Goal: Complete application form

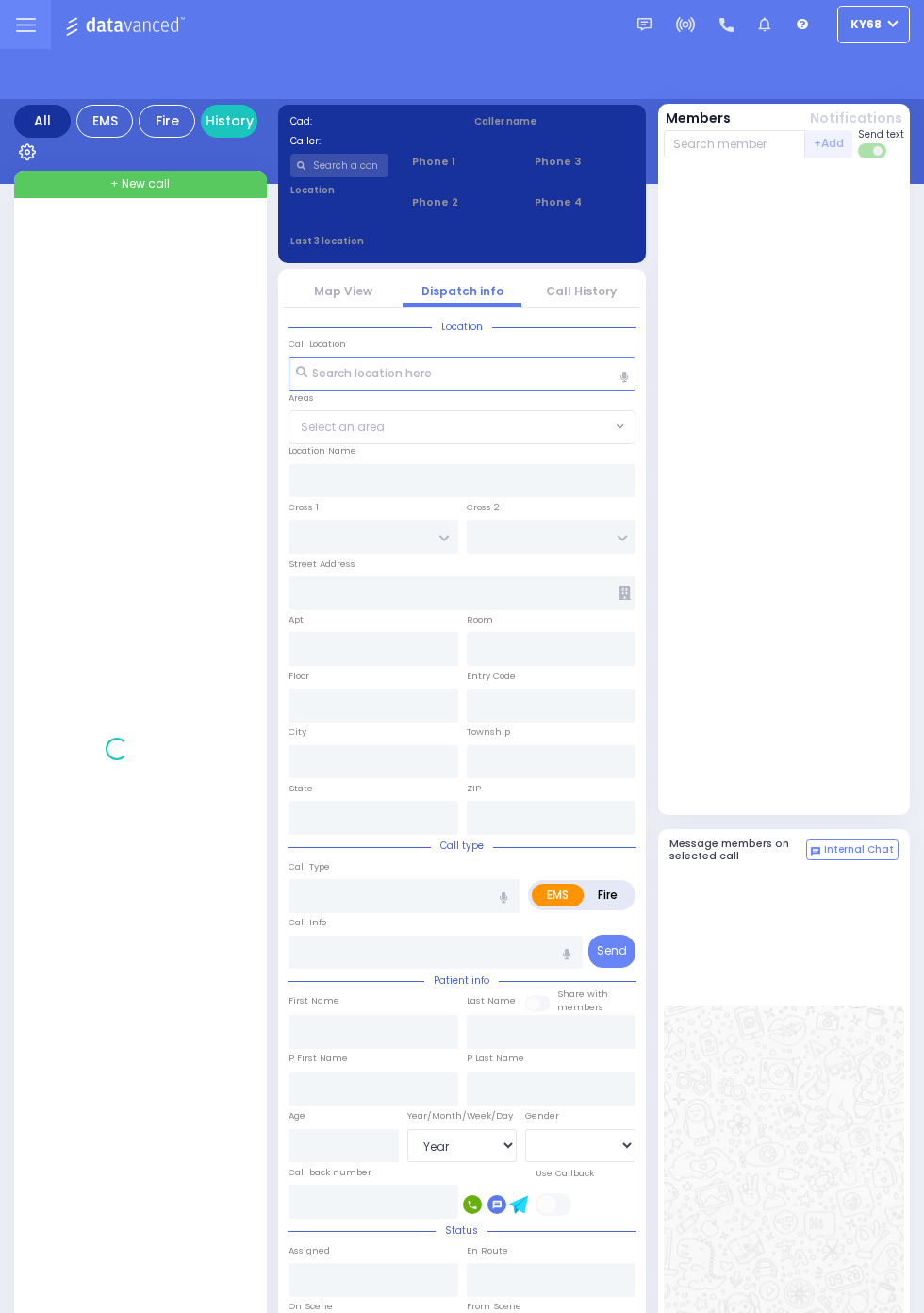
select select "Year"
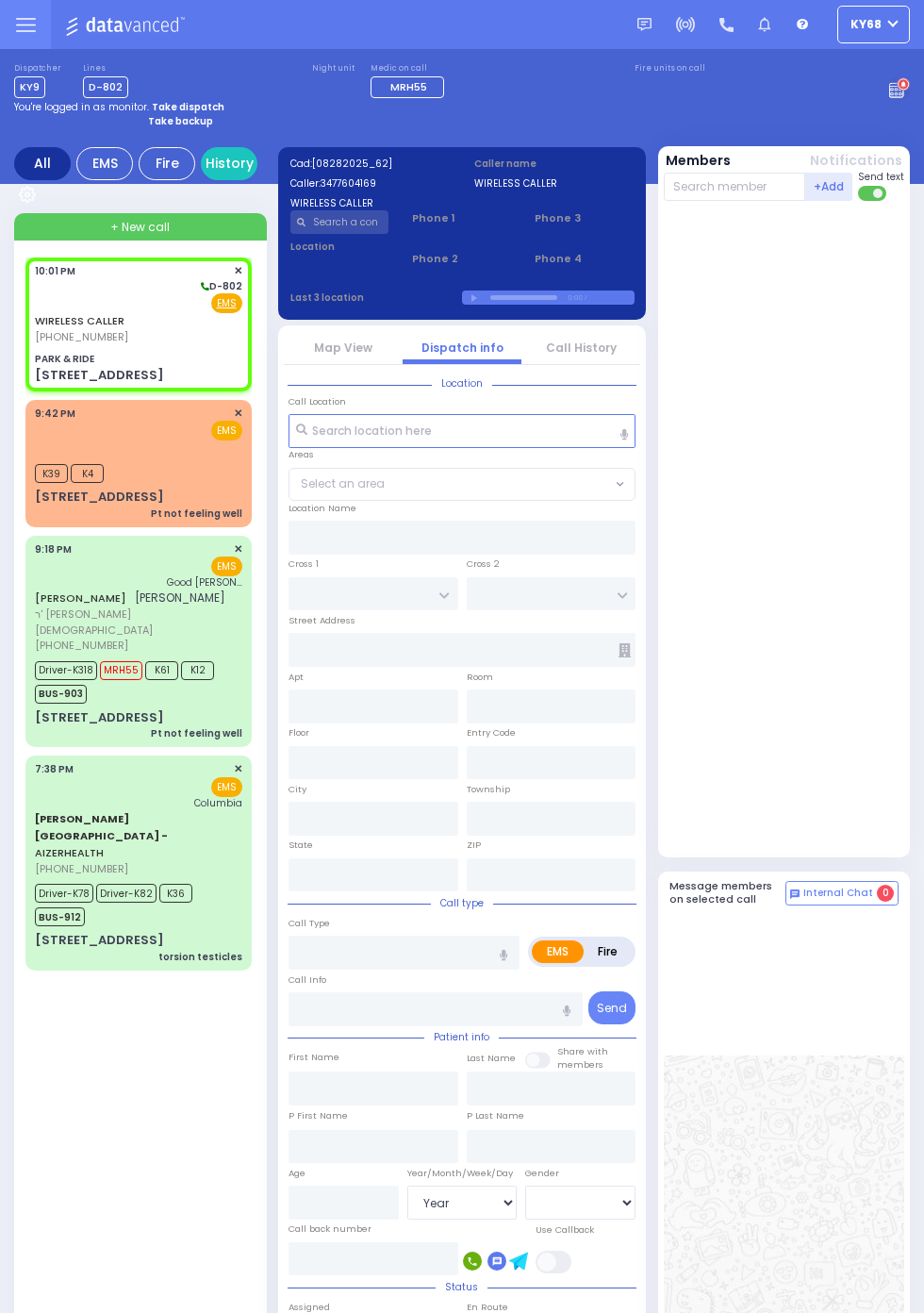
select select
radio input "true"
select select
type input "22:01"
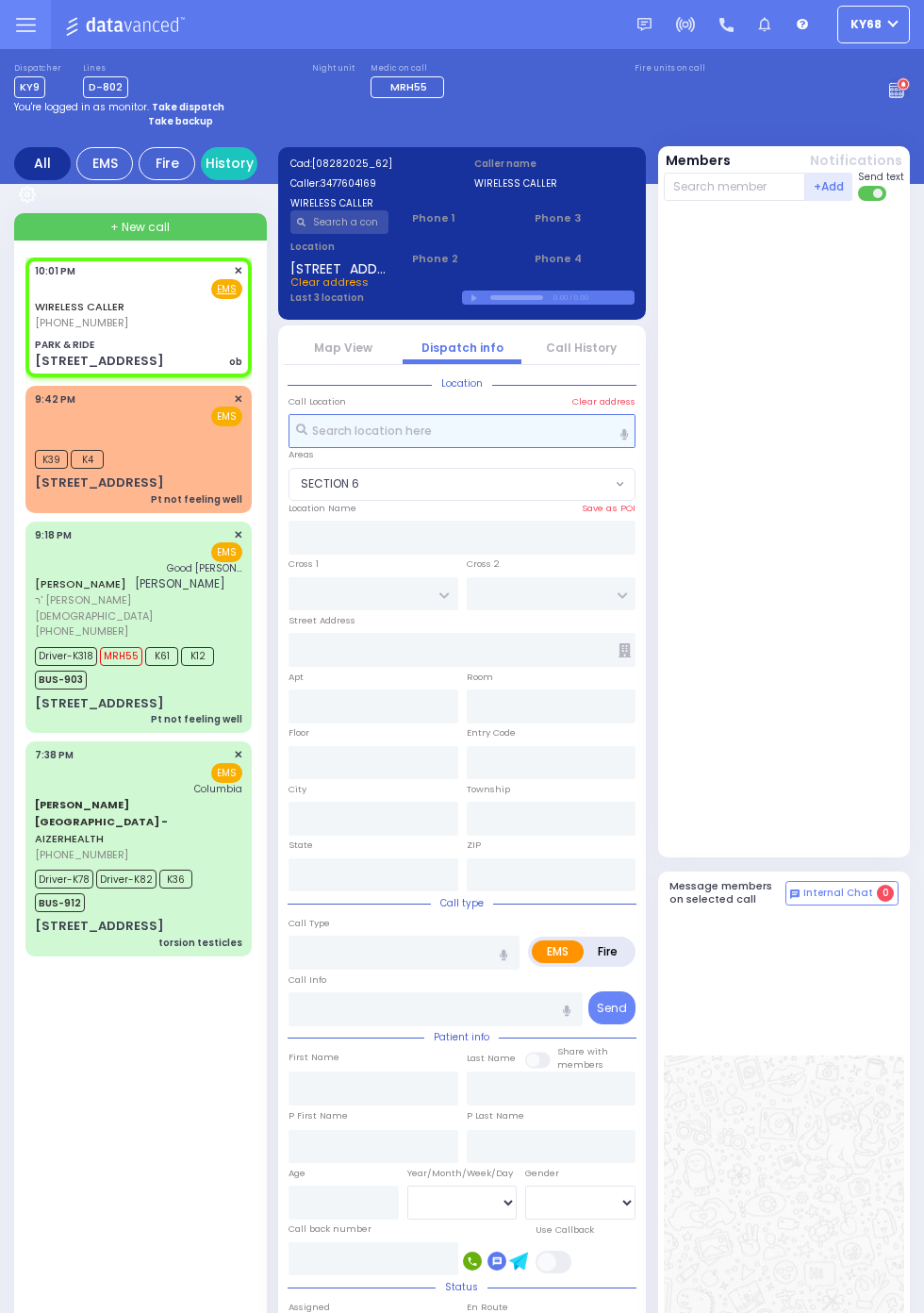
select select "SECTION 6"
type input "PARK & RIDE"
type input "MERON DR"
type input "RATZFERT WAY"
type input "[STREET_ADDRESS]"
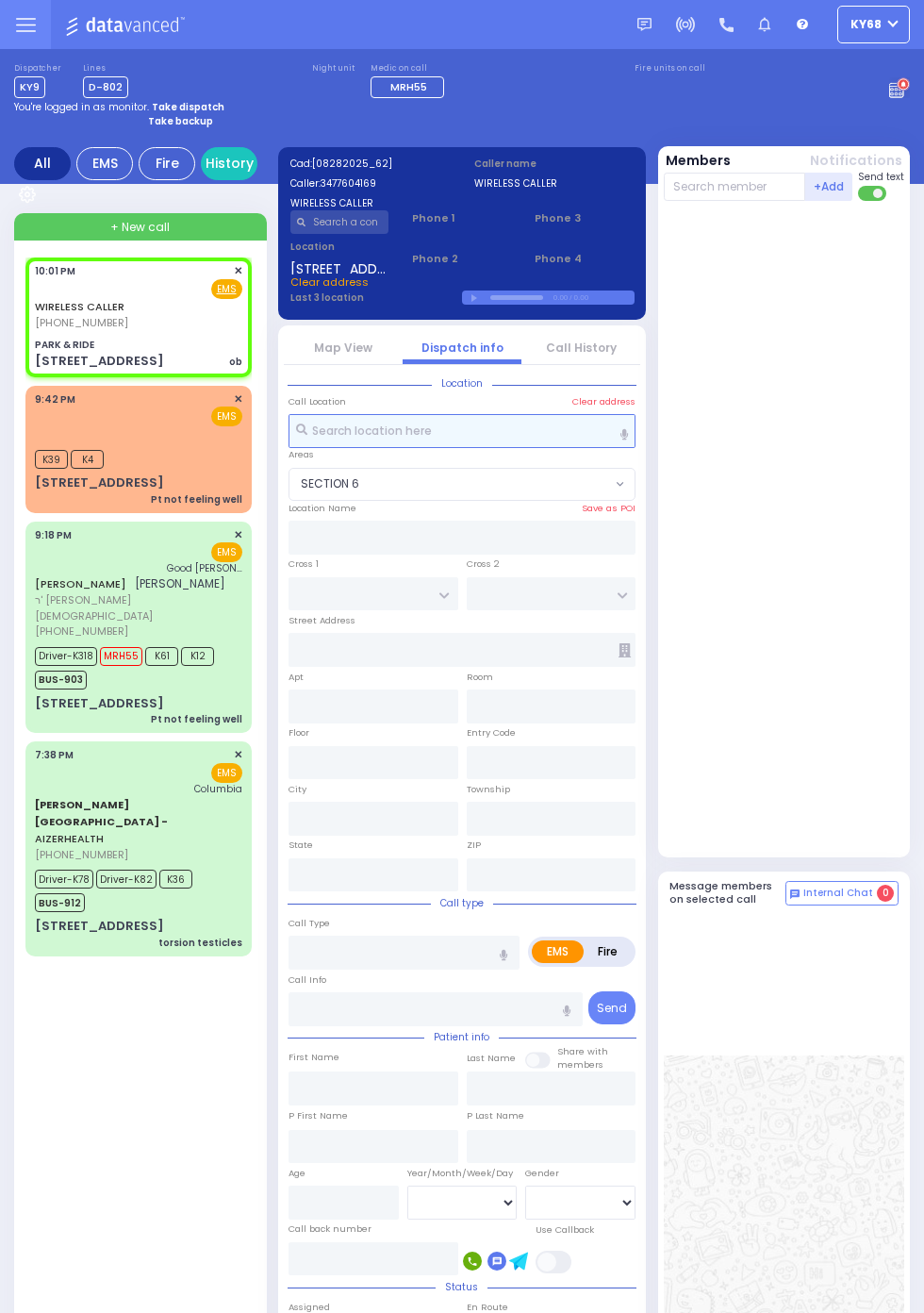
type input "Monroe"
type input "[US_STATE]"
type input "10950"
type input "ob"
radio input "true"
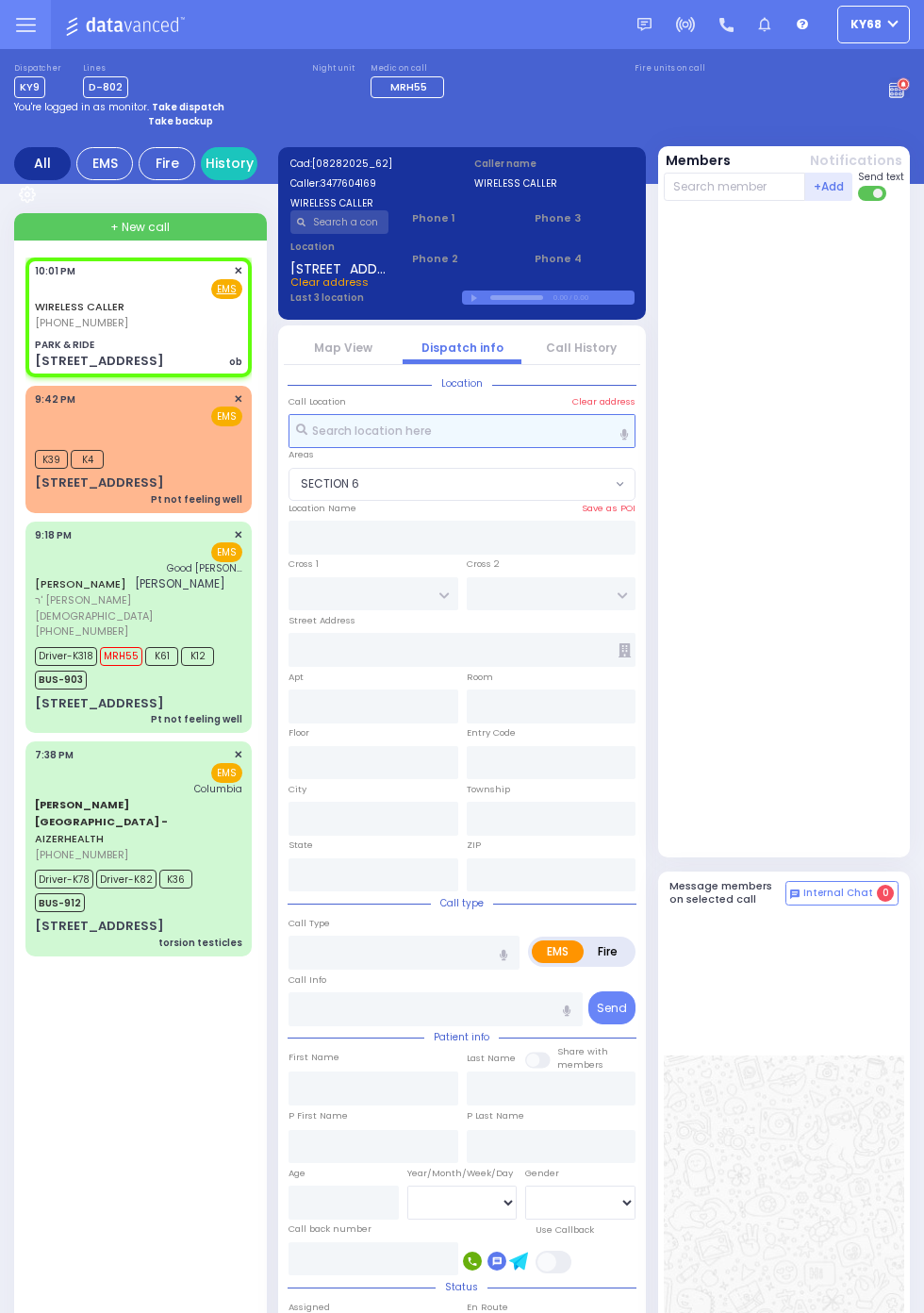
type input "grey su"
type input "40"
select select "Year"
select select "[DEMOGRAPHIC_DATA]"
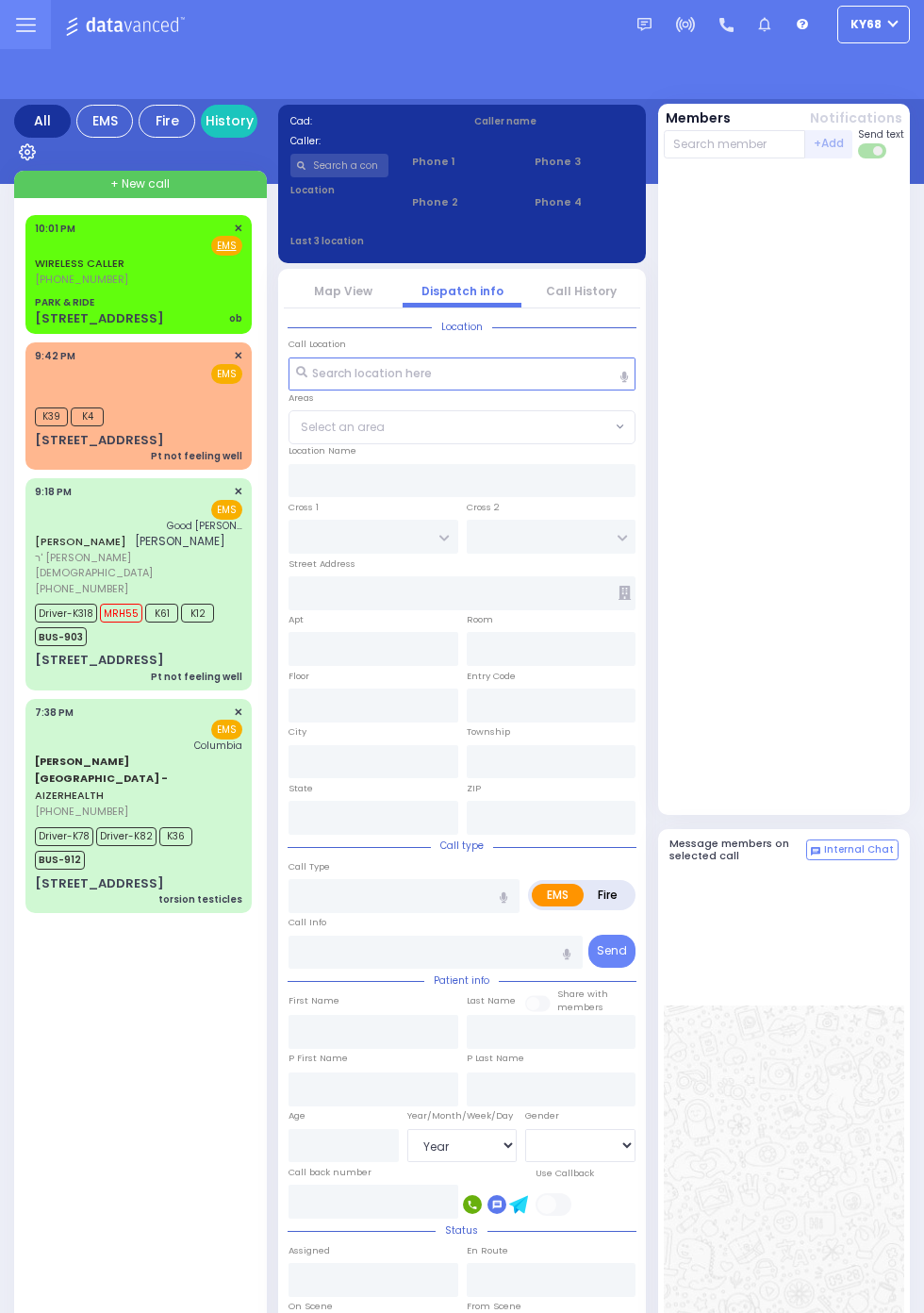
select select "Year"
select select "[DEMOGRAPHIC_DATA]"
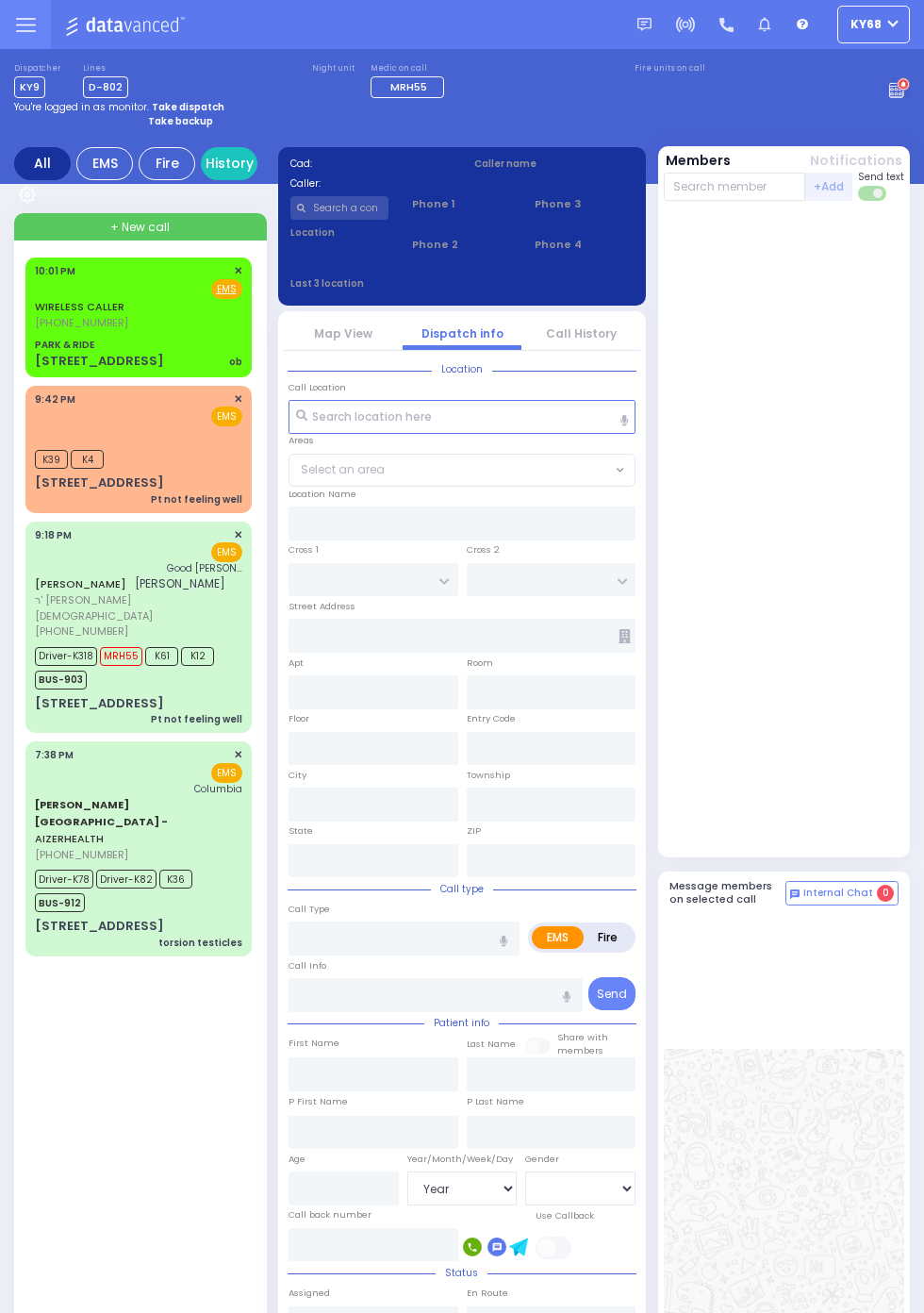
click at [35, 320] on span "[PHONE_NUMBER]" at bounding box center [81, 322] width 94 height 15
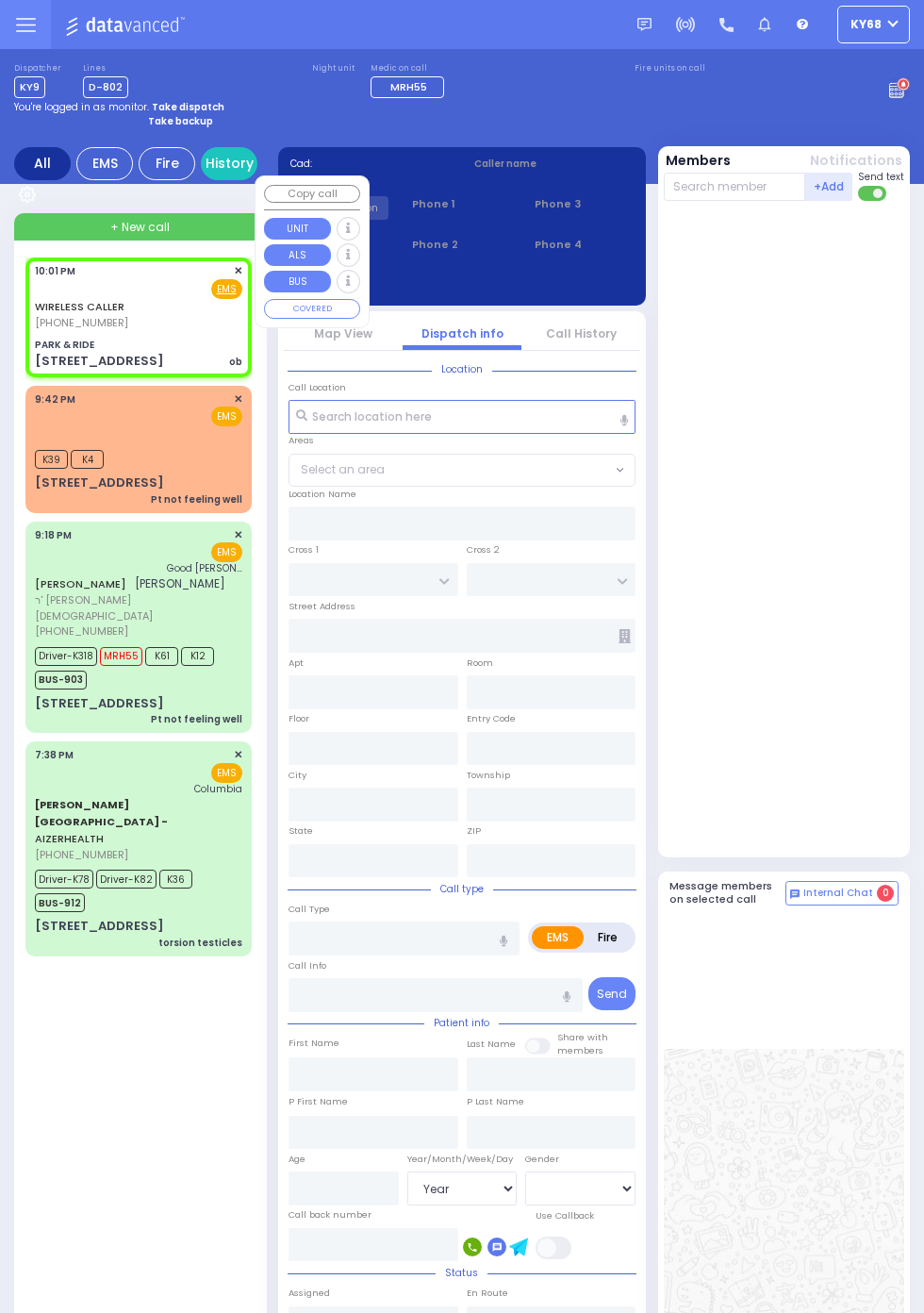
select select
type input "ob"
radio input "true"
type input "grey su"
type input "40"
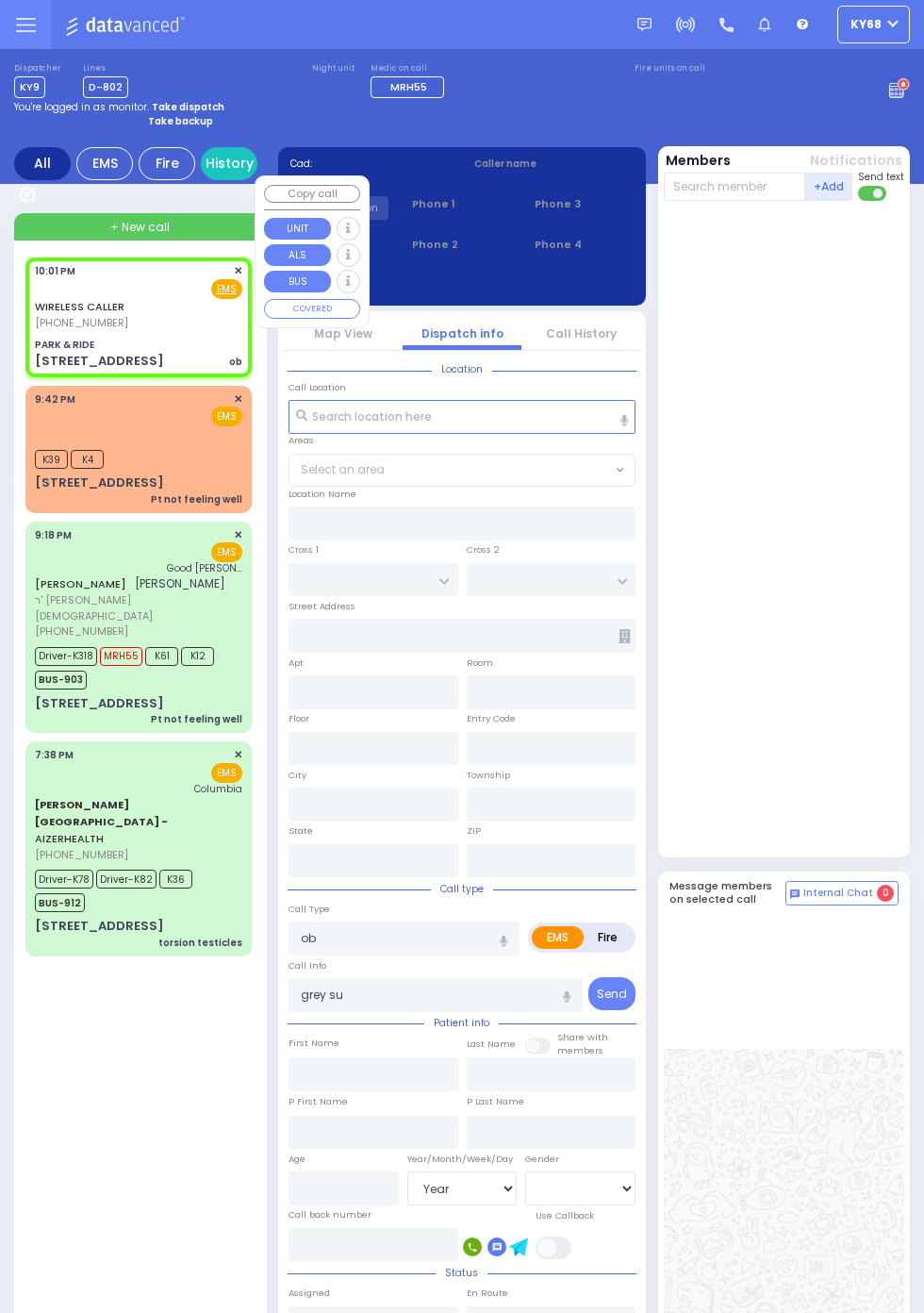
select select "Year"
select select "[DEMOGRAPHIC_DATA]"
type input "22:01"
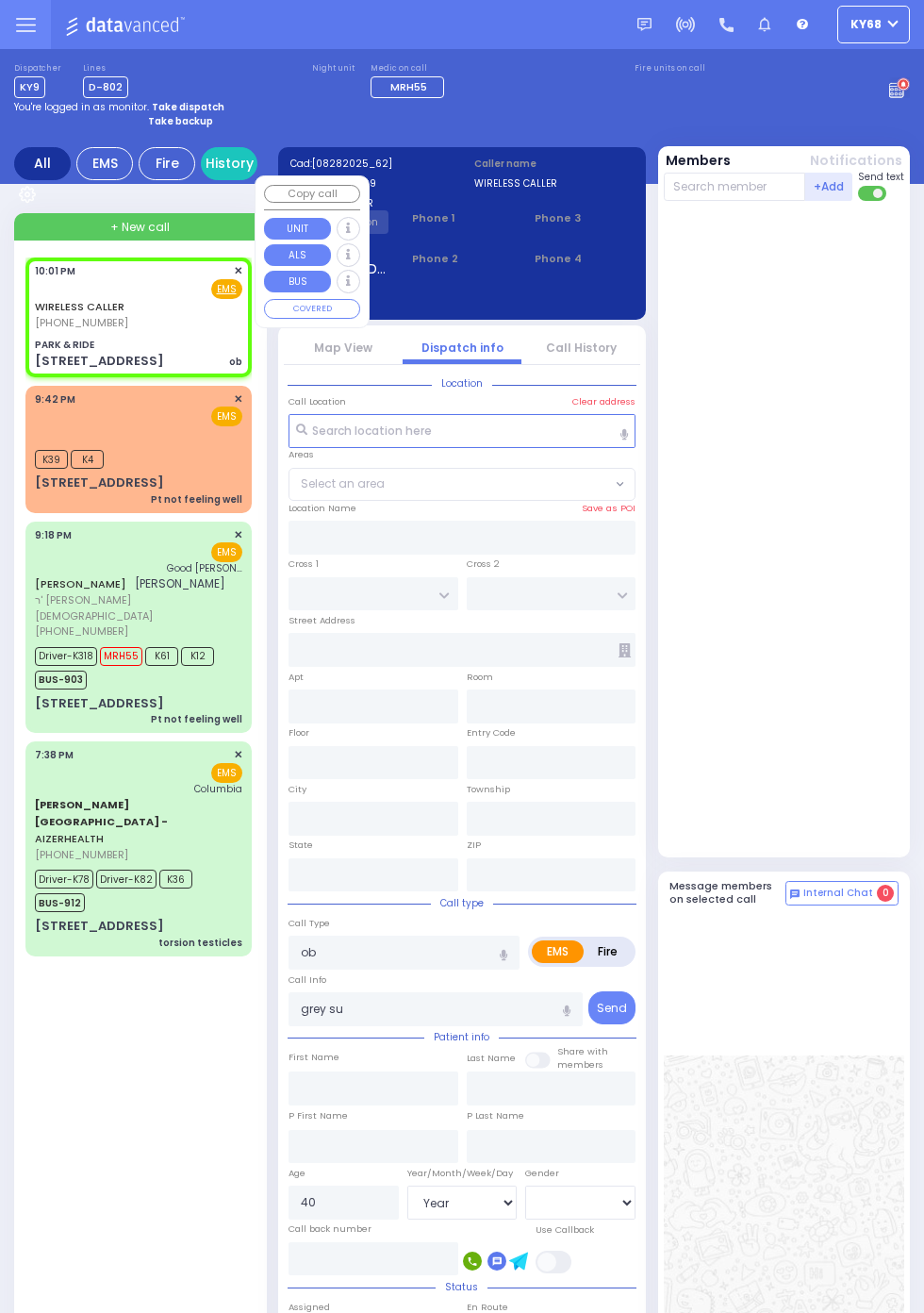
type input "PARK & RIDE"
type input "MERON DR"
type input "RATZFERT WAY"
type input "[STREET_ADDRESS]"
type input "Monroe"
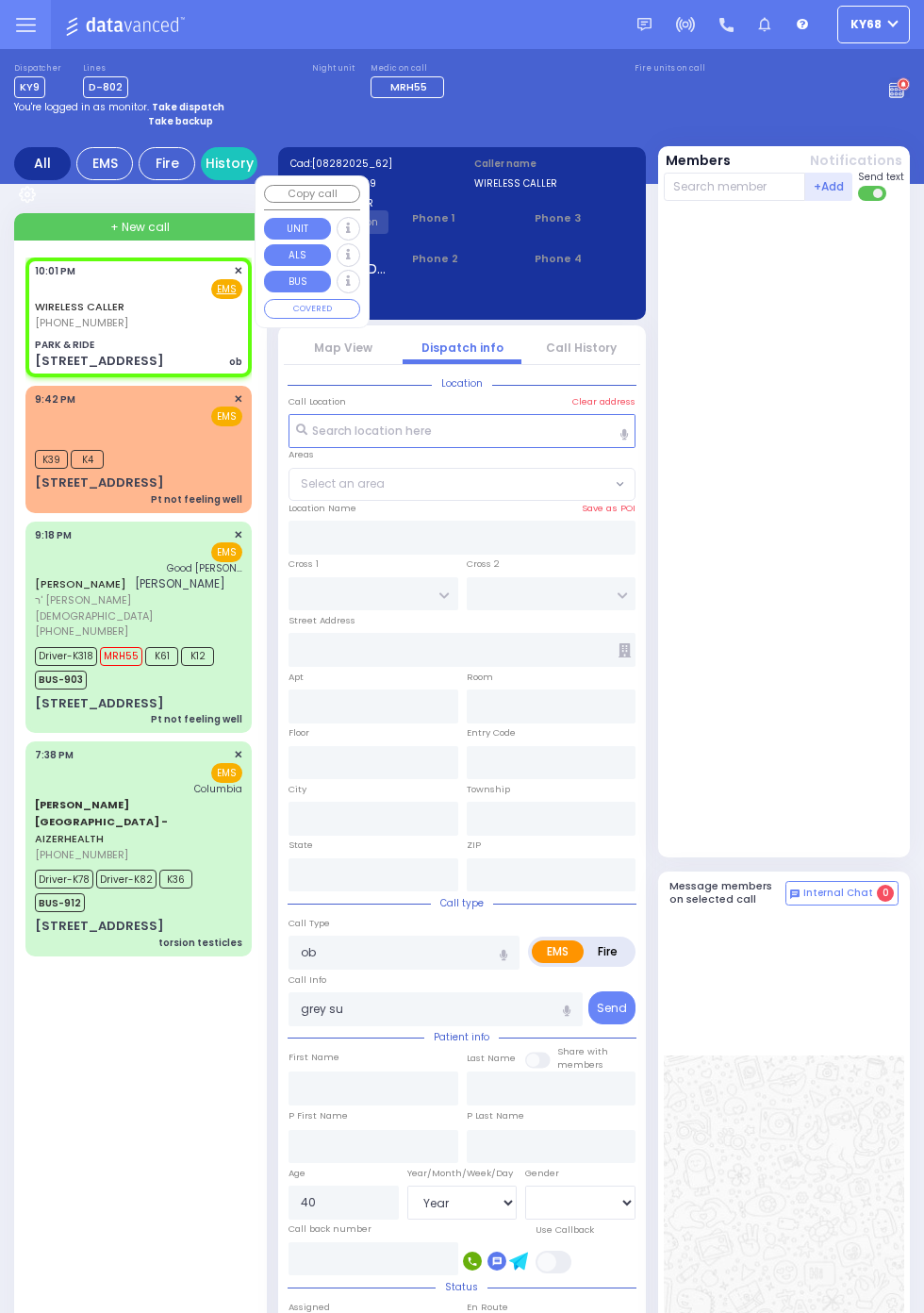
type input "[US_STATE]"
type input "10950"
click at [877, 544] on div at bounding box center [786, 528] width 246 height 640
select select "SECTION 6"
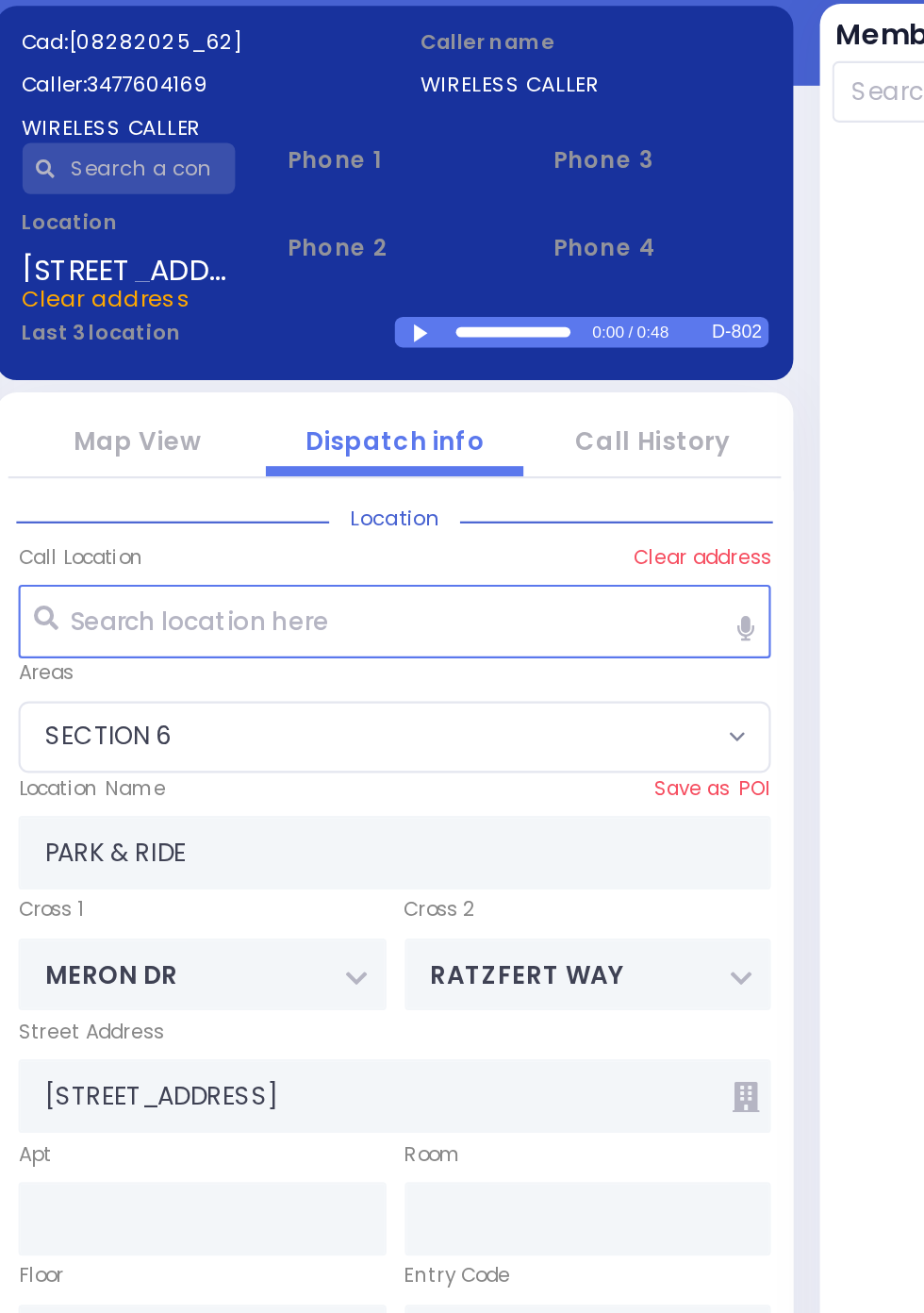
click at [471, 298] on div at bounding box center [476, 298] width 11 height 9
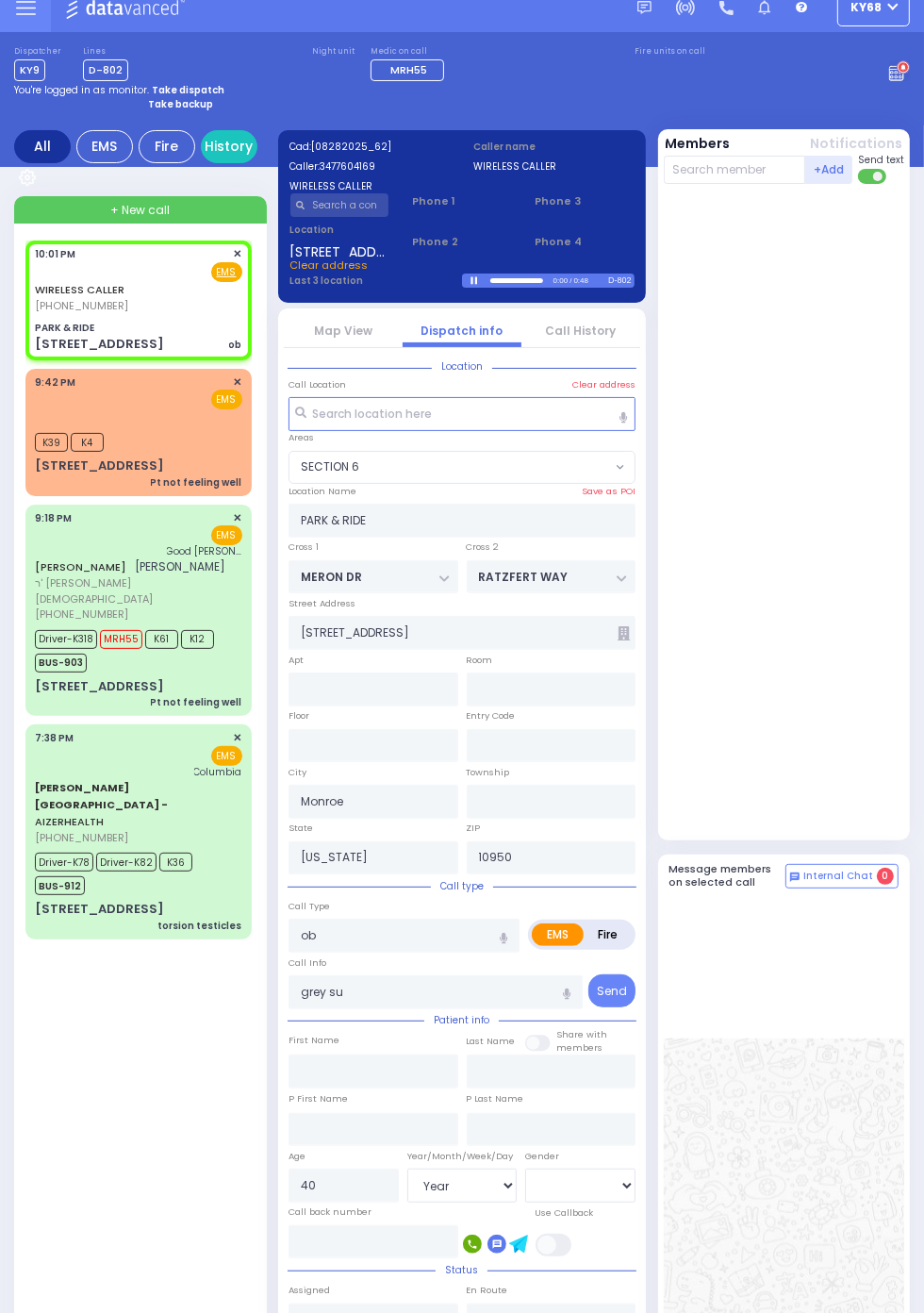
scroll to position [33, 0]
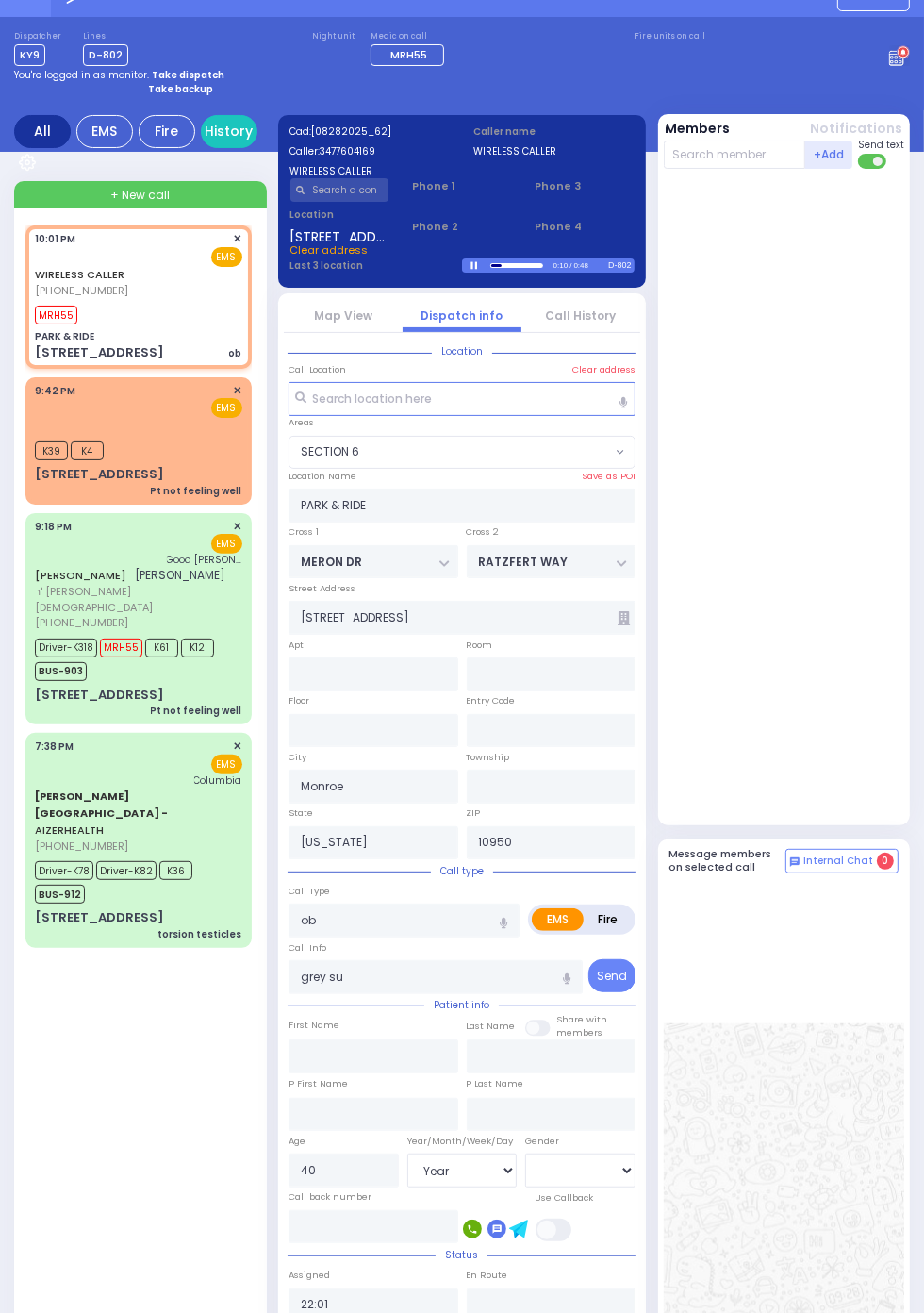
select select
radio input "true"
select select "Year"
select select "[DEMOGRAPHIC_DATA]"
type input "22:02"
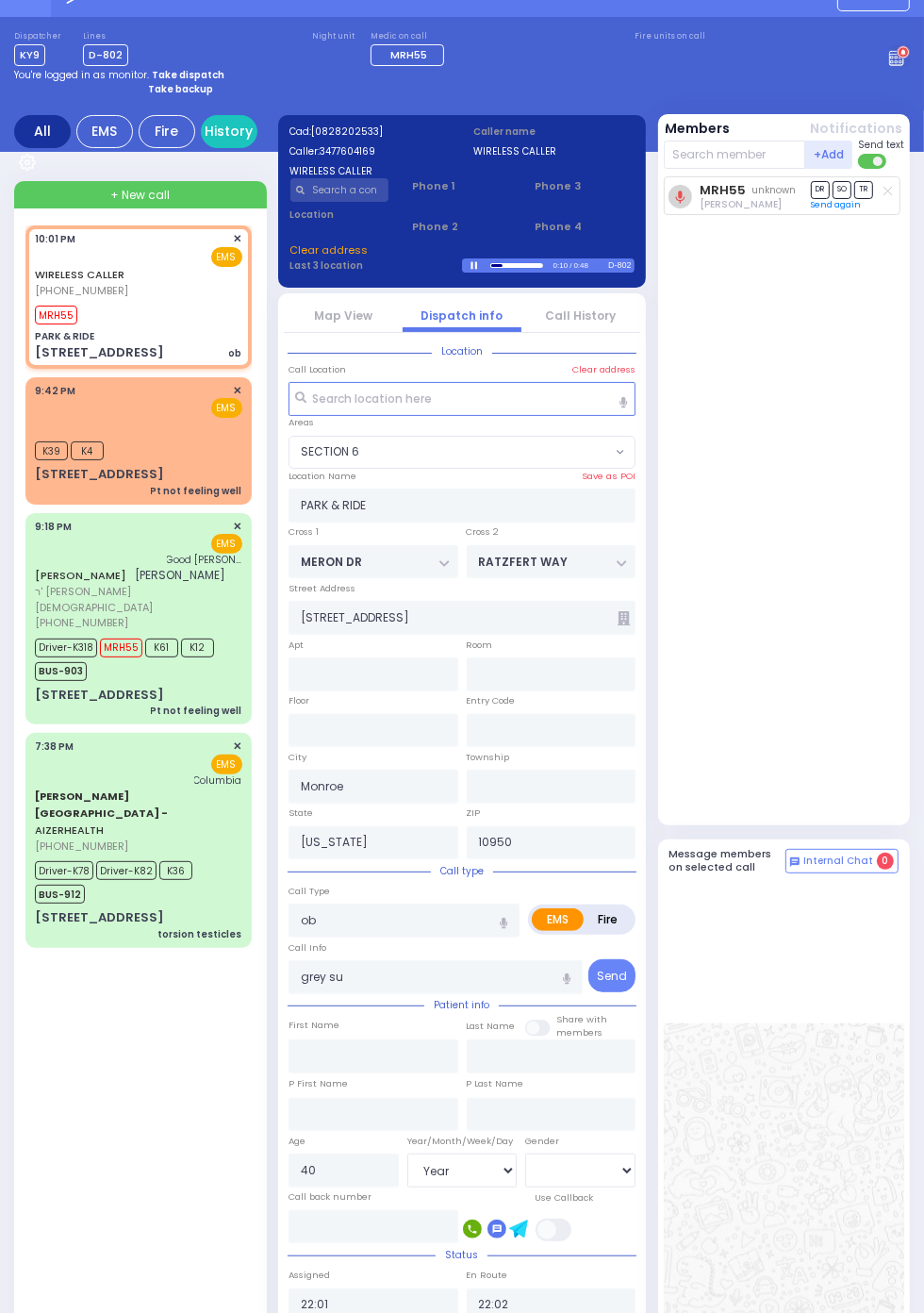
select select "SECTION 6"
select select
radio input "true"
select select "Year"
select select "[DEMOGRAPHIC_DATA]"
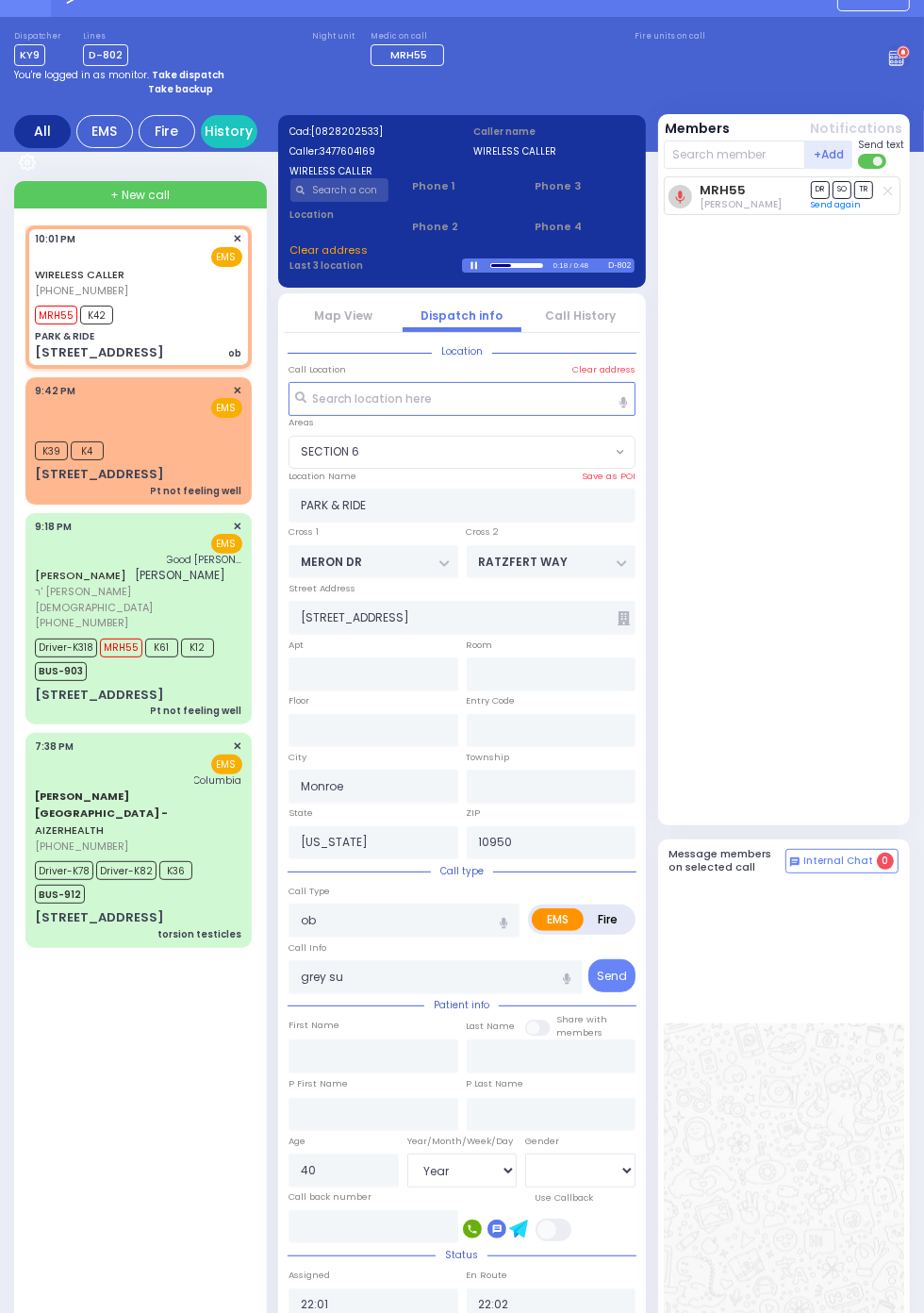
select select "SECTION 6"
select select
radio input "true"
select select "Year"
select select "[DEMOGRAPHIC_DATA]"
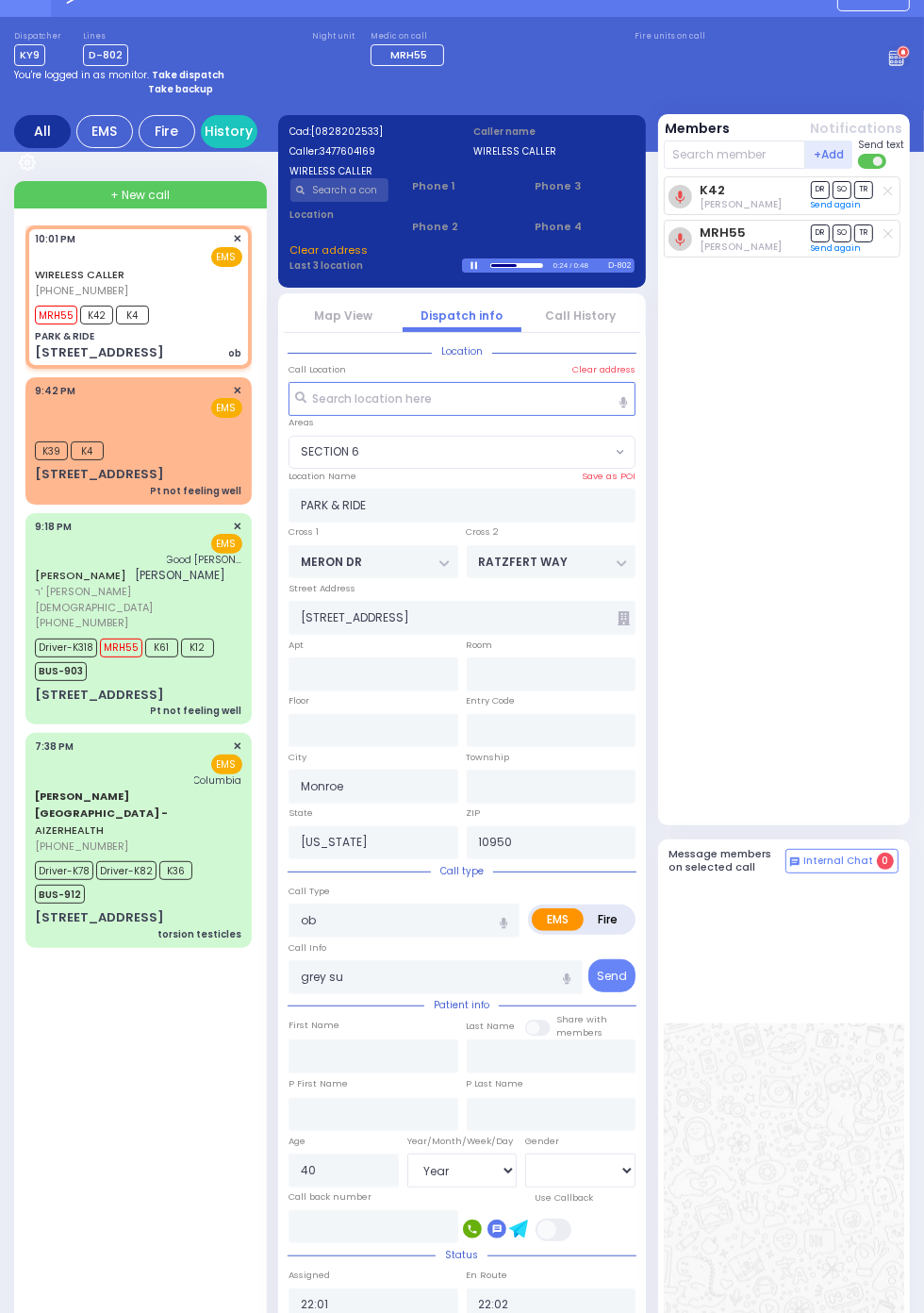
select select "SECTION 6"
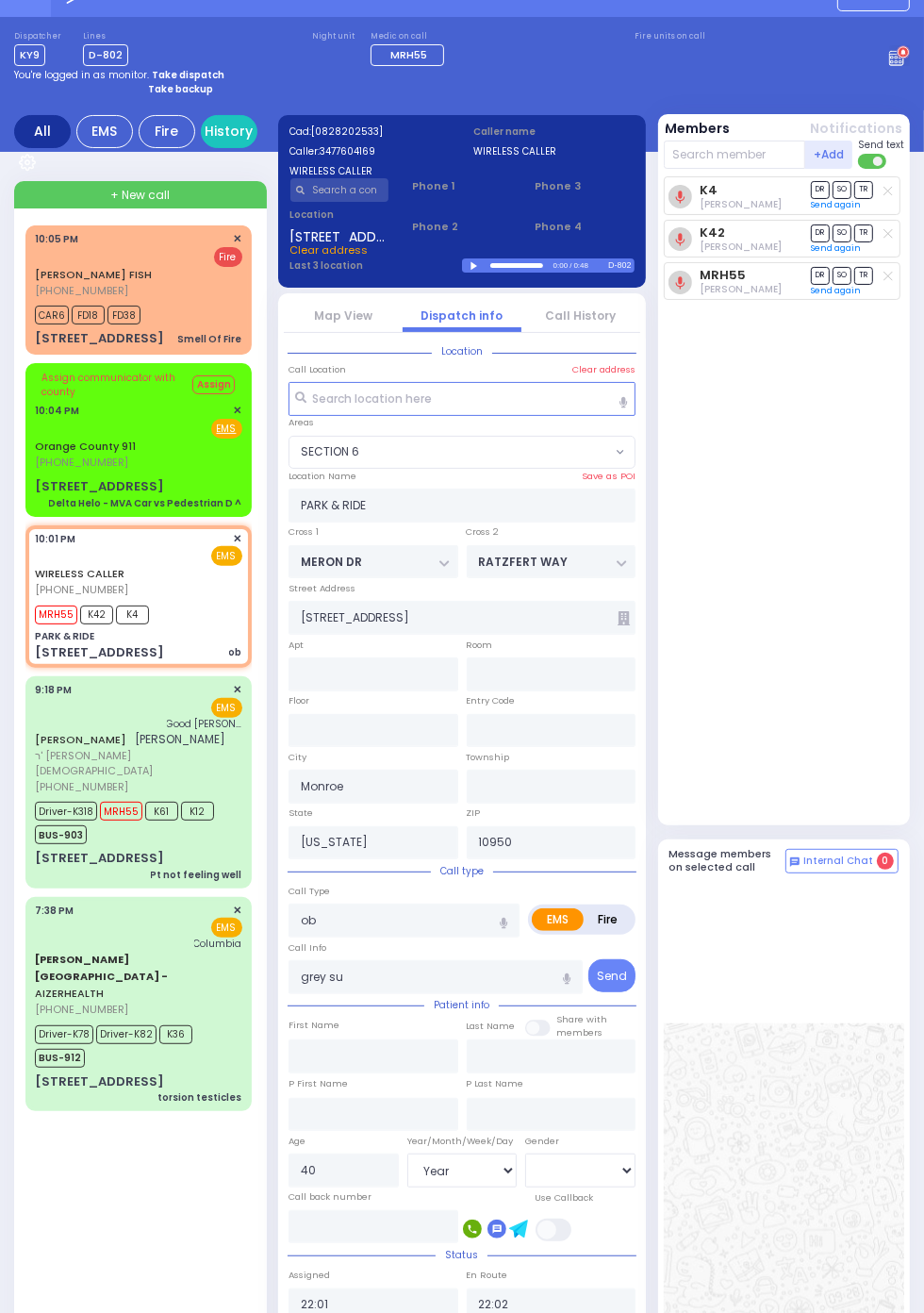
scroll to position [0, 0]
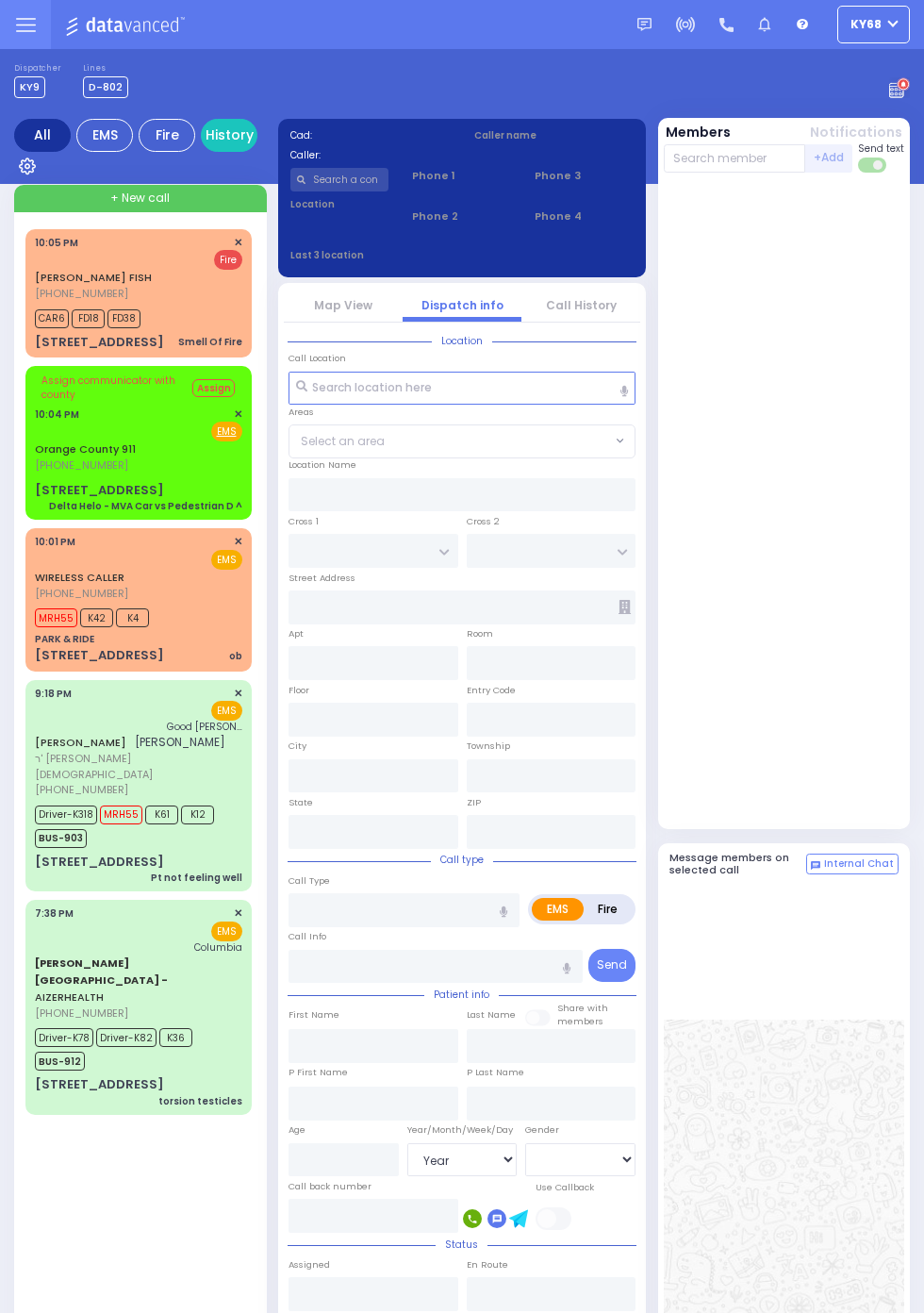
select select "Year"
select select "[DEMOGRAPHIC_DATA]"
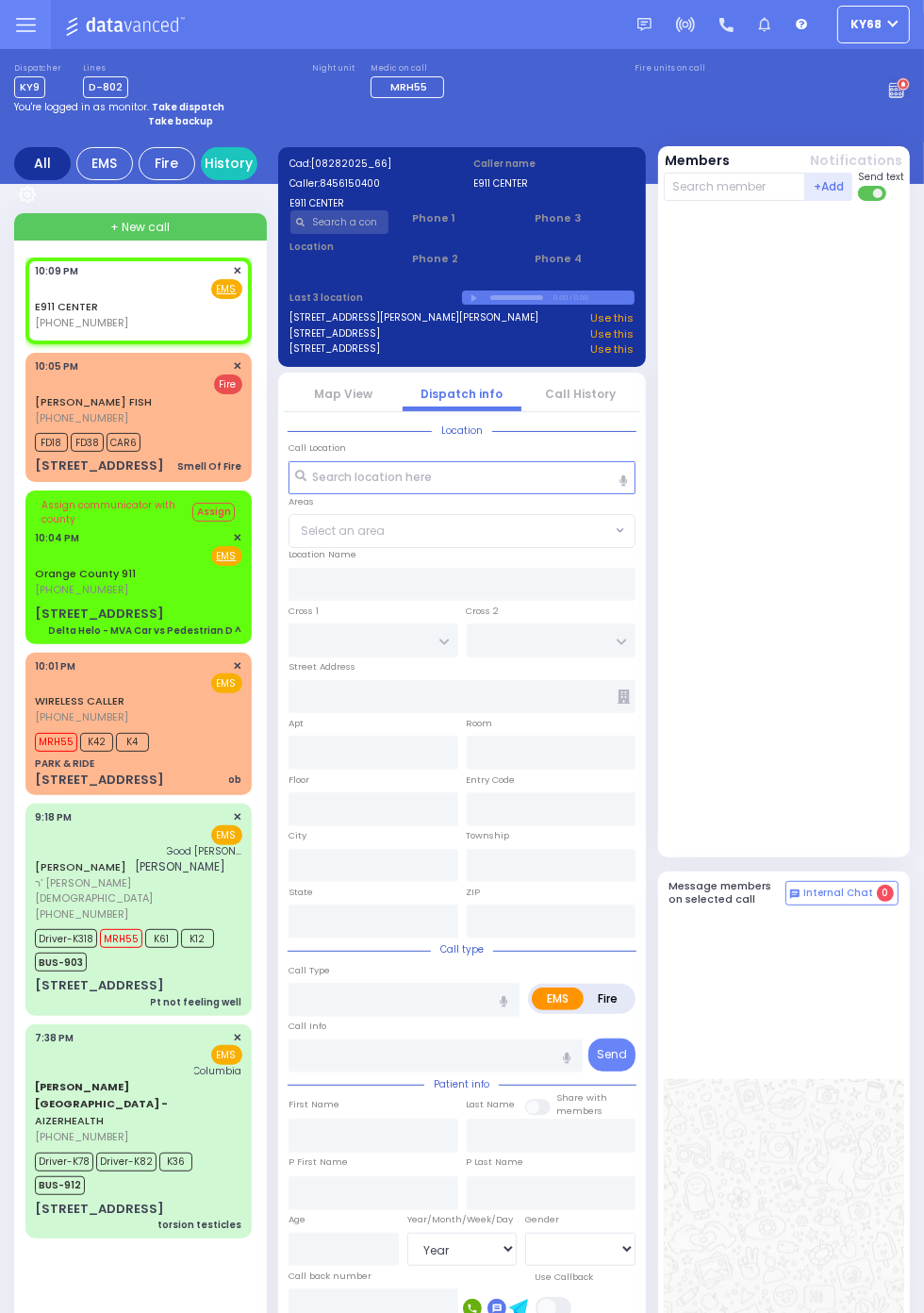
select select
radio input "true"
select select
type input "22:09"
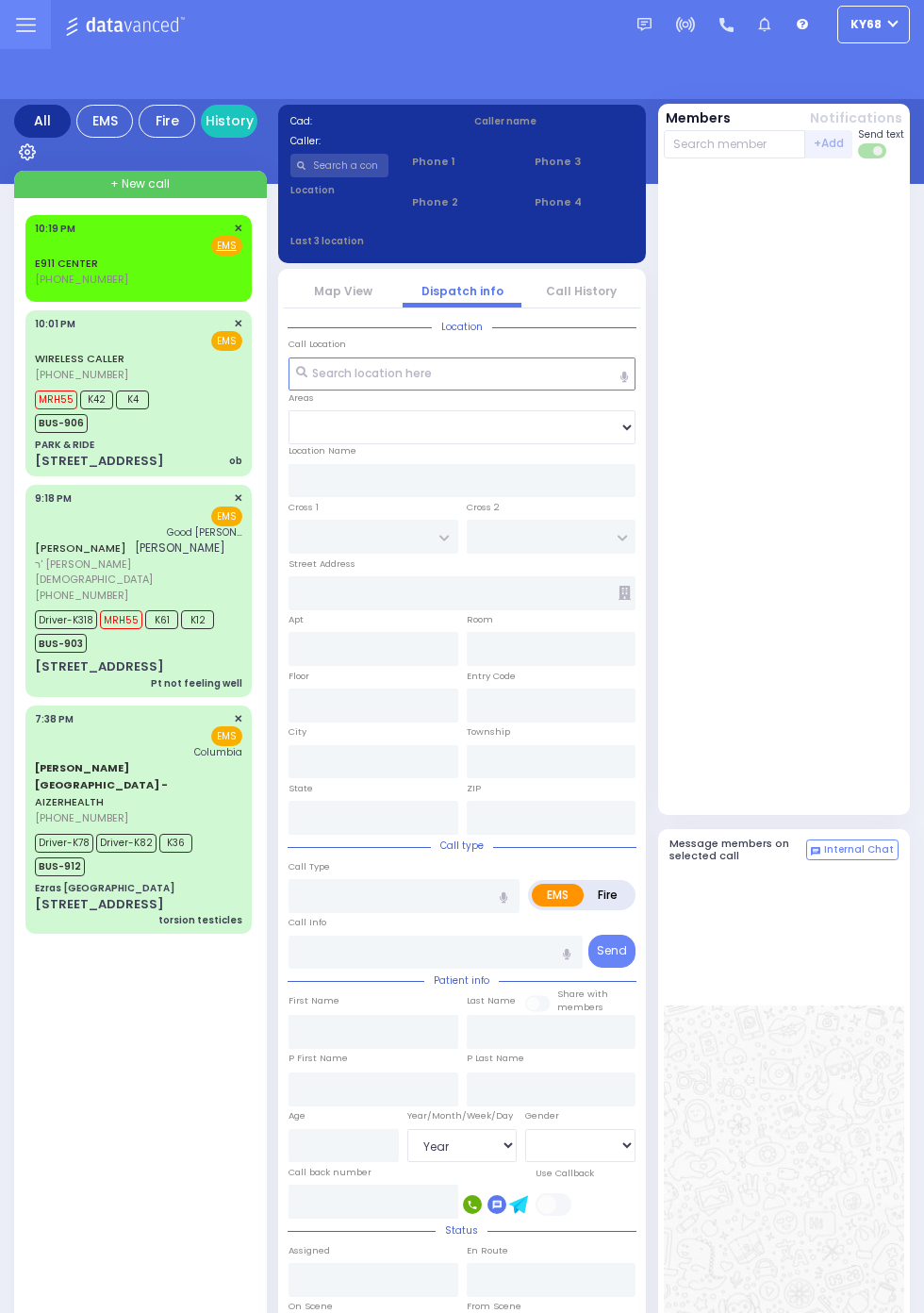
select select "Year"
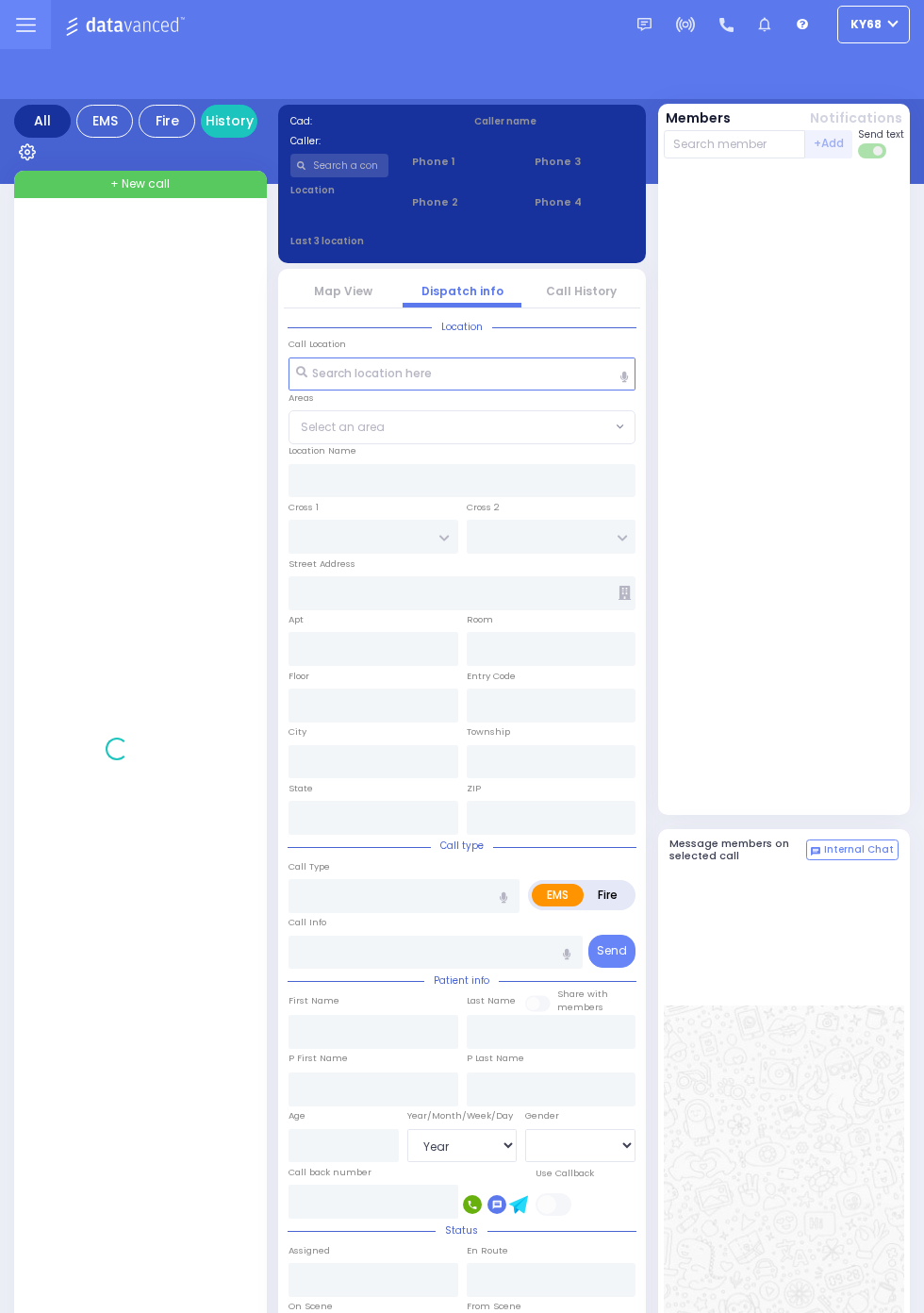
select select "Year"
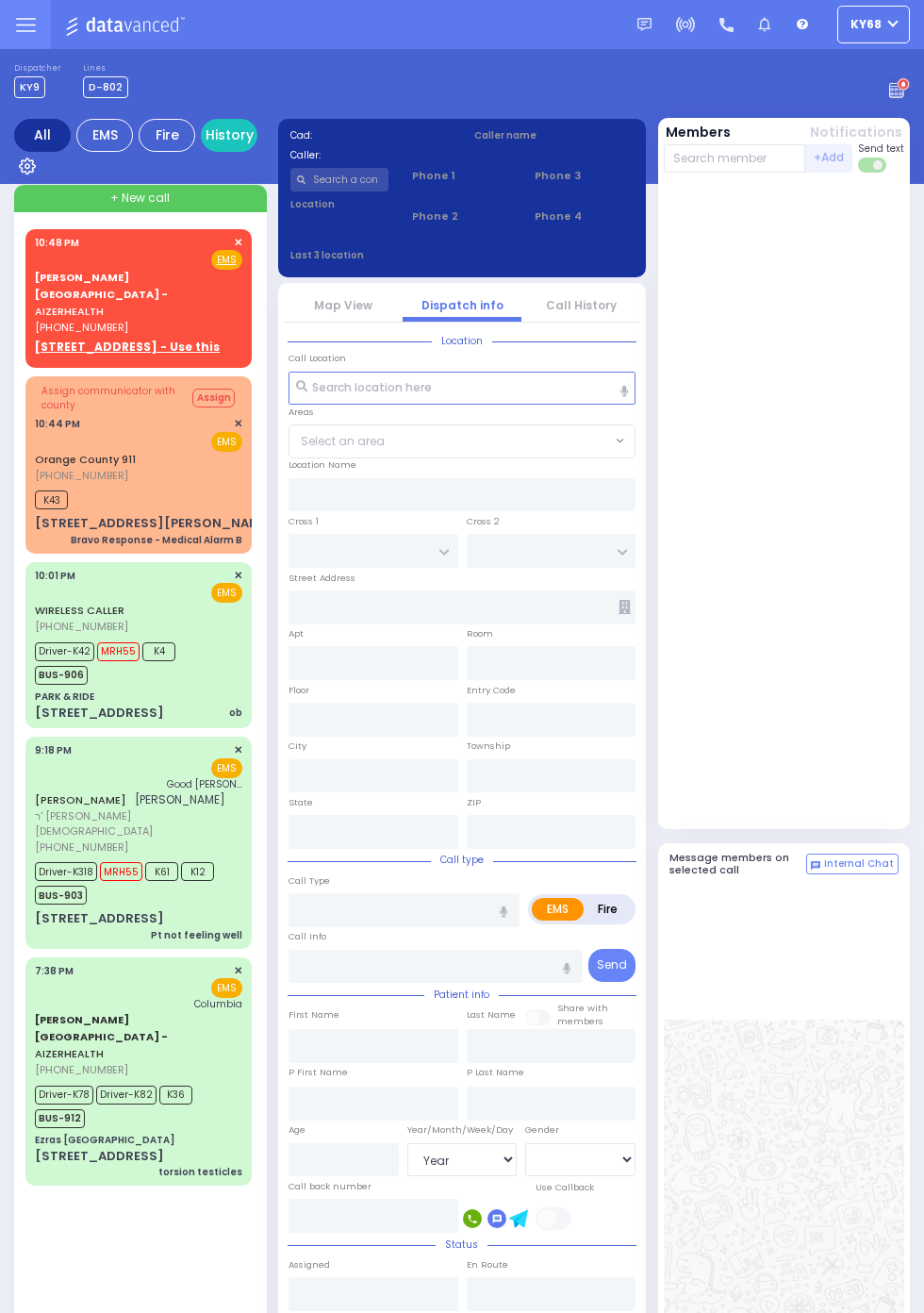
select select "Year"
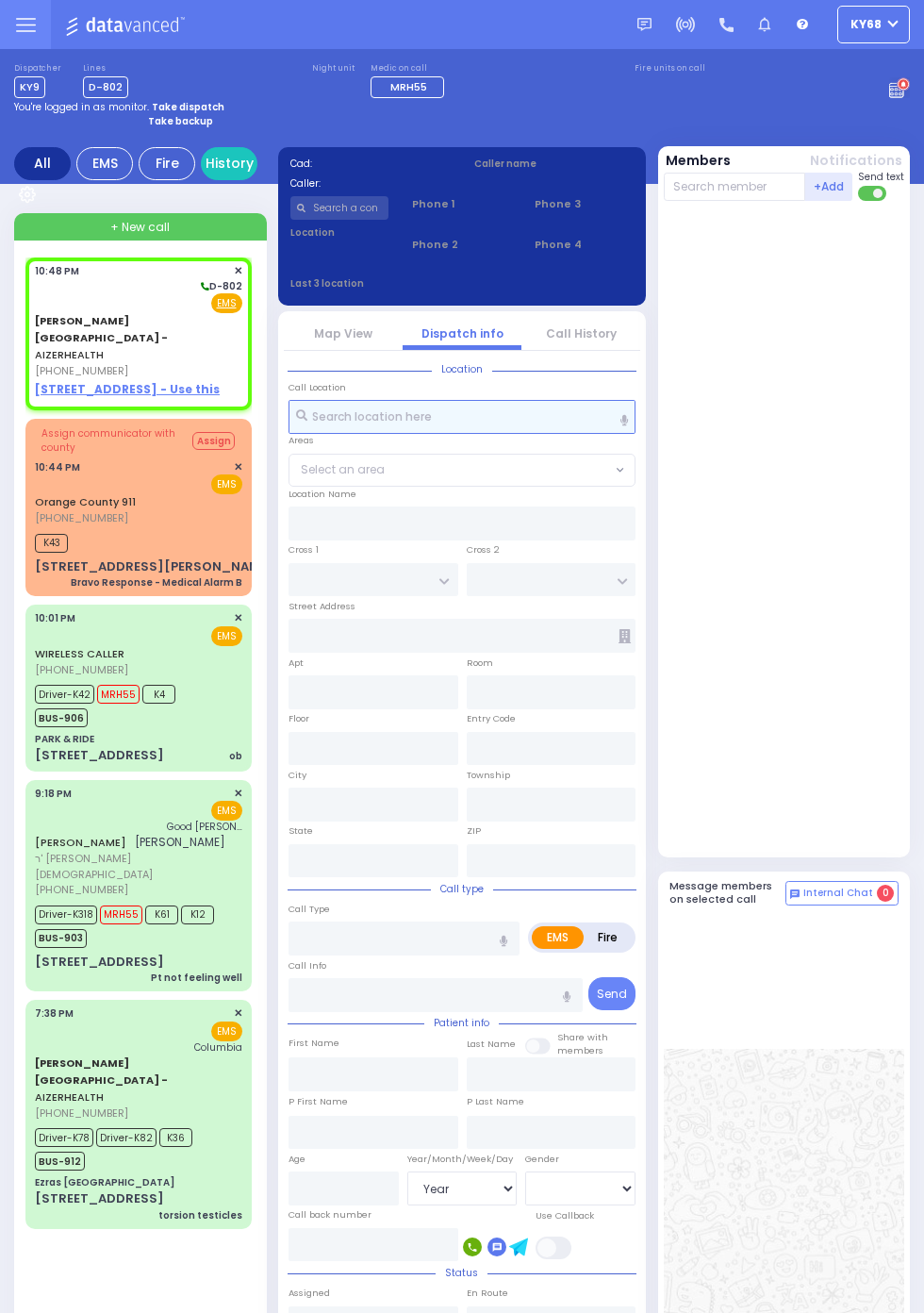
select select
radio input "true"
select select
type input "22:48"
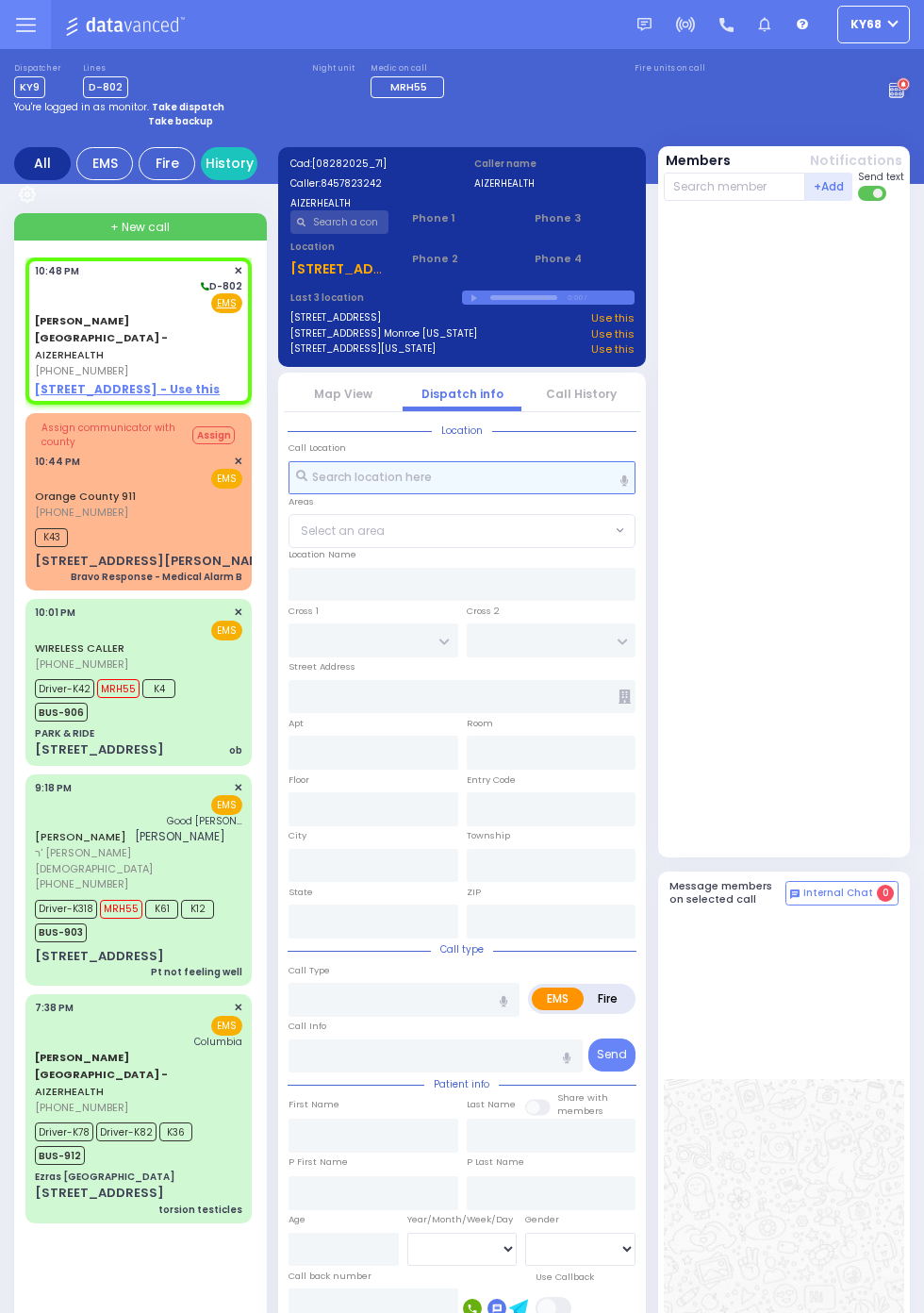
select select
radio input "true"
select select
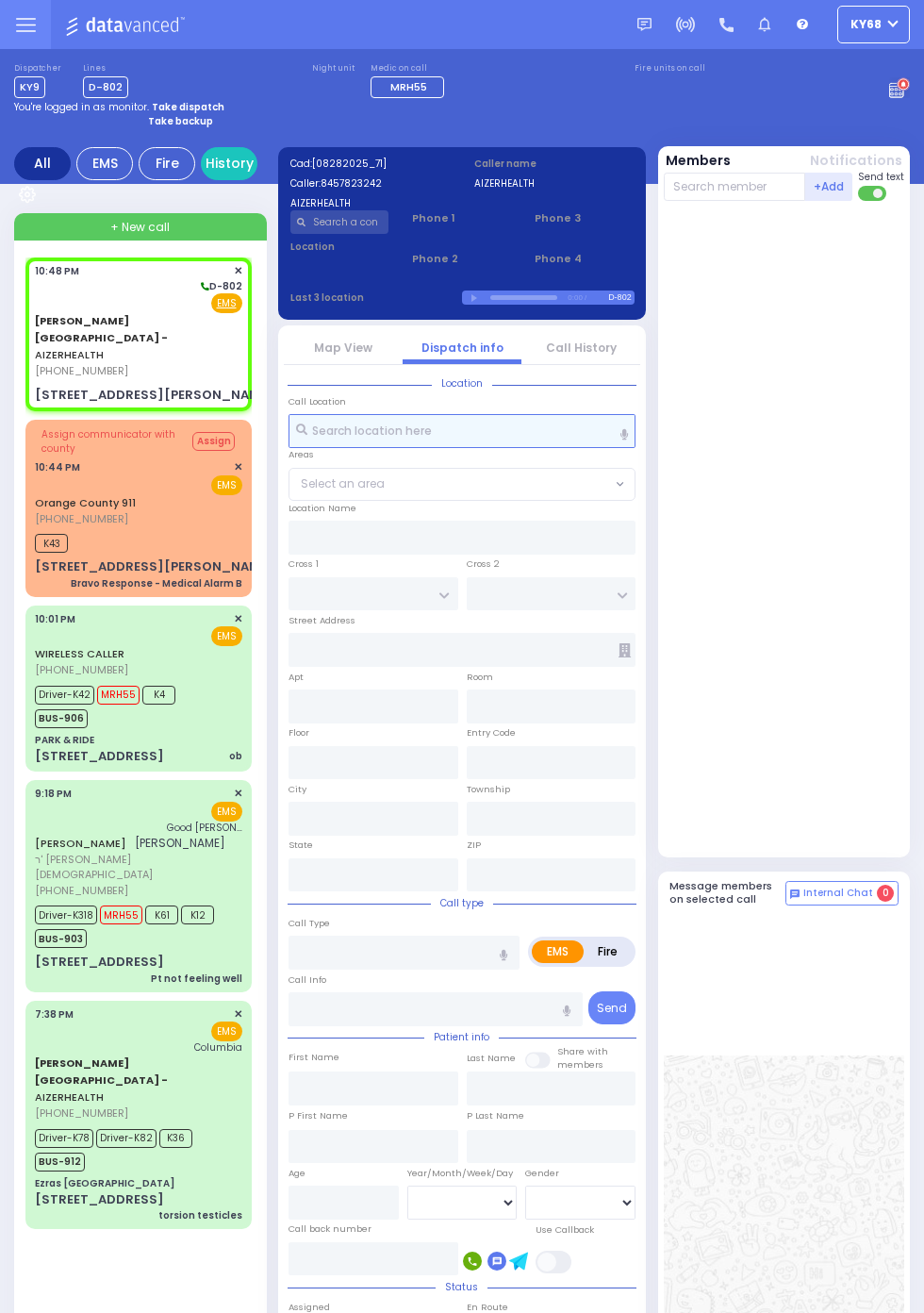
select select
radio input "true"
select select
type input "49 Forrest Road"
type input "Western Australia"
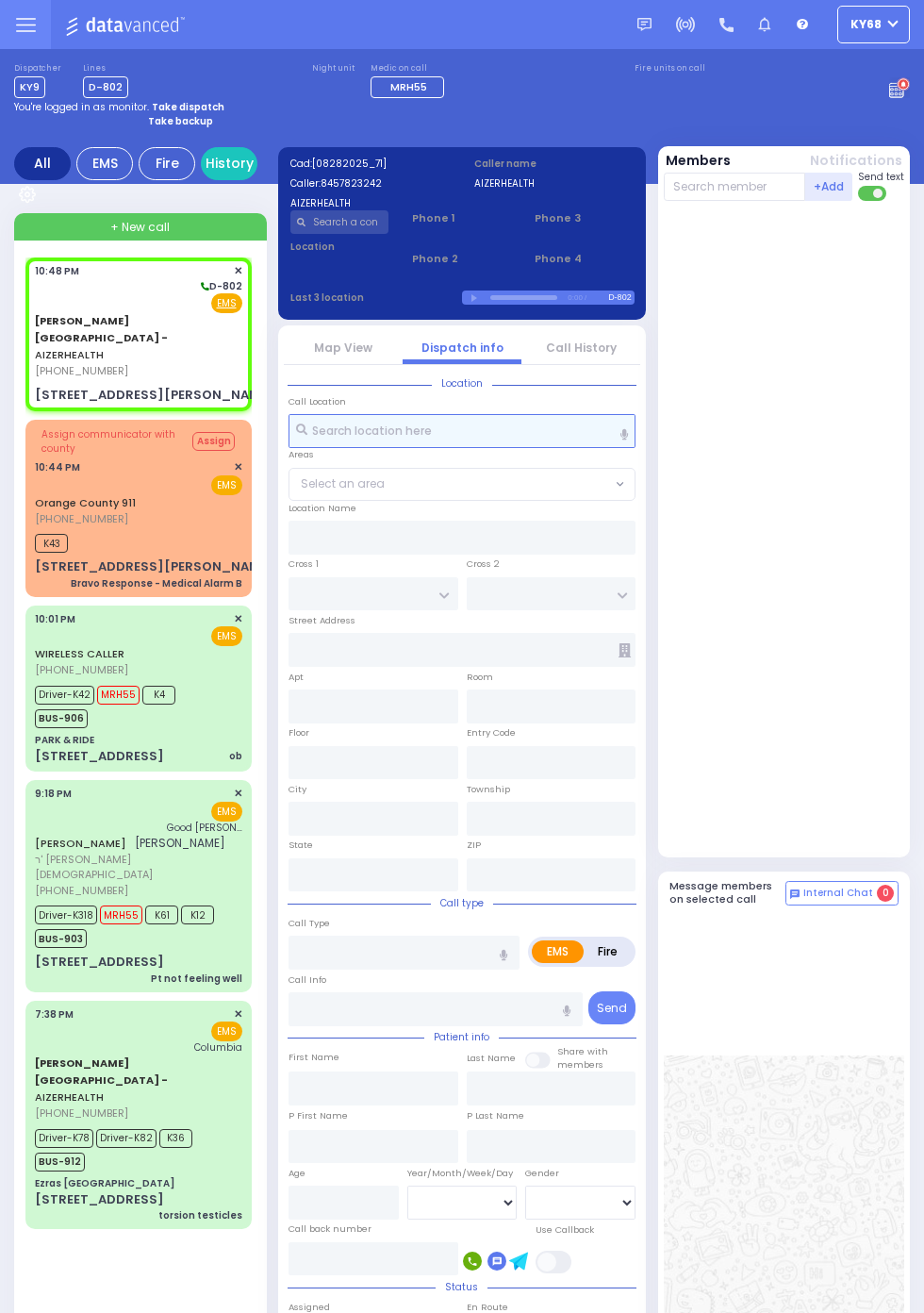
type input "6112"
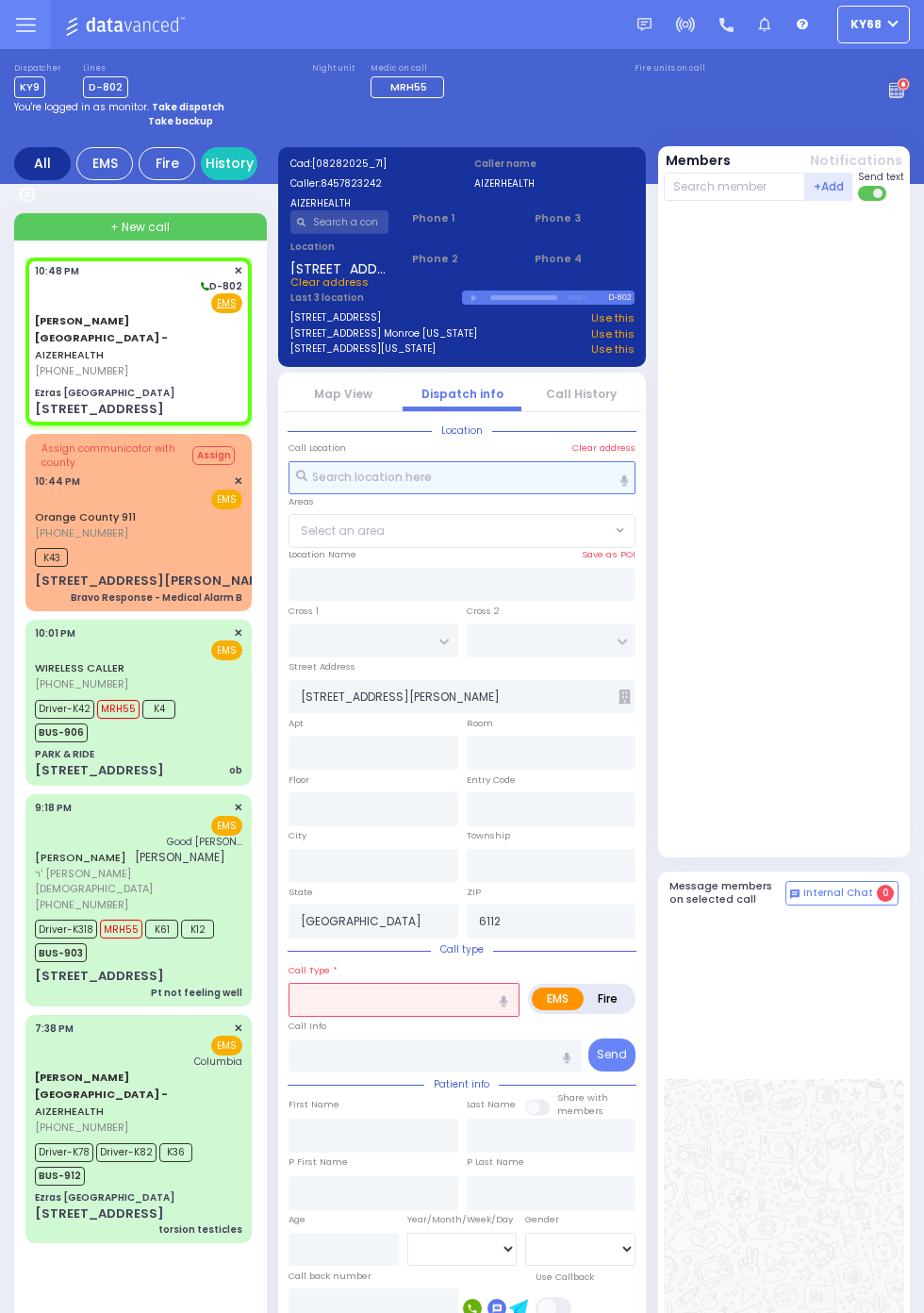
select select
radio input "true"
select select
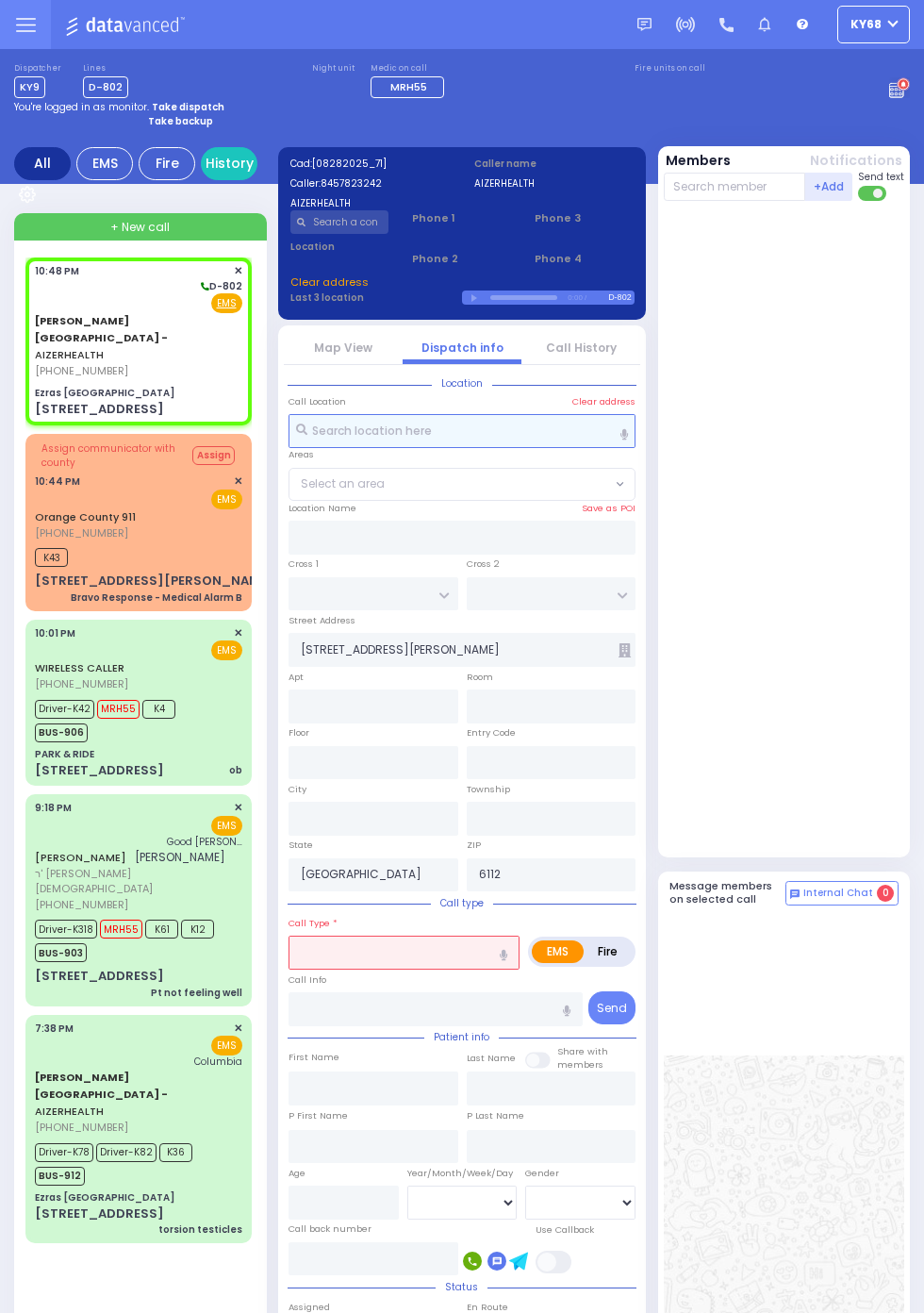
type input "Ezras [GEOGRAPHIC_DATA]"
type input "[PERSON_NAME] DR"
type input "[PERSON_NAME]"
type input "[STREET_ADDRESS]"
type input "[PERSON_NAME]"
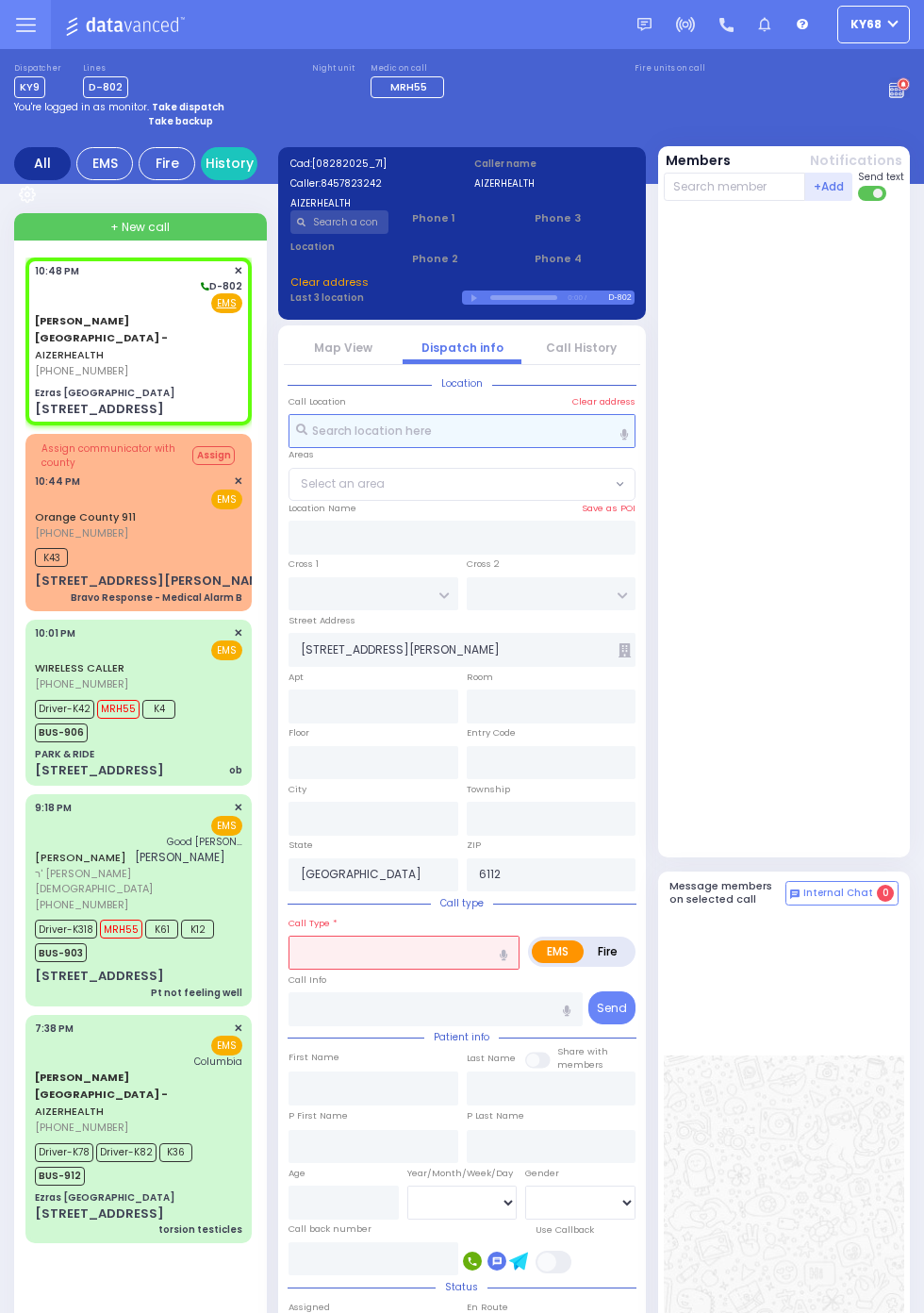
type input "[US_STATE]"
type input "10950"
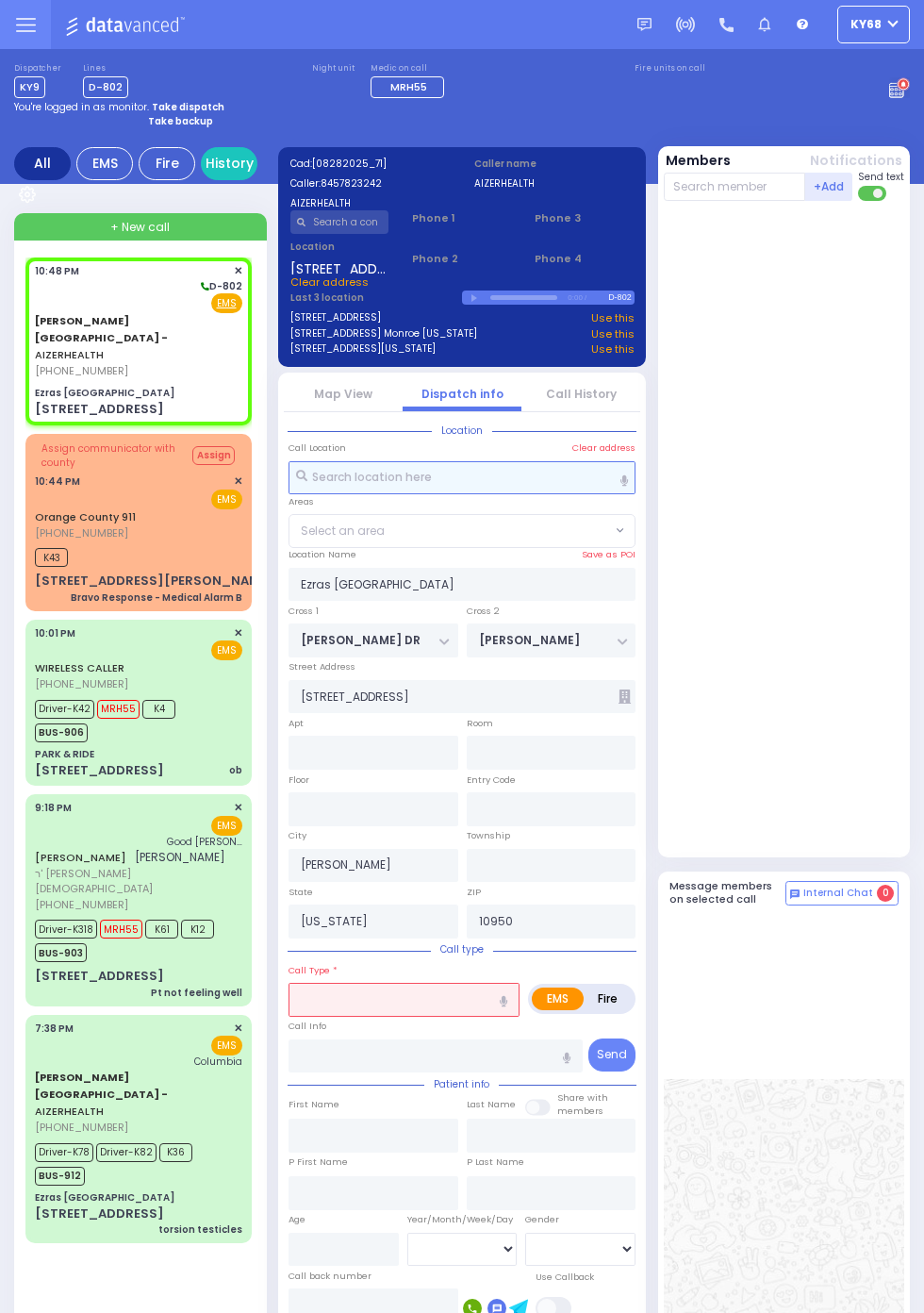
select select "SECTION 2"
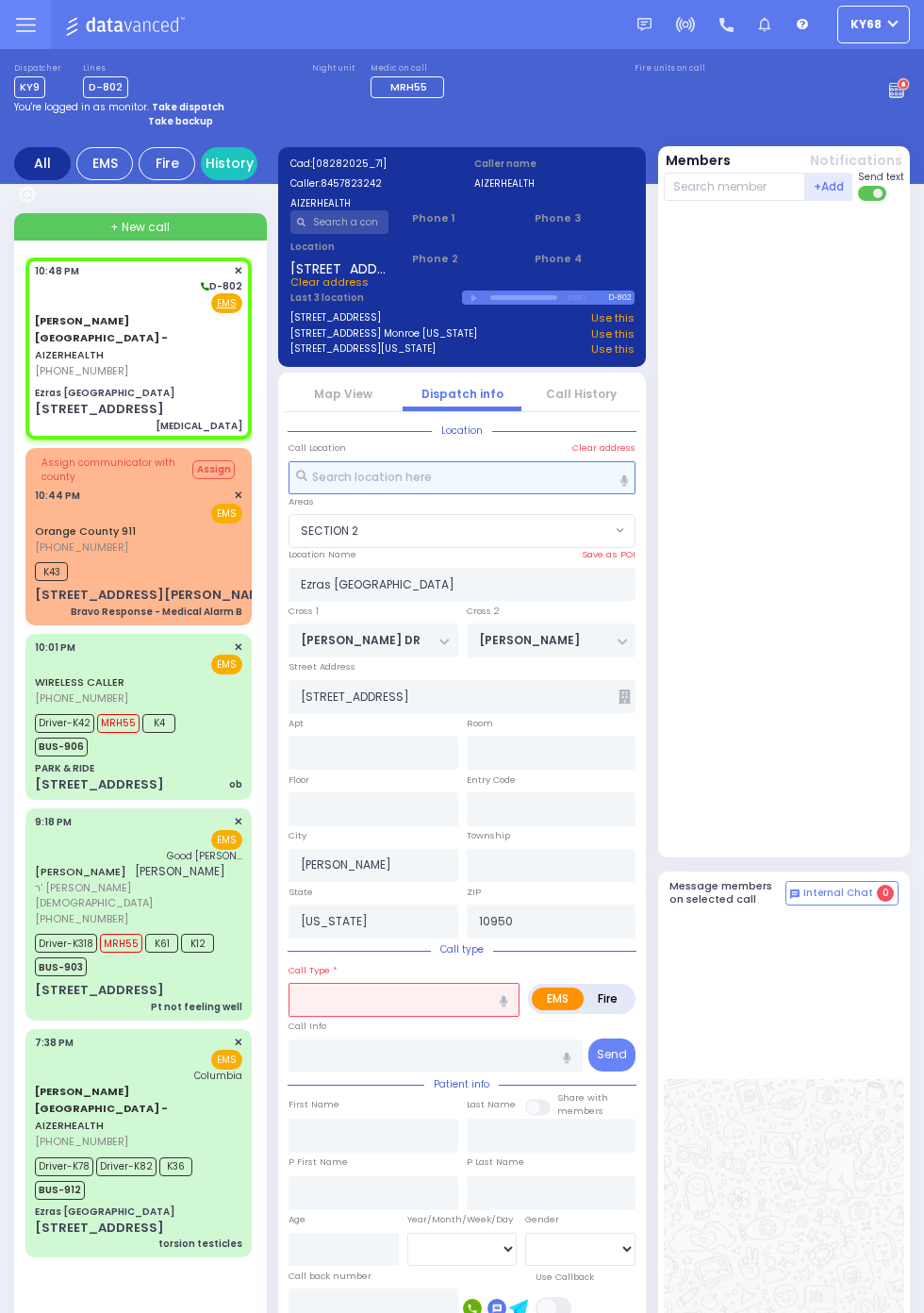
select select
type input "[MEDICAL_DATA]"
radio input "true"
select select
select select "SECTION 2"
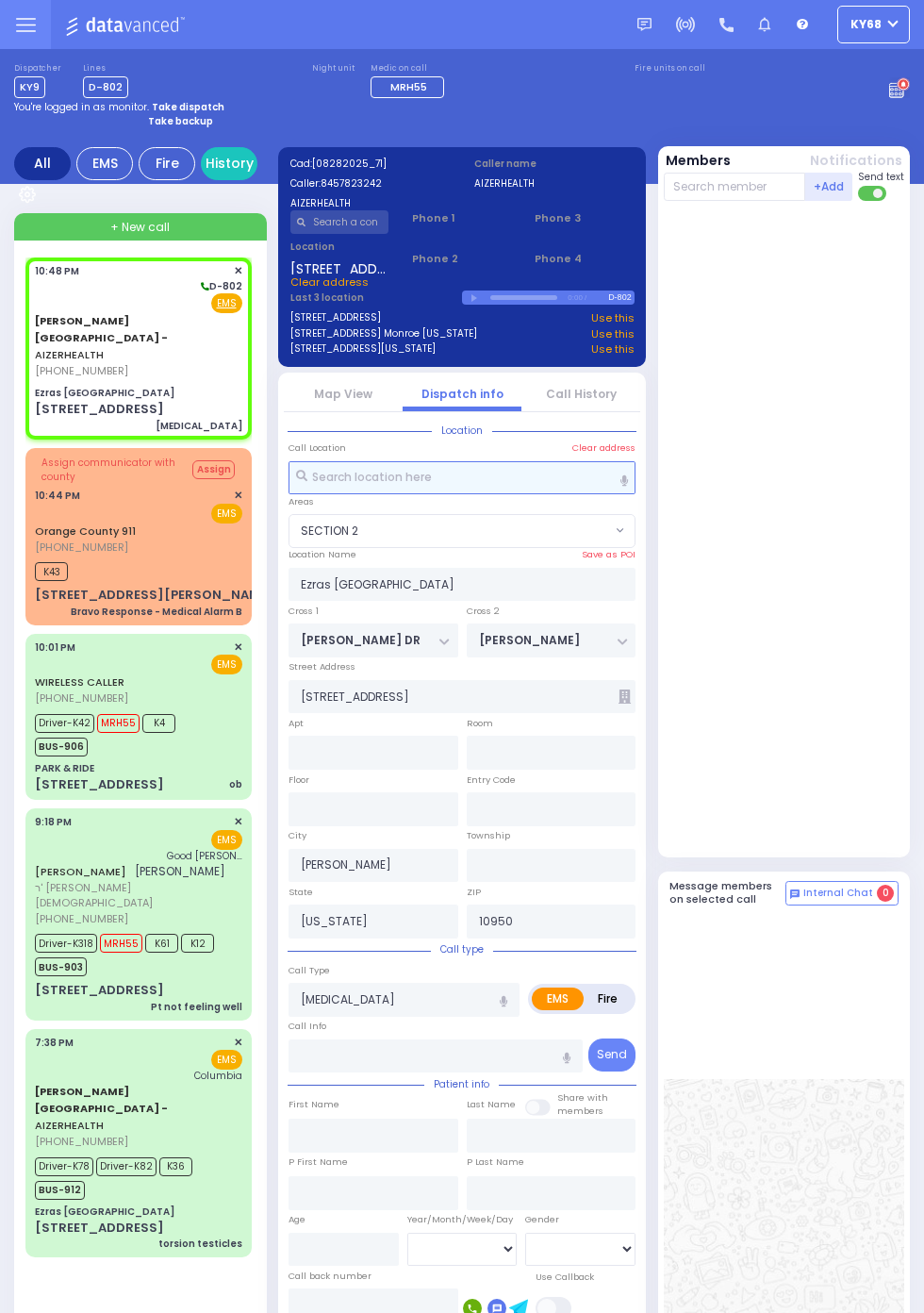
select select
radio input "true"
select select
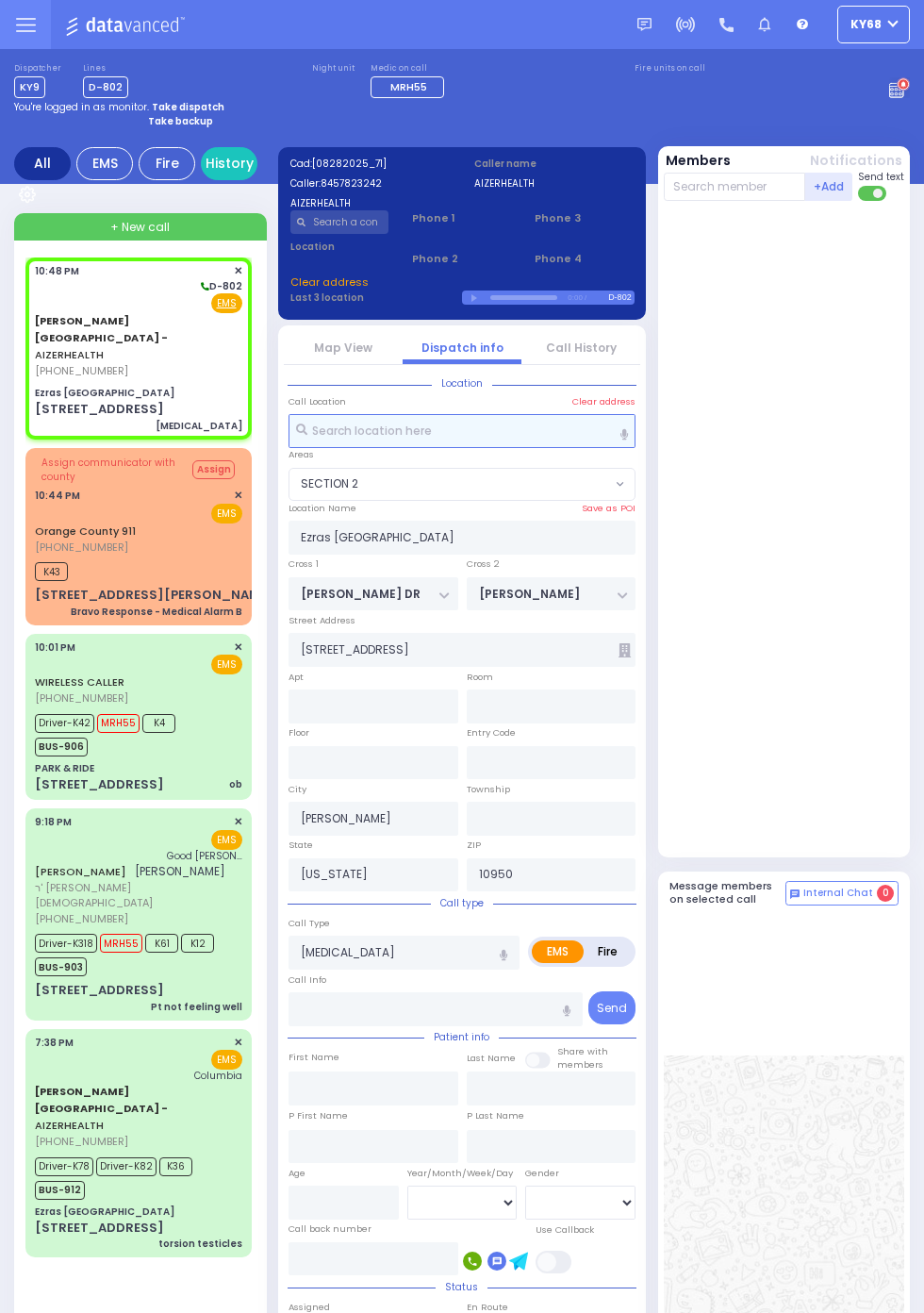
type input "2"
select select "SECTION 2"
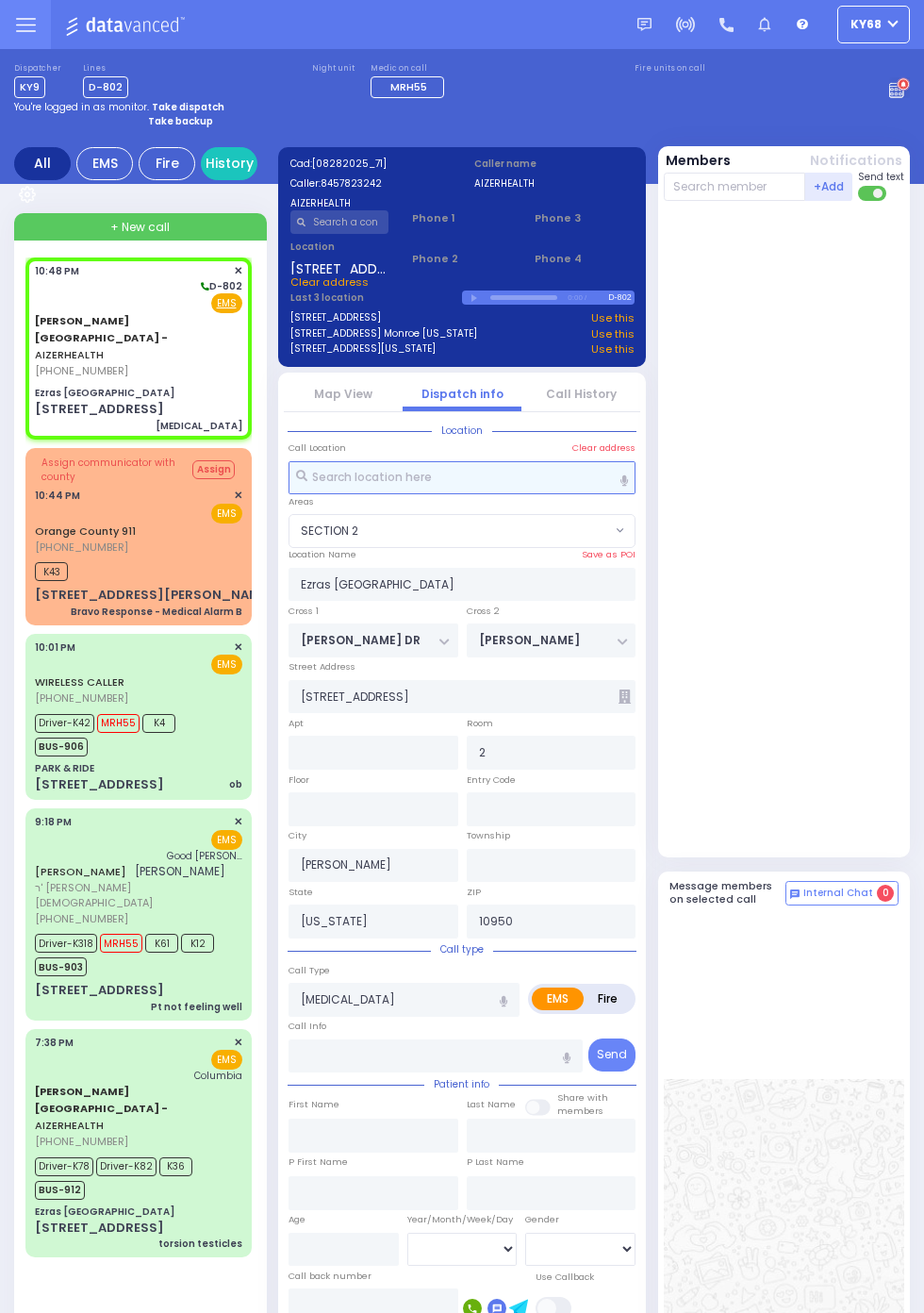
select select
radio input "true"
type input "76"
select select "Year"
select select "SECTION 2"
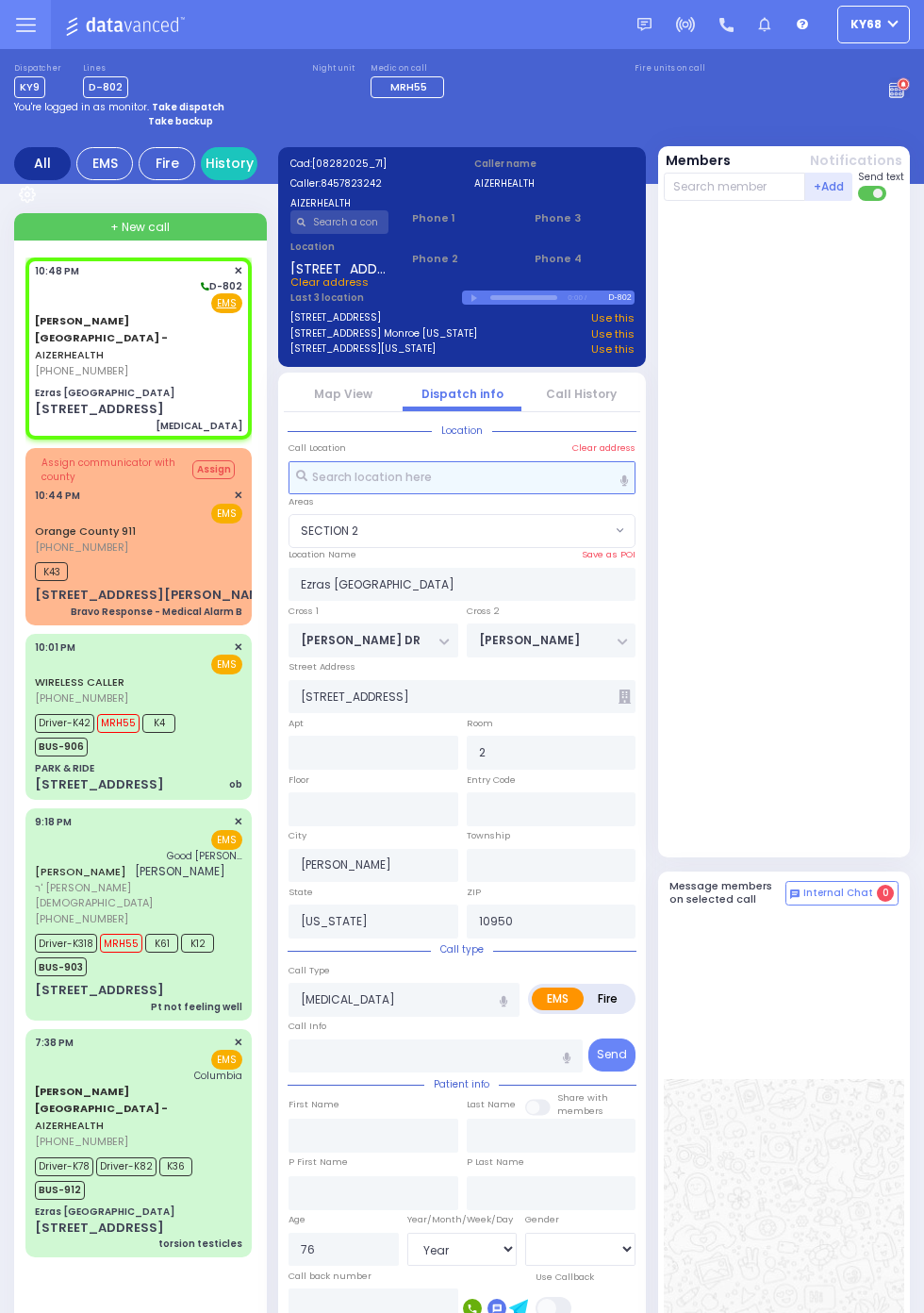
select select
radio input "true"
select select "Year"
select select "SECTION 2"
radio input "true"
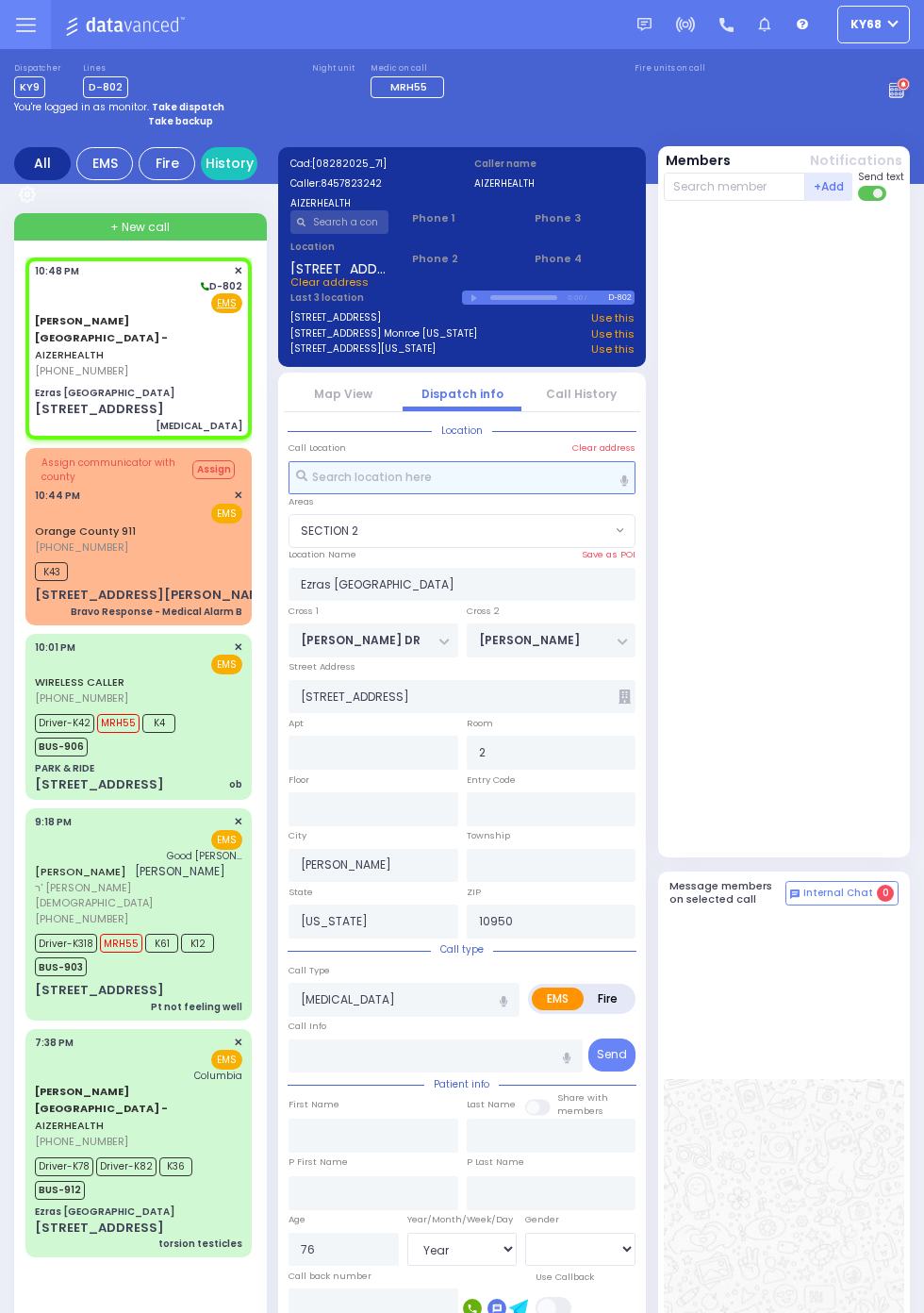
select select "Year"
select select "[DEMOGRAPHIC_DATA]"
click at [905, 87] on icon at bounding box center [902, 85] width 5 height 6
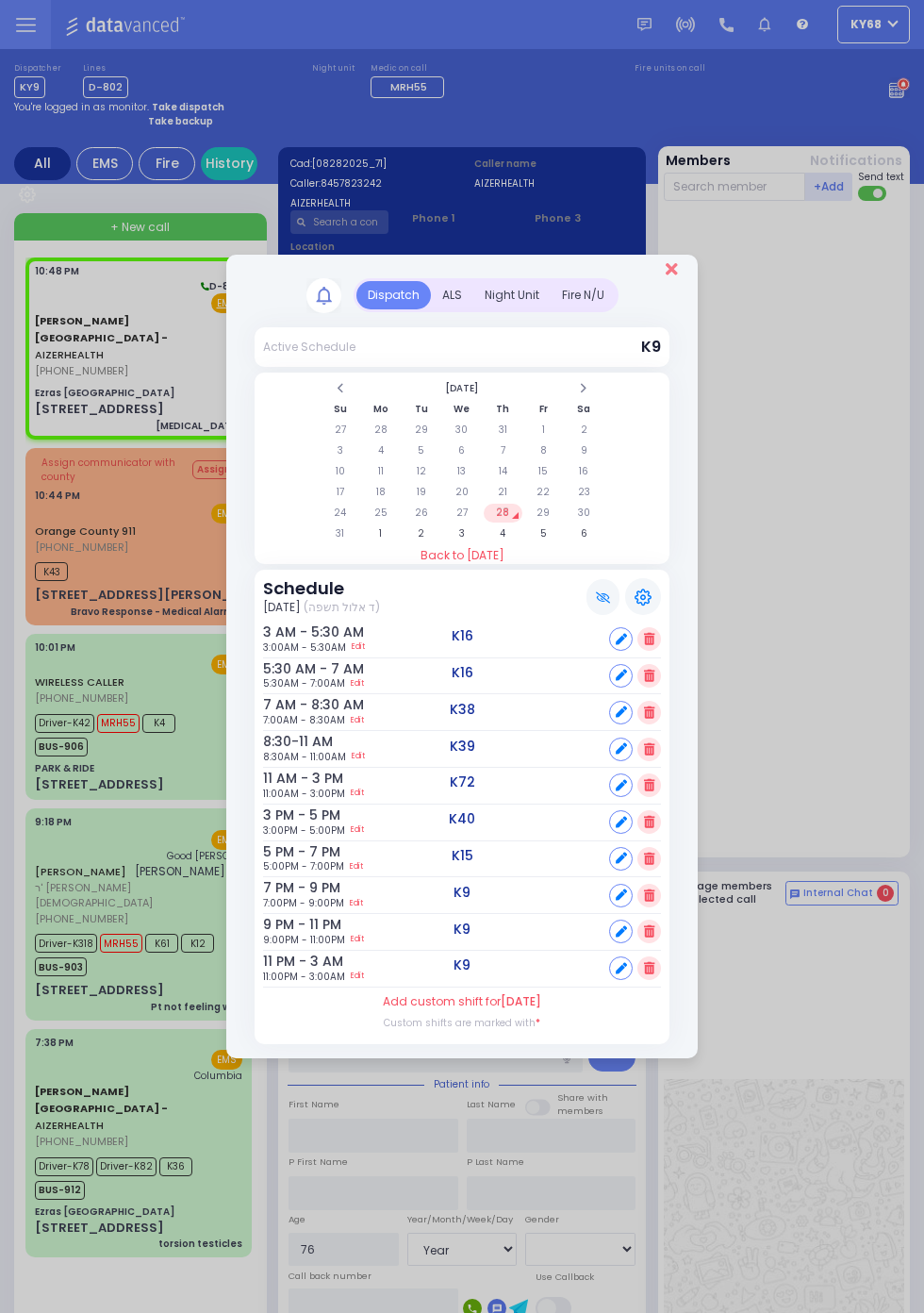
click at [677, 277] on icon "Close" at bounding box center [672, 268] width 12 height 17
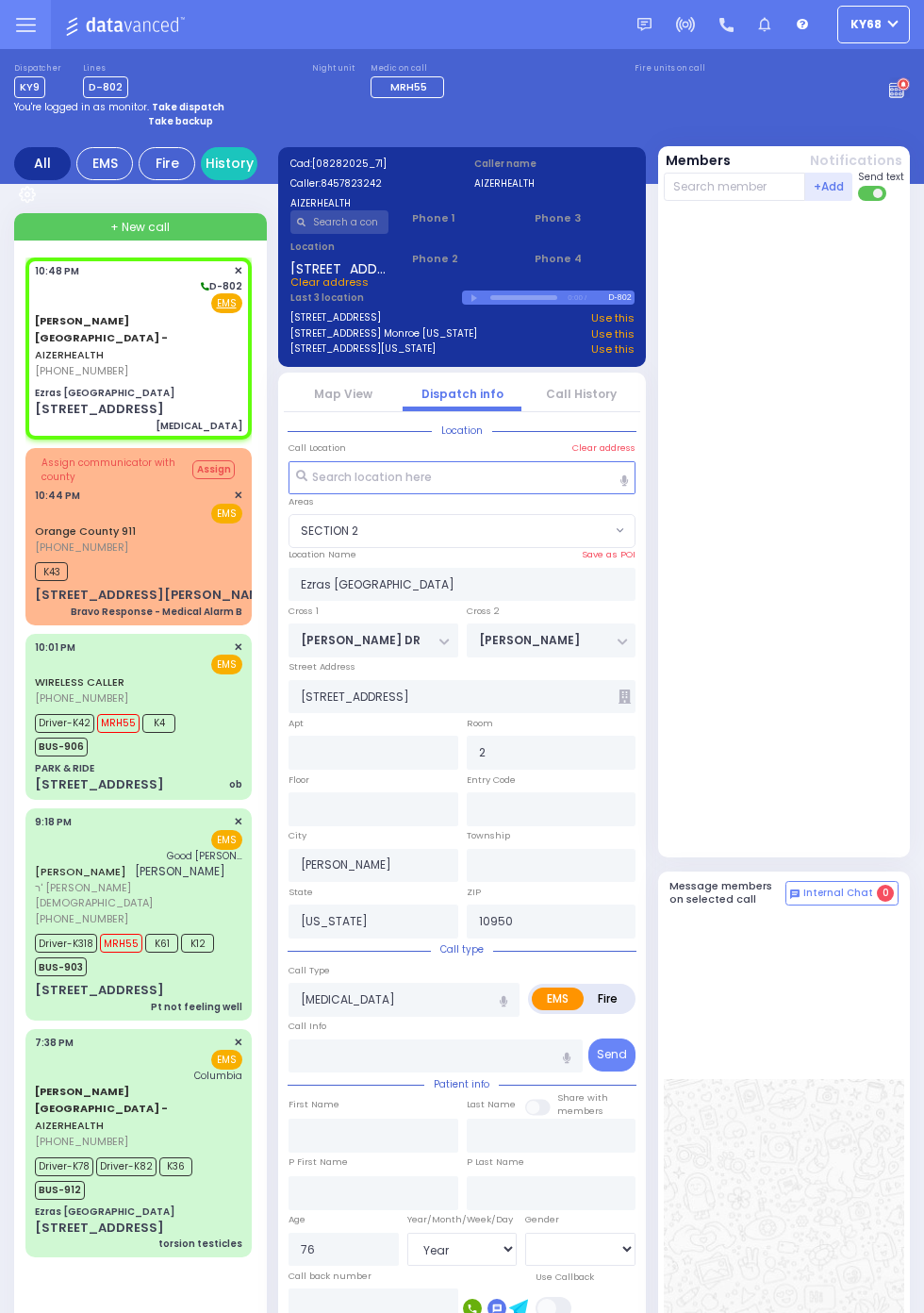
click at [863, 171] on span "Send text" at bounding box center [881, 177] width 46 height 14
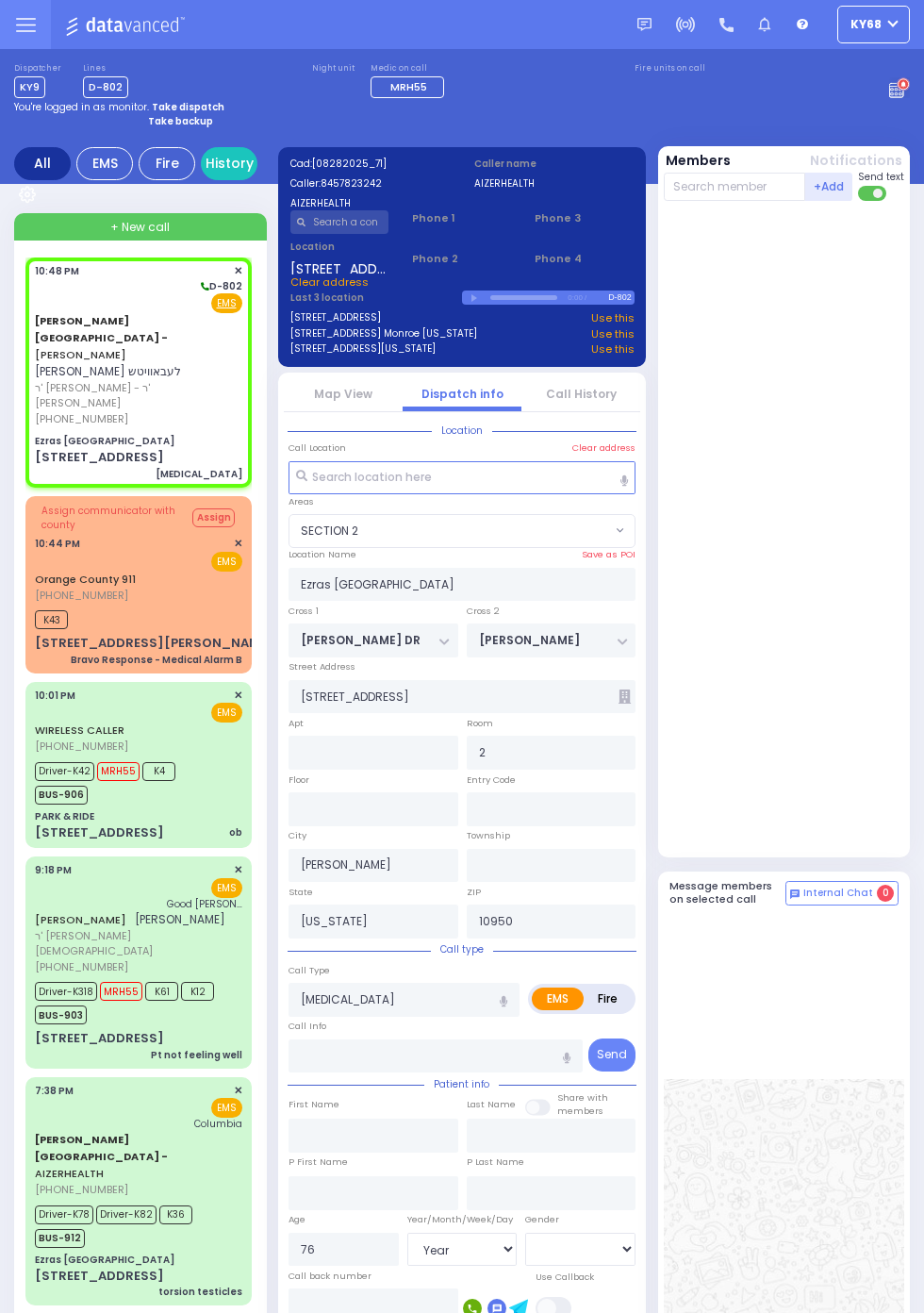
select select
radio input "true"
type input "JOSHUA FALIK"
type input "LEBOWITZ"
select select "Year"
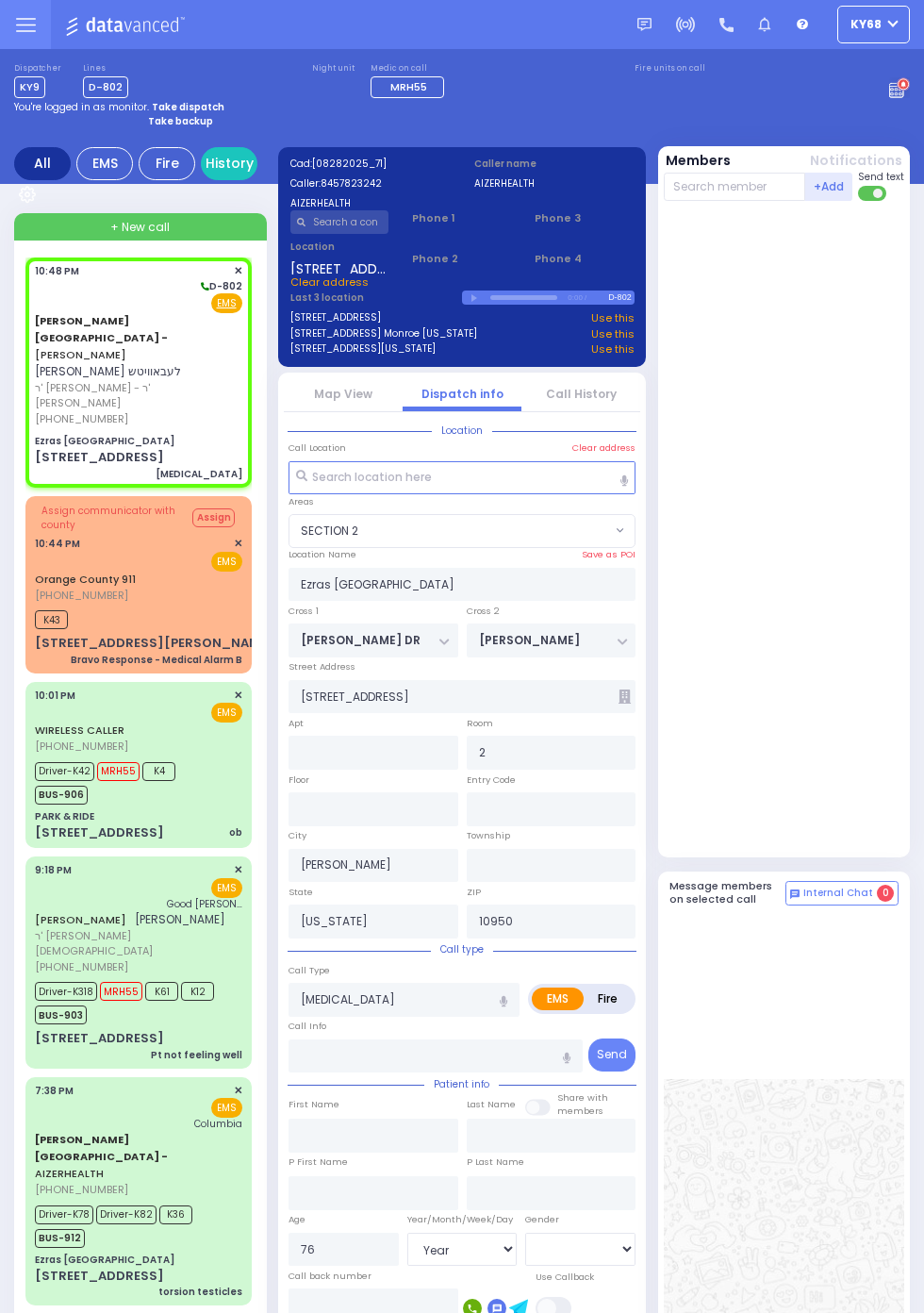
select select
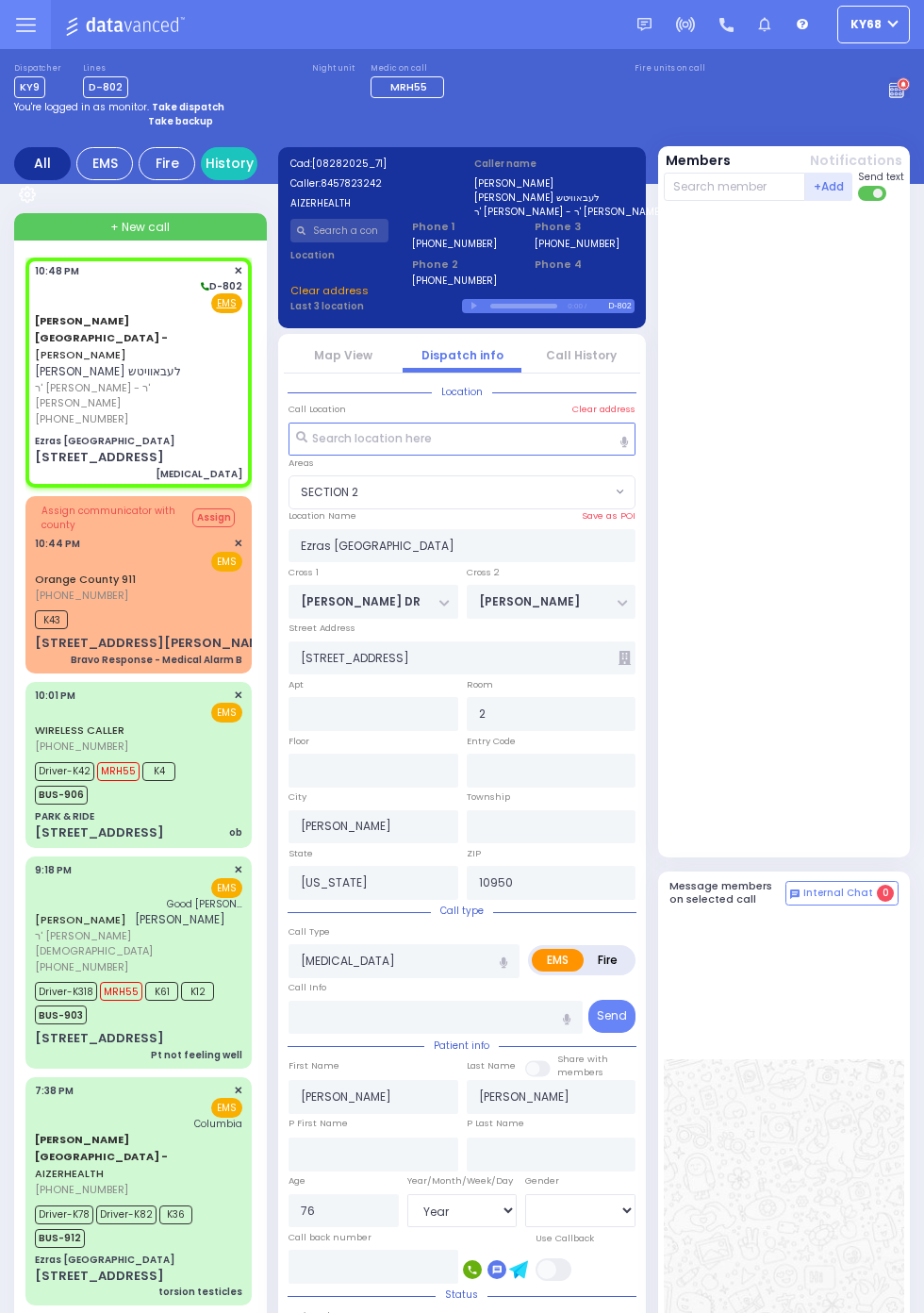
select select "SECTION 2"
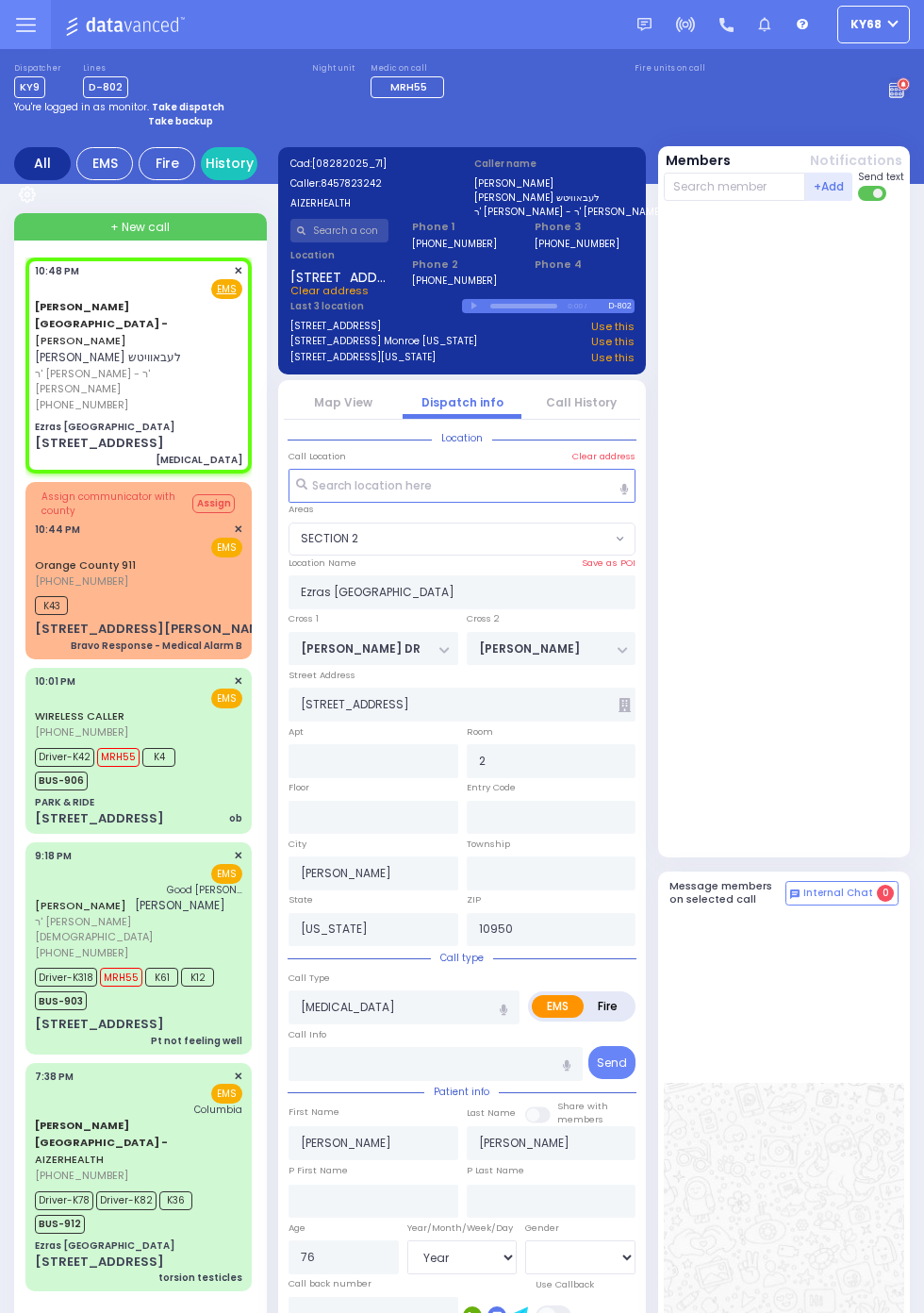
select select
radio input "true"
select select "Year"
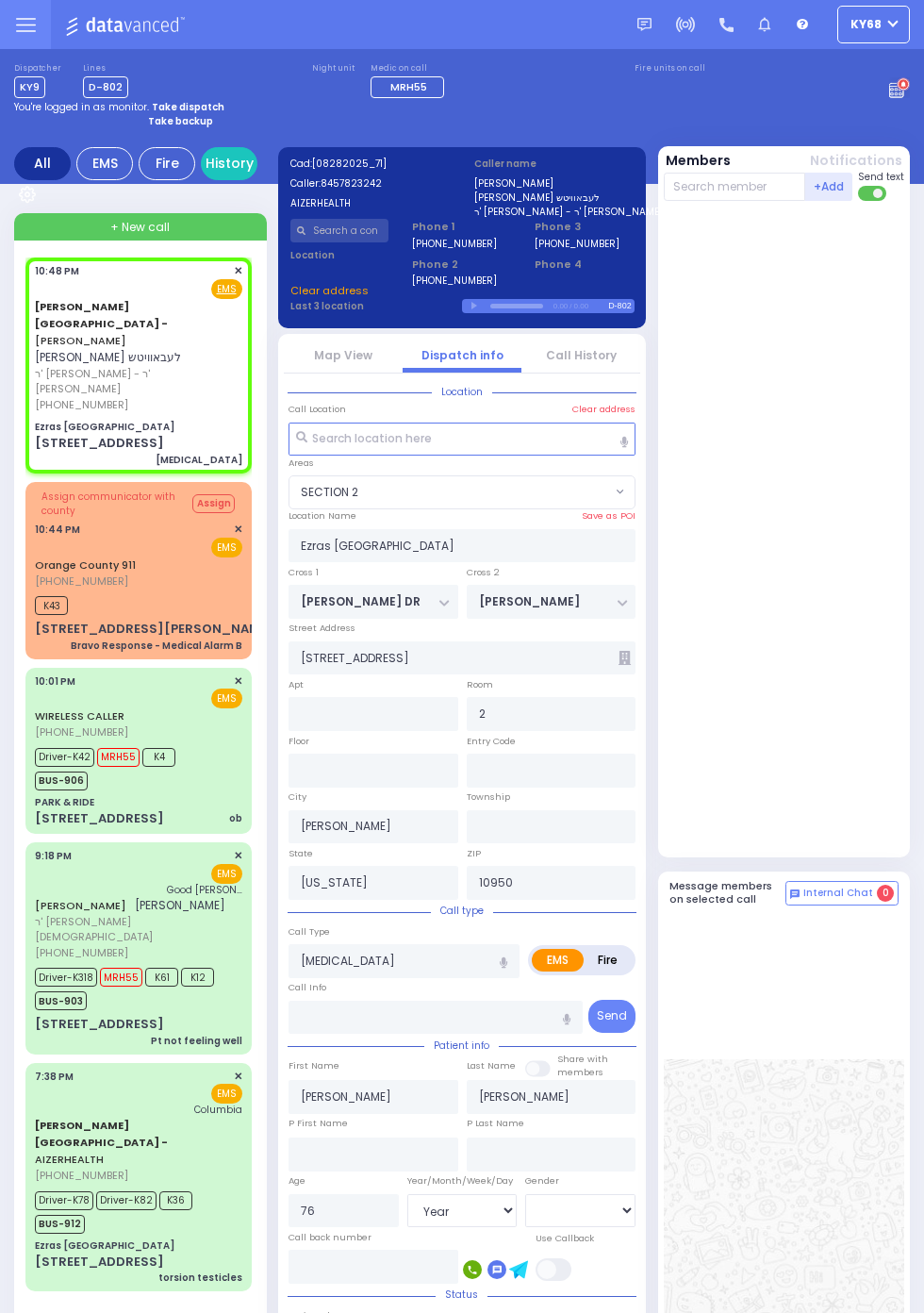
select select "SECTION 2"
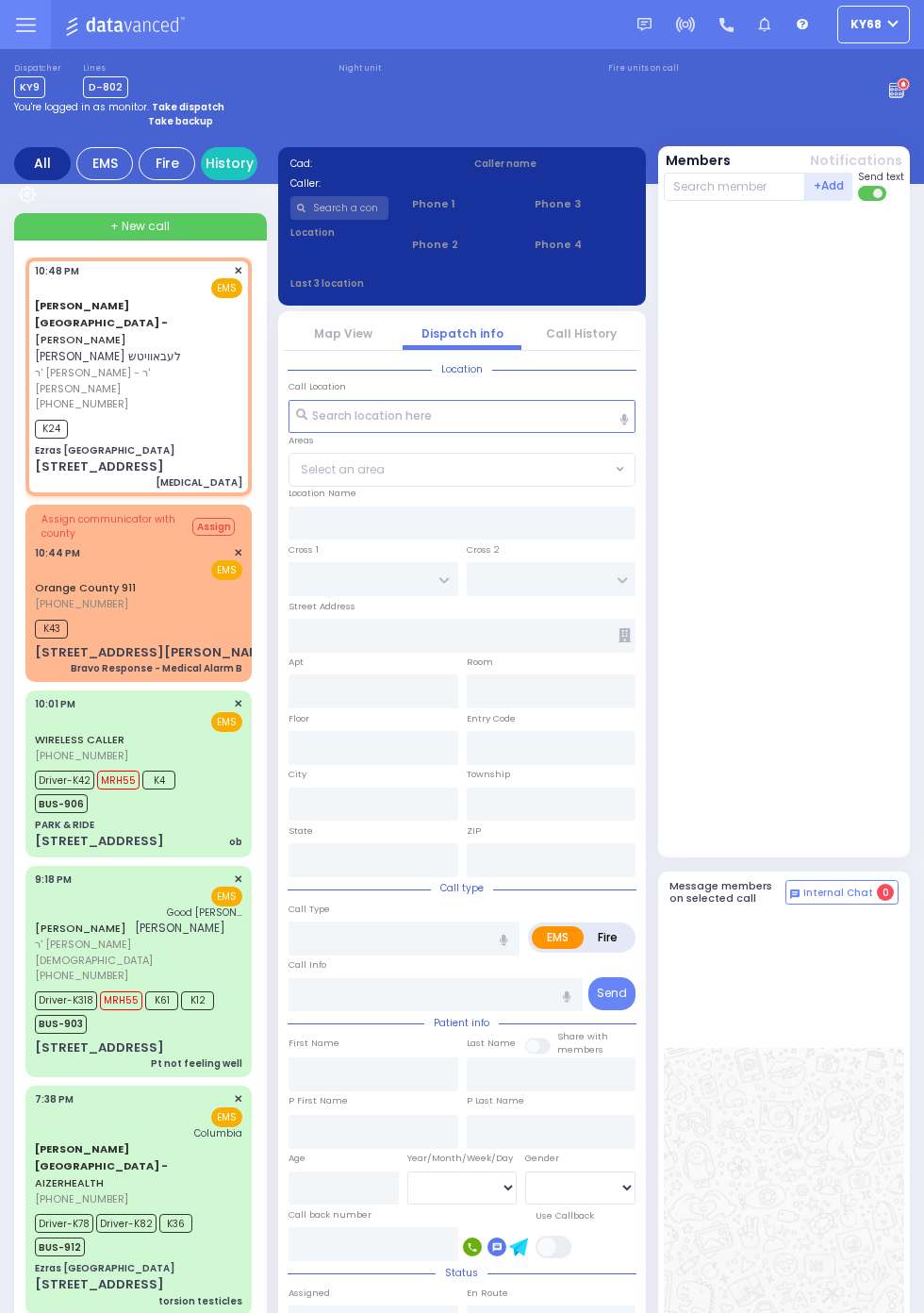
select select
type input "[MEDICAL_DATA]"
radio input "true"
type input "[PERSON_NAME]"
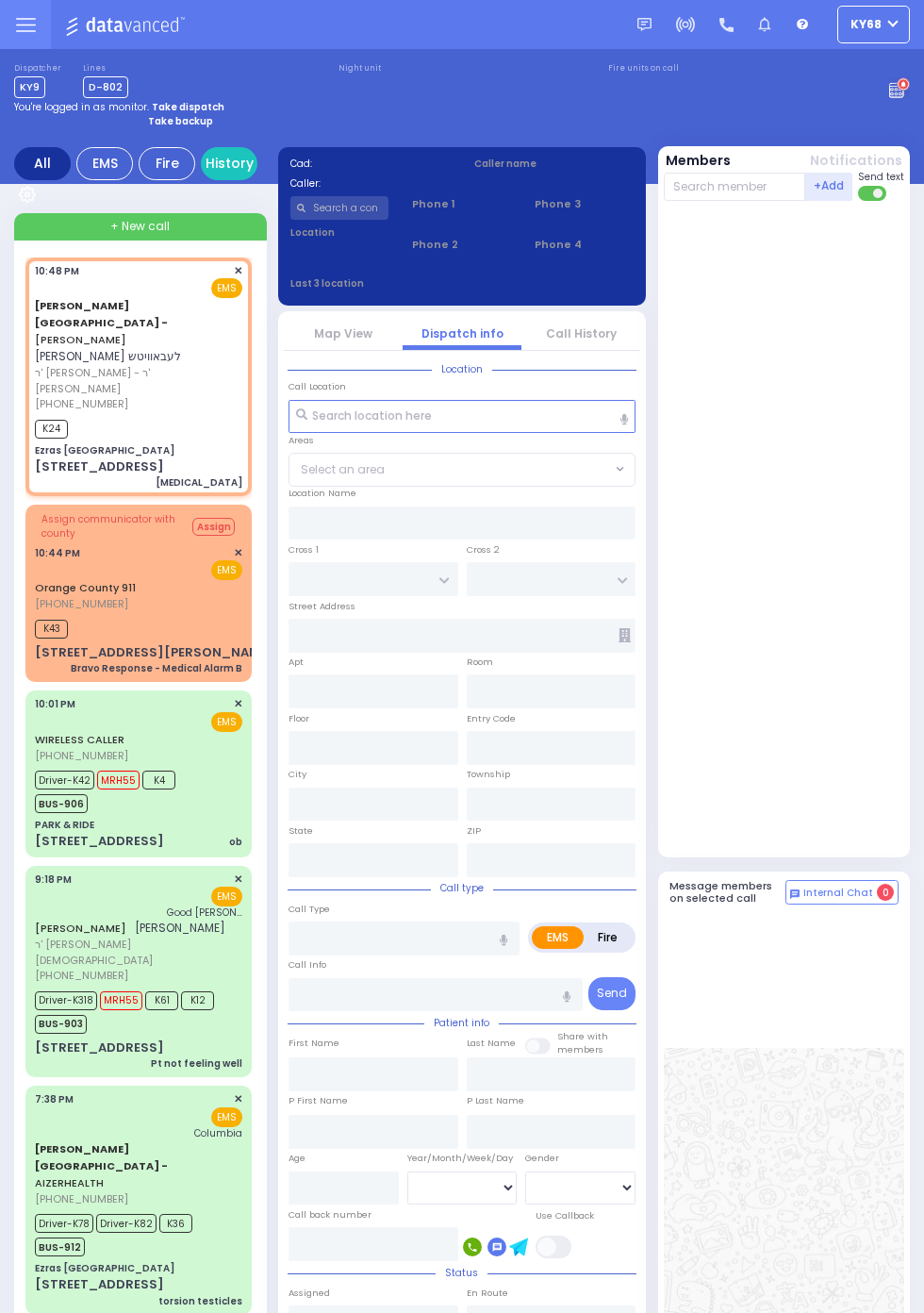
type input "76"
select select "Year"
type input "22:48"
type input "22:49"
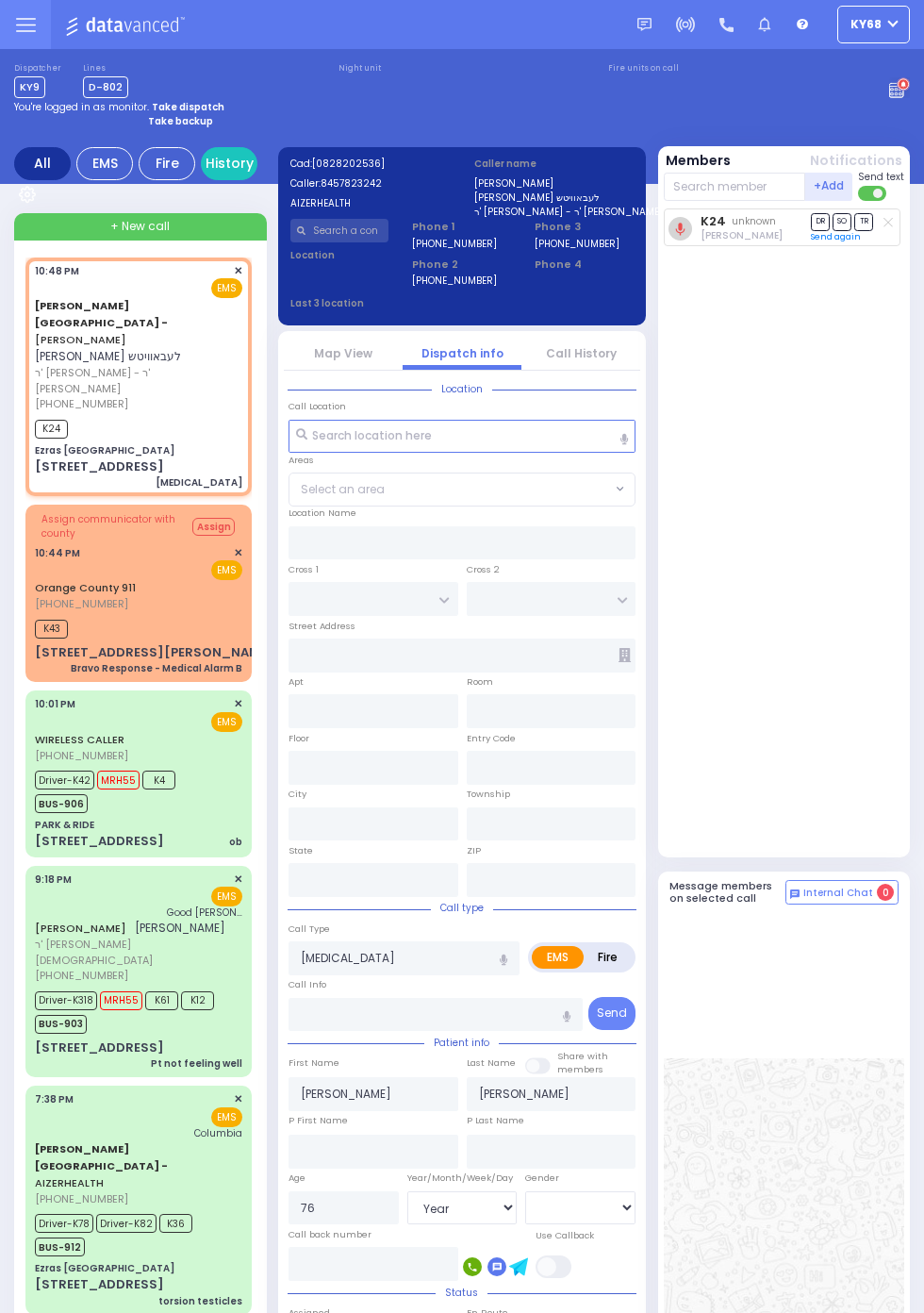
type input "Ezras [GEOGRAPHIC_DATA]"
type input "[PERSON_NAME] DR"
type input "[PERSON_NAME]"
type input "[STREET_ADDRESS]"
type input "2"
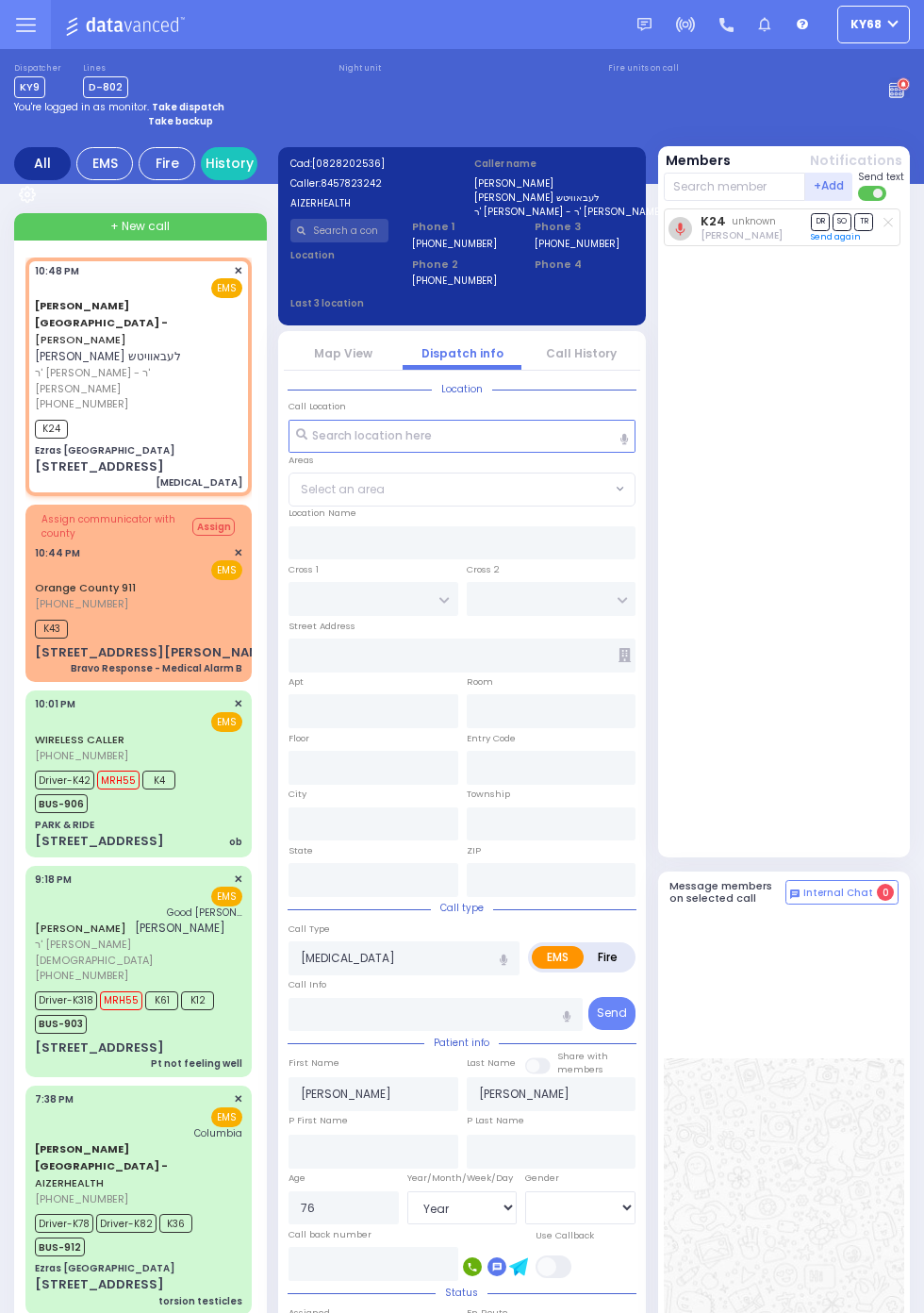
type input "[PERSON_NAME]"
type input "[US_STATE]"
type input "10950"
select select "SECTION 2"
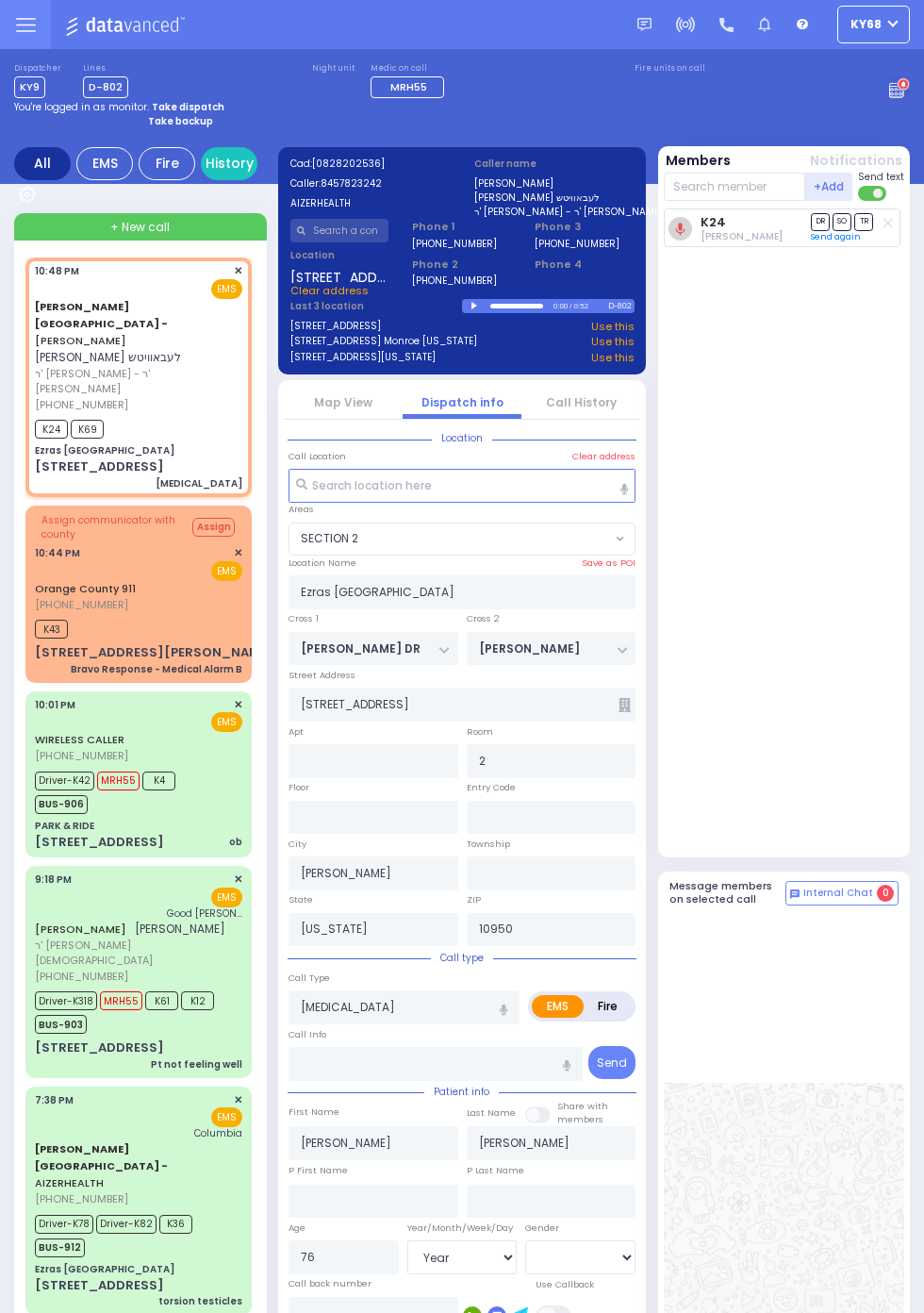
select select
radio input "true"
select select "Year"
select select "SECTION 2"
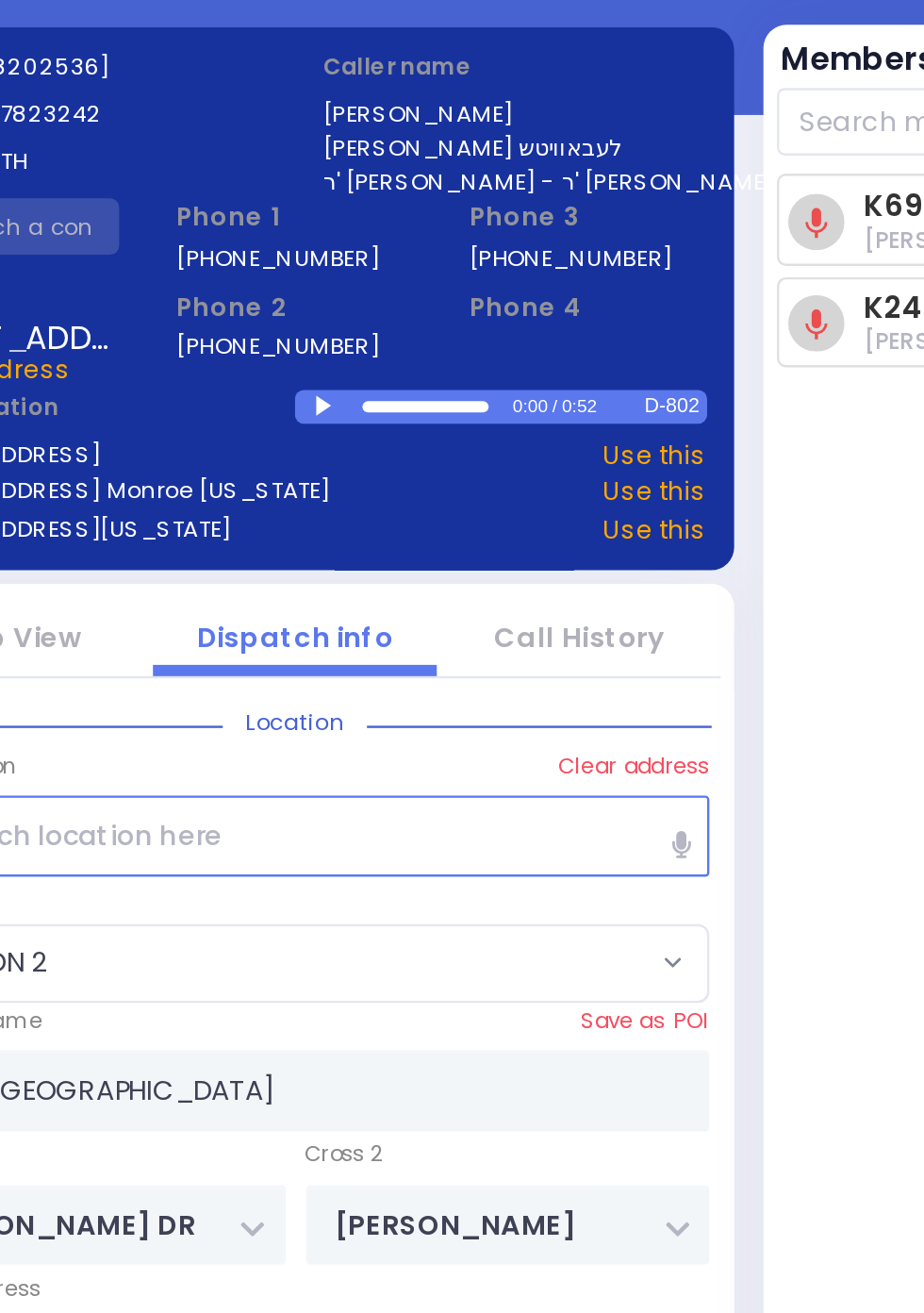
click at [482, 309] on div at bounding box center [476, 306] width 11 height 9
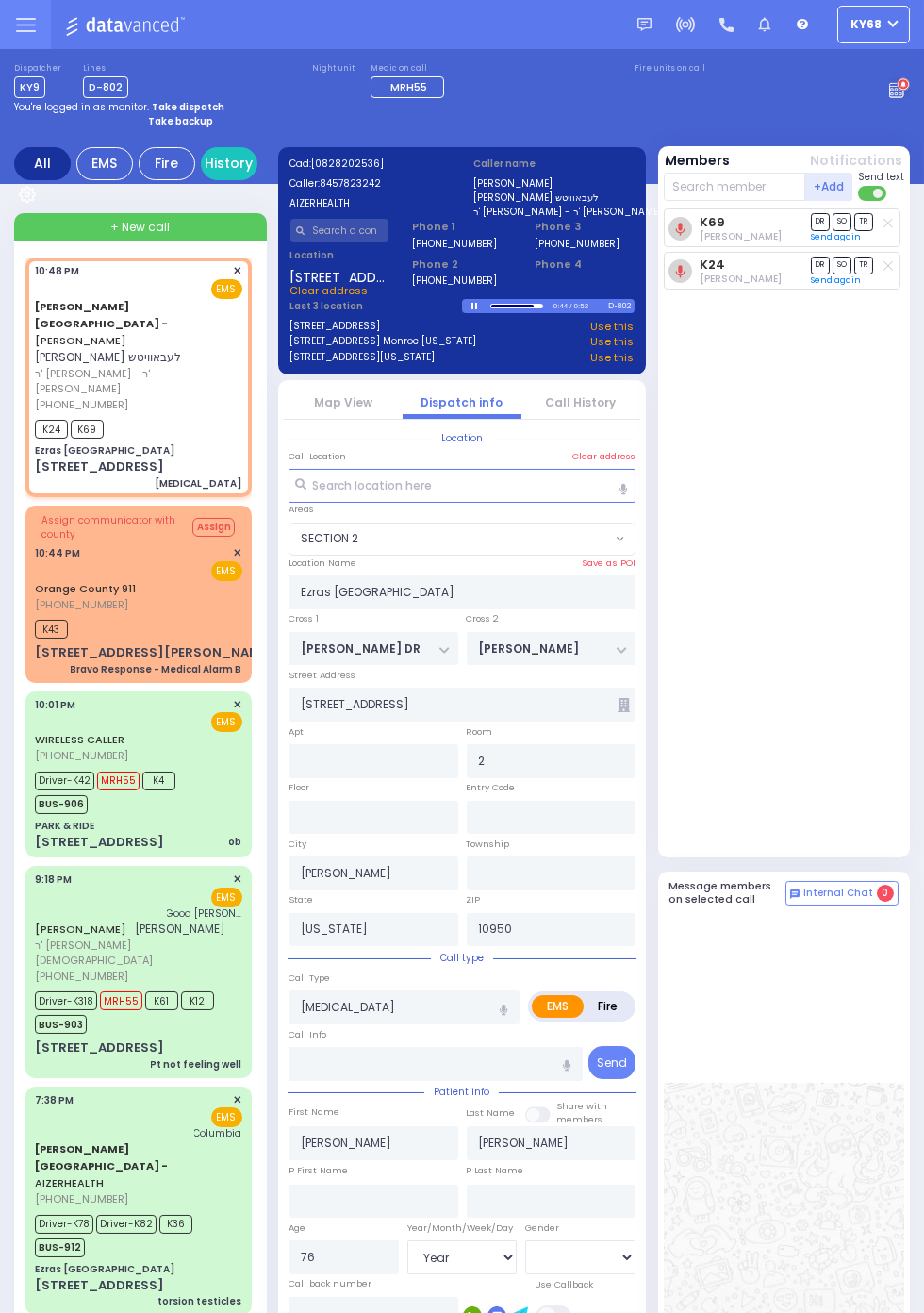
click at [612, 402] on link "Call History" at bounding box center [582, 402] width 71 height 16
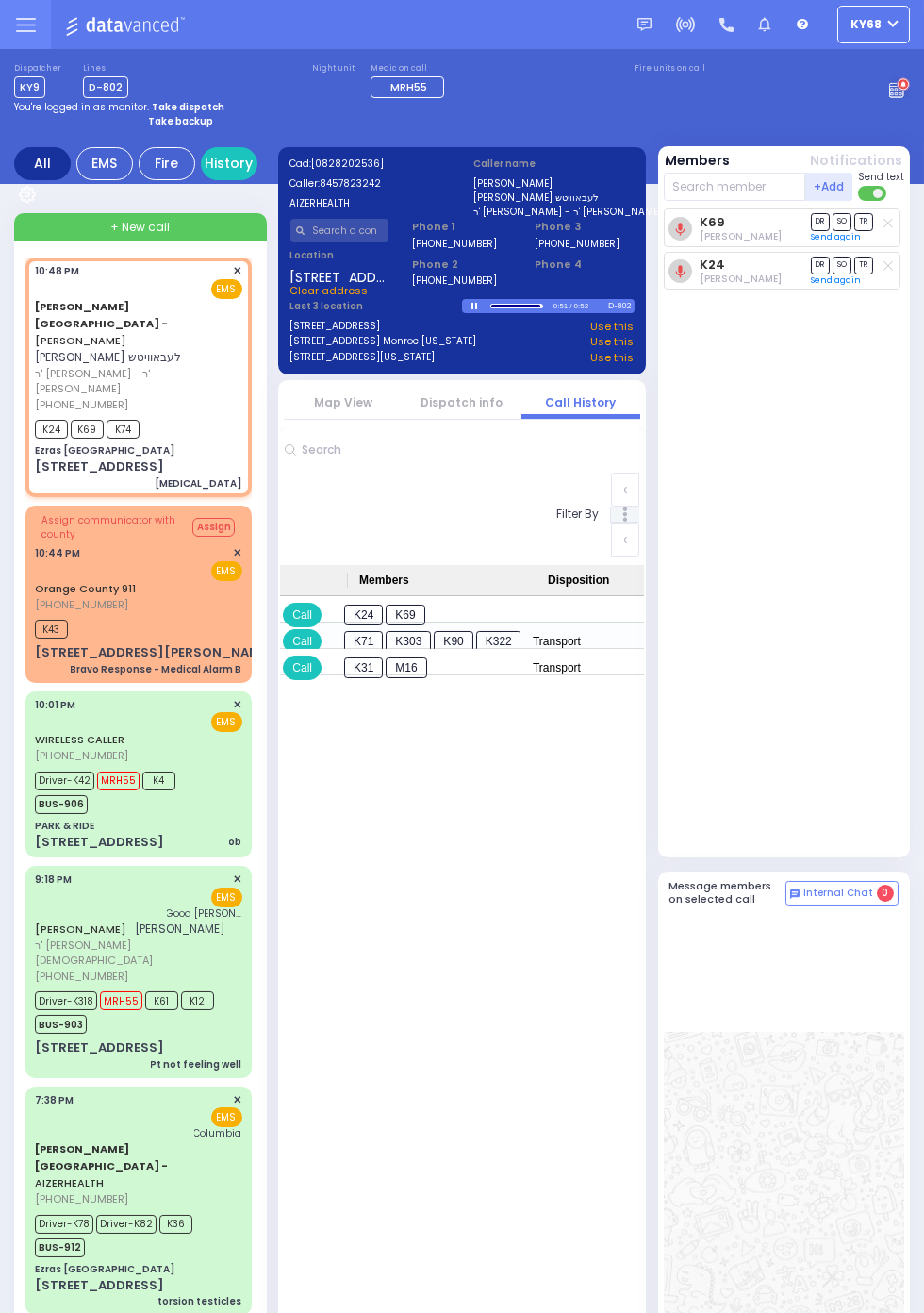
scroll to position [0, 1097]
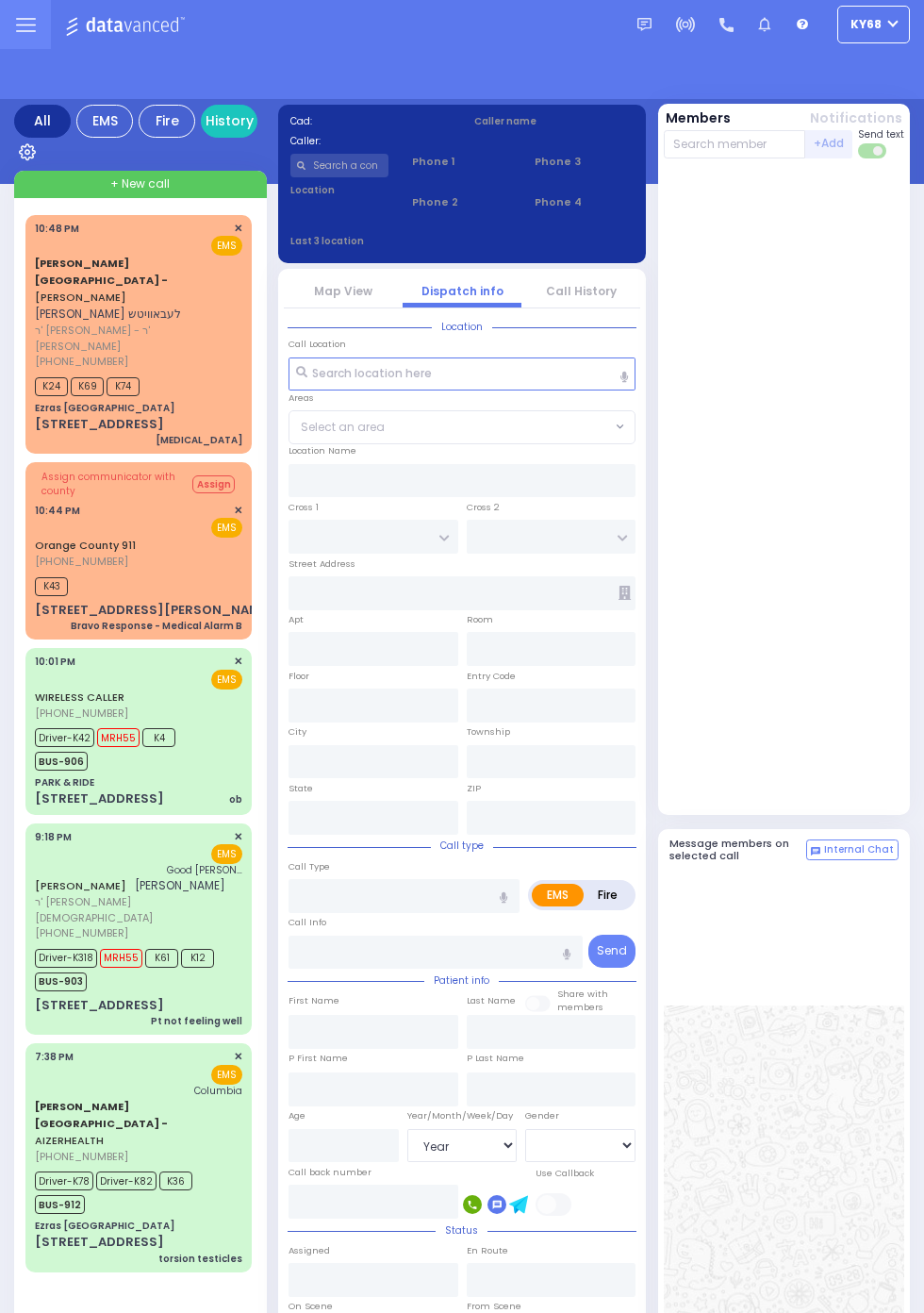
select select "Year"
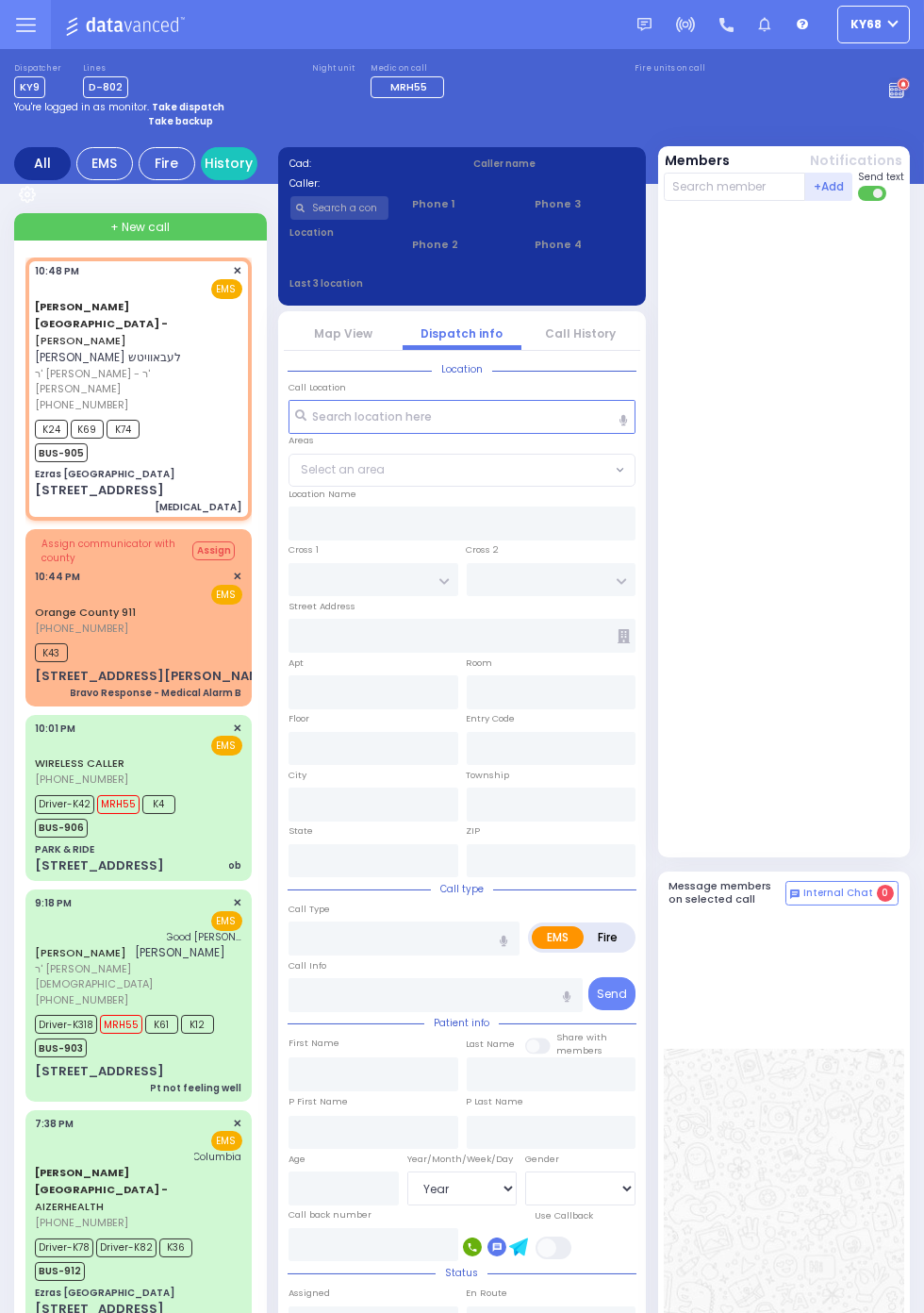
select select
type input "[MEDICAL_DATA]"
radio input "true"
type input "[PERSON_NAME]"
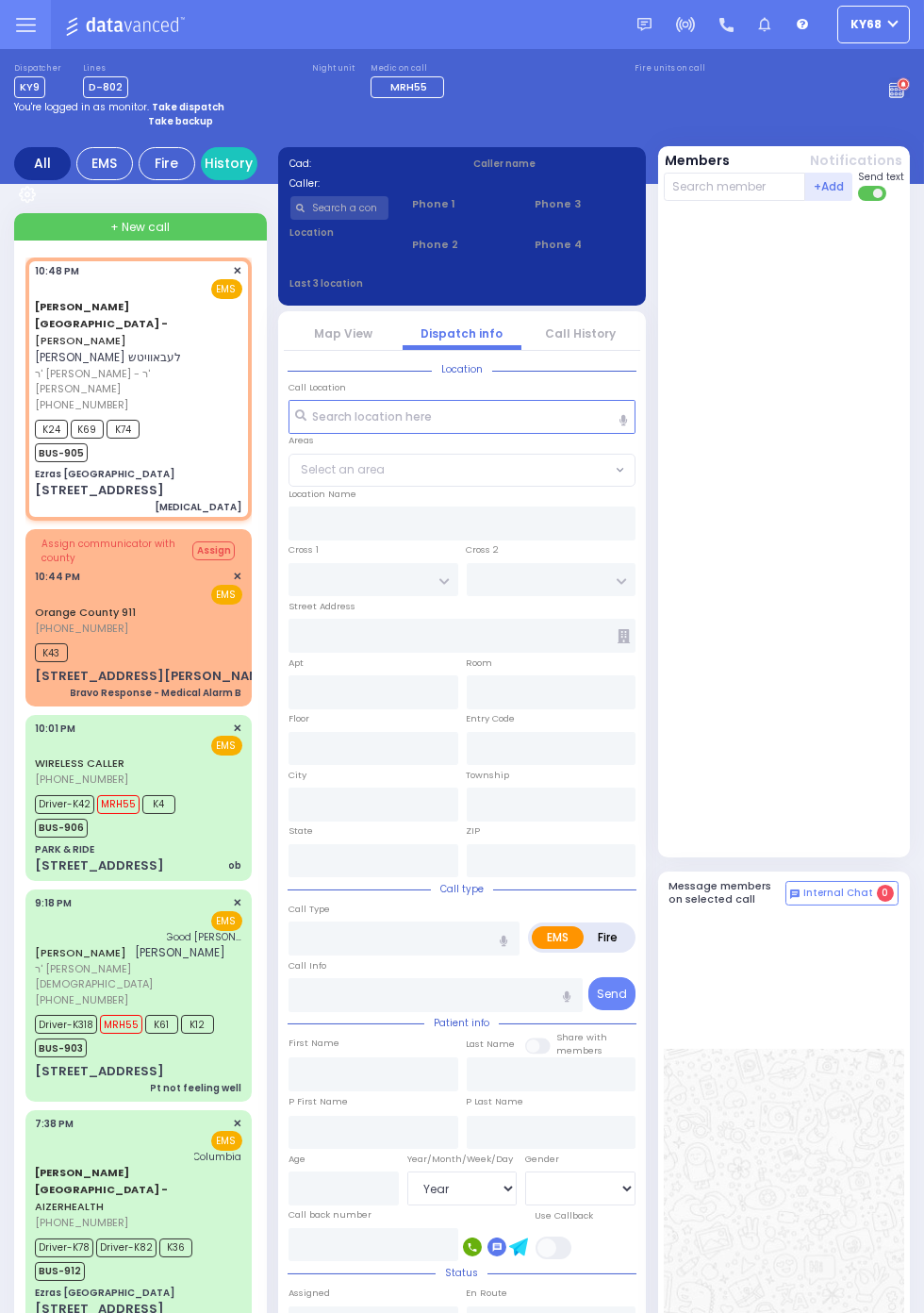
type input "76"
select select "Year"
type input "22:48"
type input "22:49"
type input "Ezras [GEOGRAPHIC_DATA]"
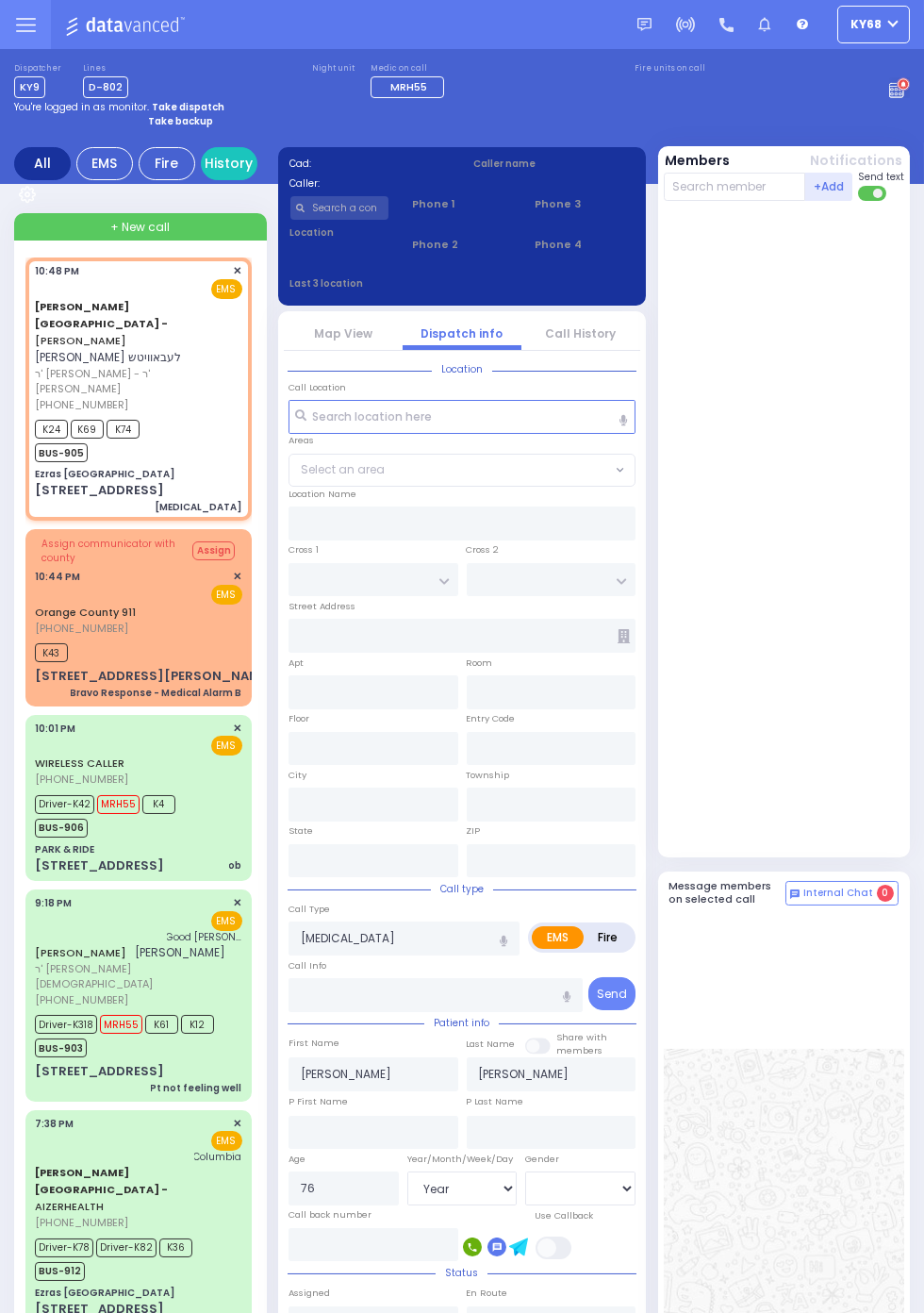
type input "[PERSON_NAME] DR"
type input "[PERSON_NAME]"
type input "[STREET_ADDRESS]"
type input "2"
type input "[PERSON_NAME]"
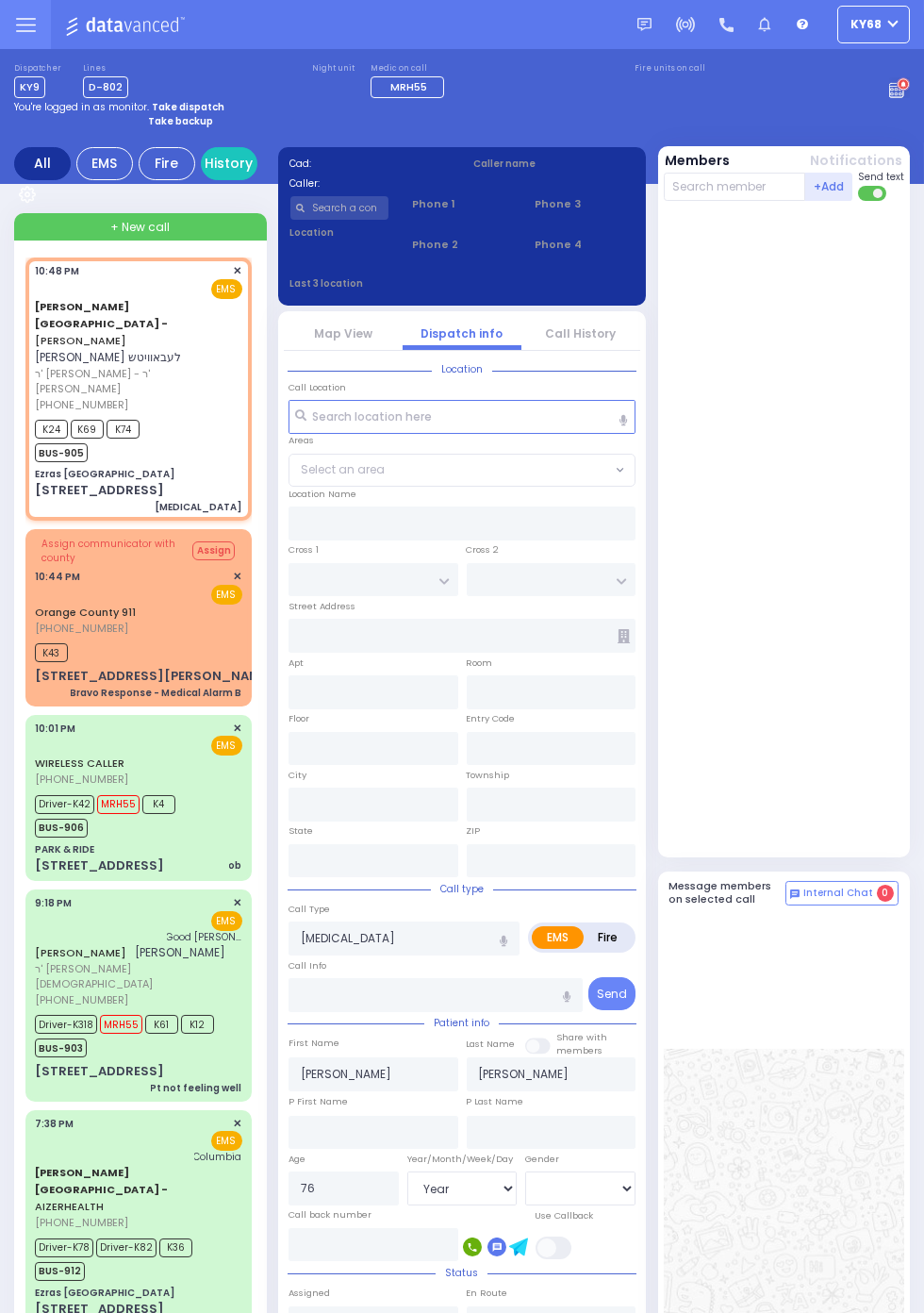
type input "[US_STATE]"
type input "10950"
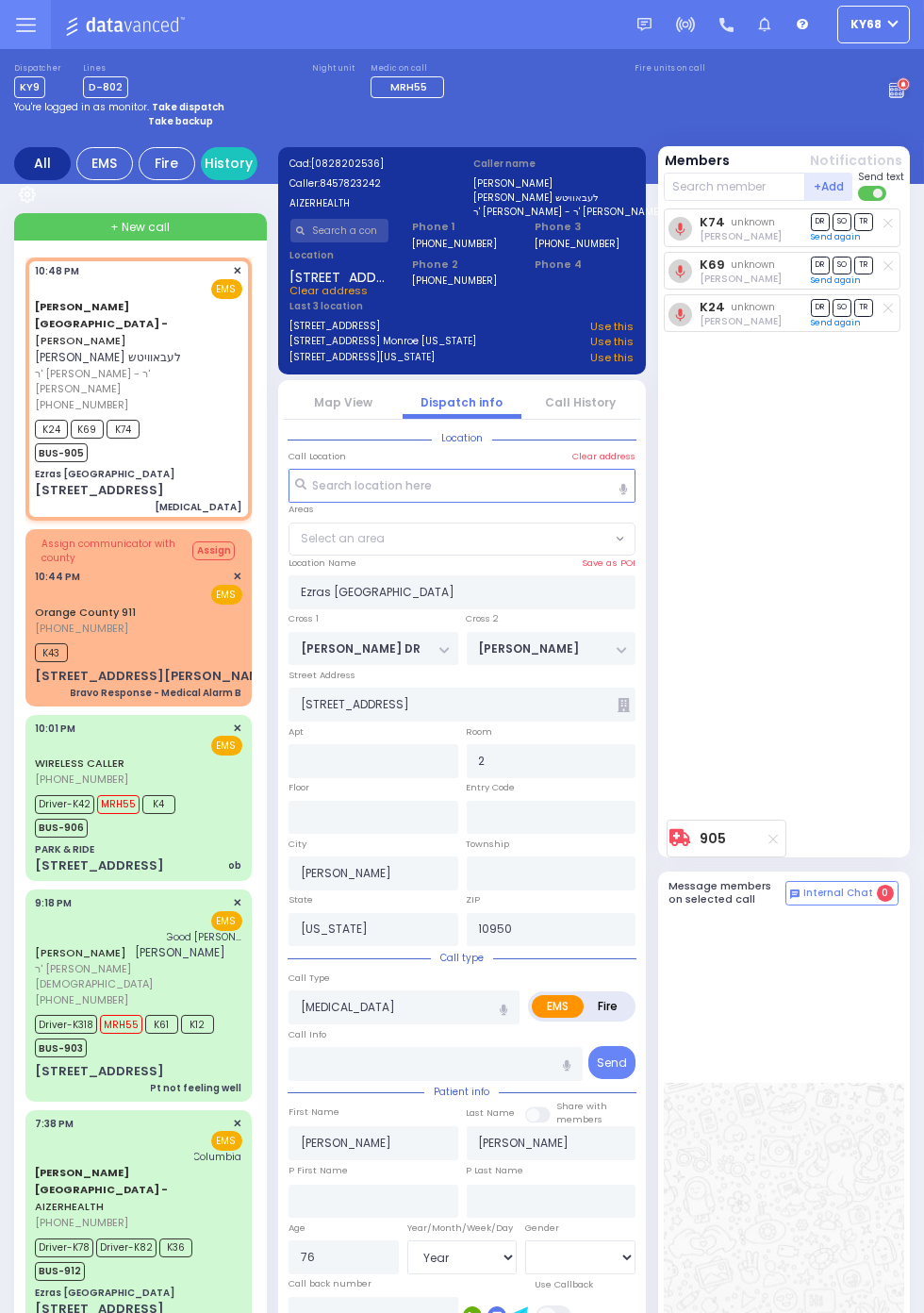
select select "SECTION 2"
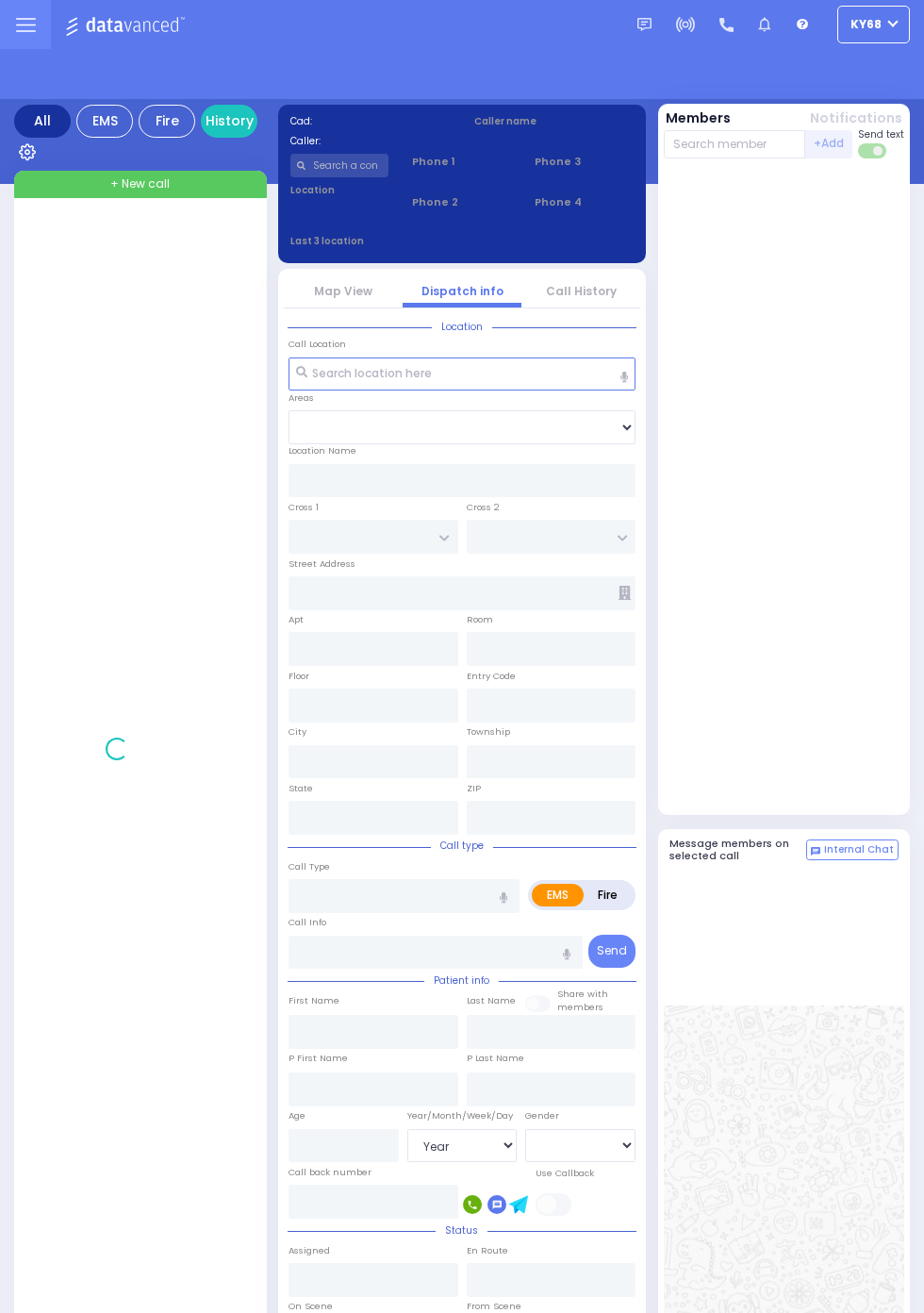
select select "Year"
